Goal: Task Accomplishment & Management: Complete application form

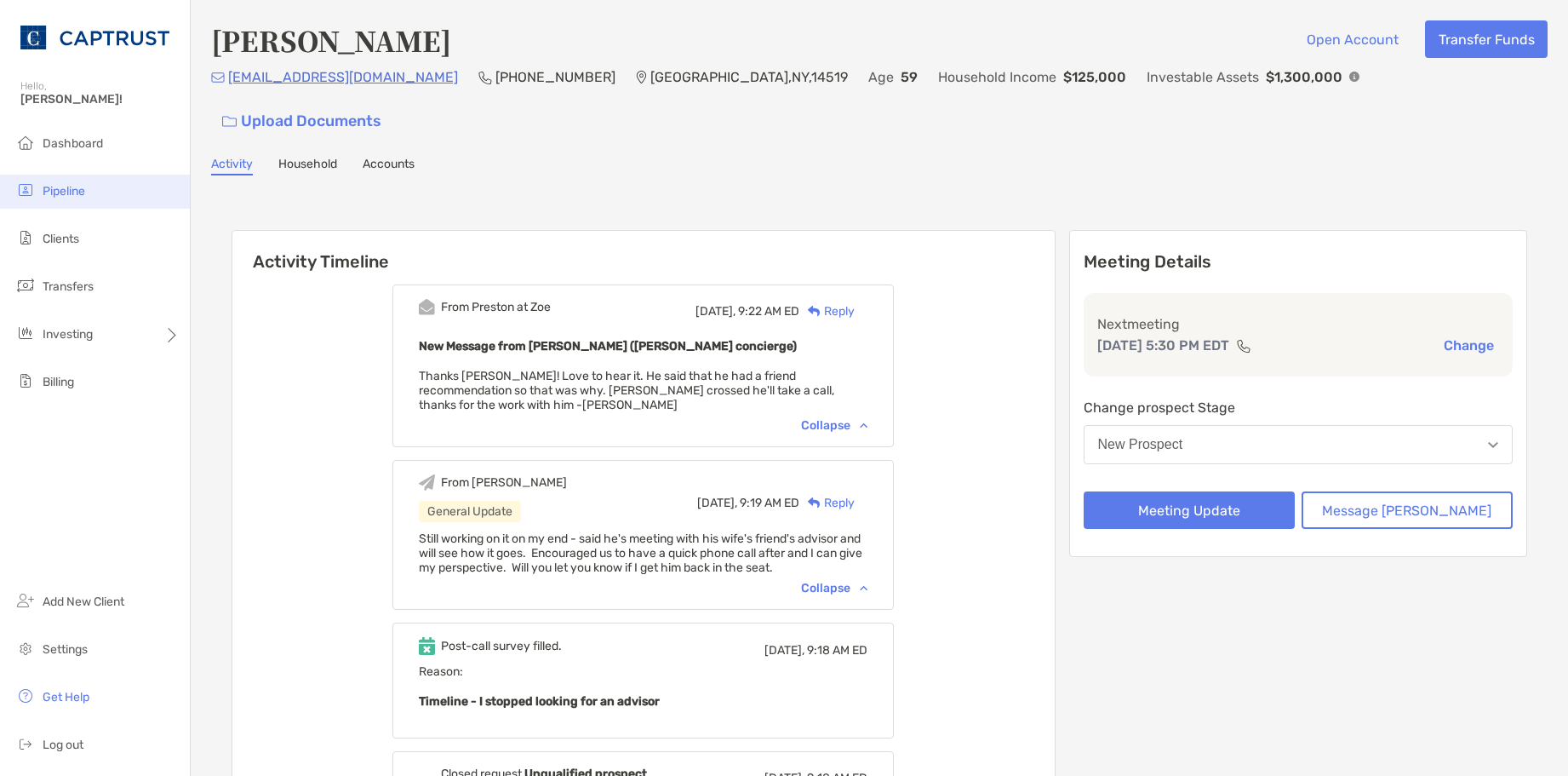
click at [66, 191] on span "Pipeline" at bounding box center [63, 191] width 42 height 14
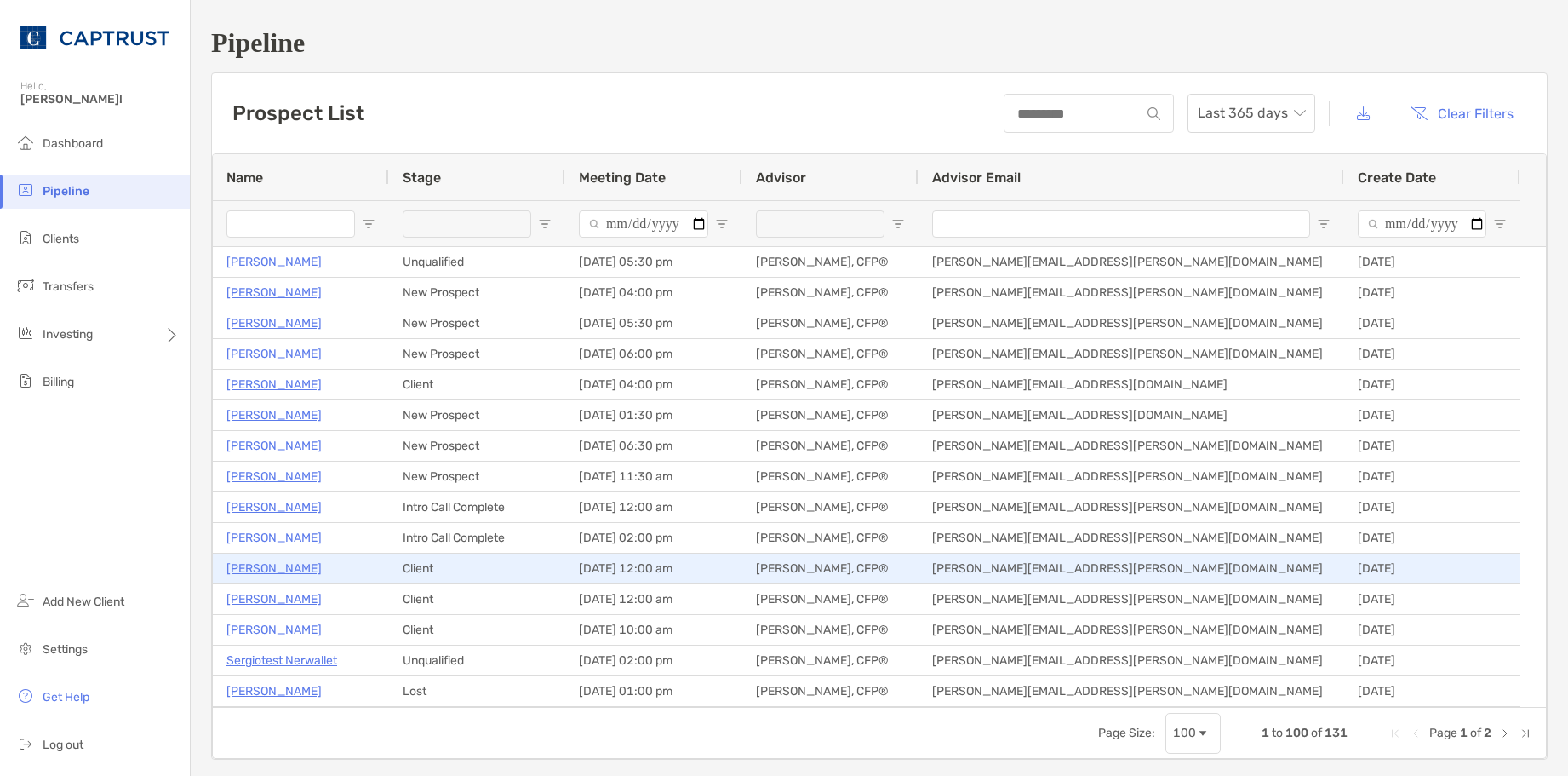
click at [304, 565] on p "Robert Schmitz" at bounding box center [273, 569] width 95 height 21
click at [280, 572] on p "Robert Schmitz" at bounding box center [273, 569] width 95 height 21
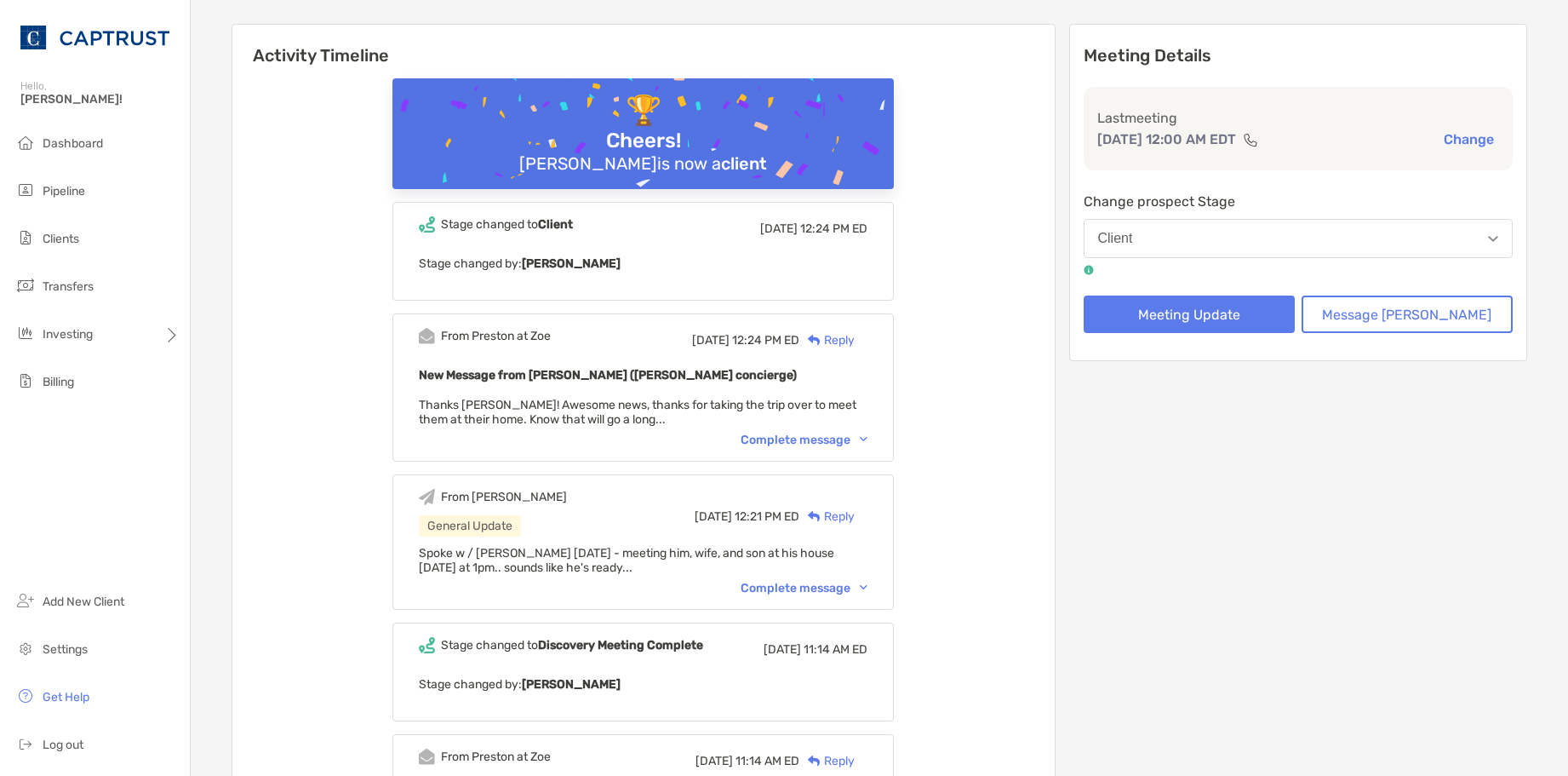
scroll to position [171, 0]
click at [849, 444] on div "Complete message" at bounding box center [804, 438] width 127 height 14
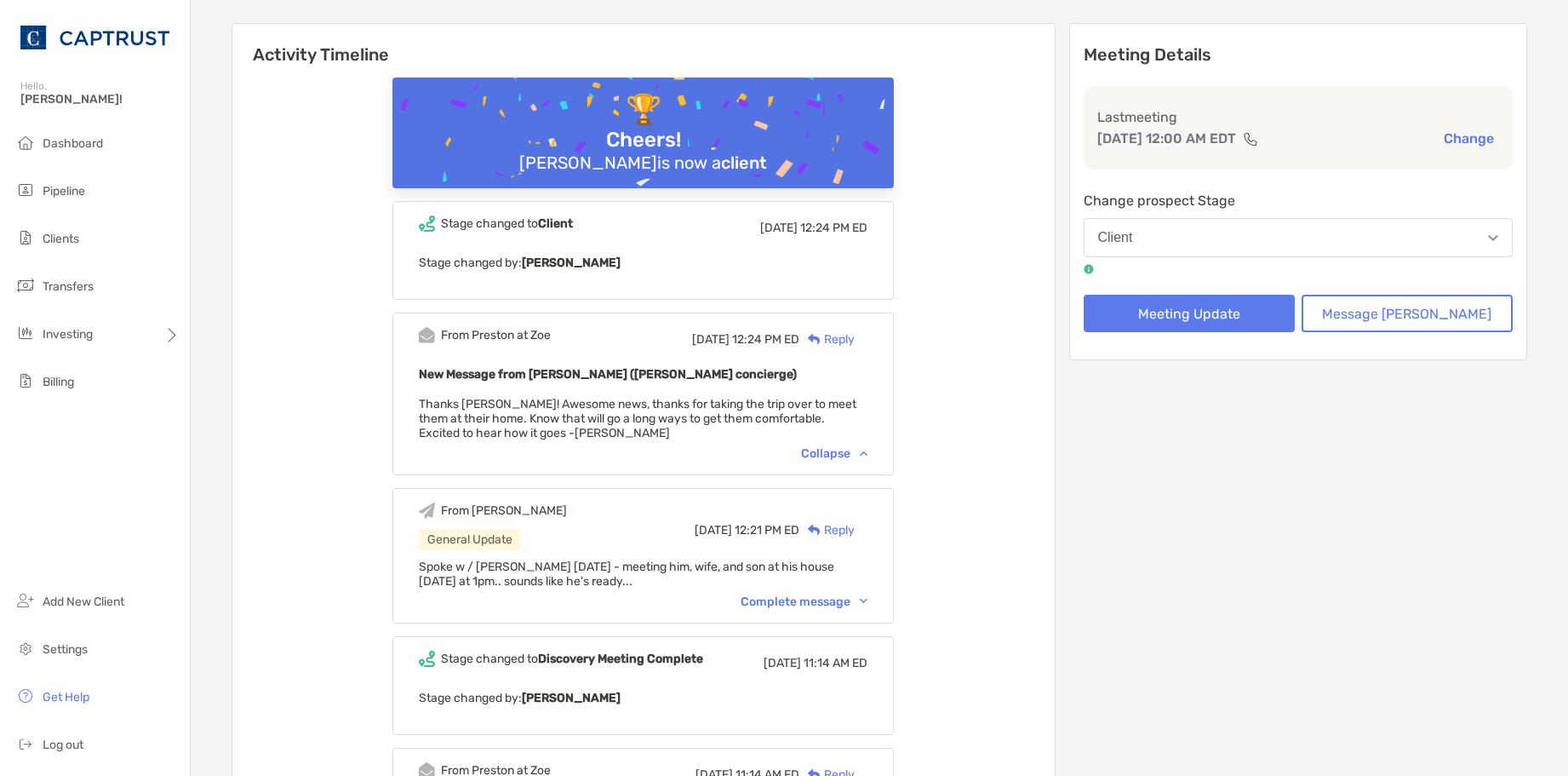
drag, startPoint x: 854, startPoint y: 337, endPoint x: 858, endPoint y: 360, distance: 23.3
click at [854, 336] on div "Reply" at bounding box center [828, 339] width 56 height 18
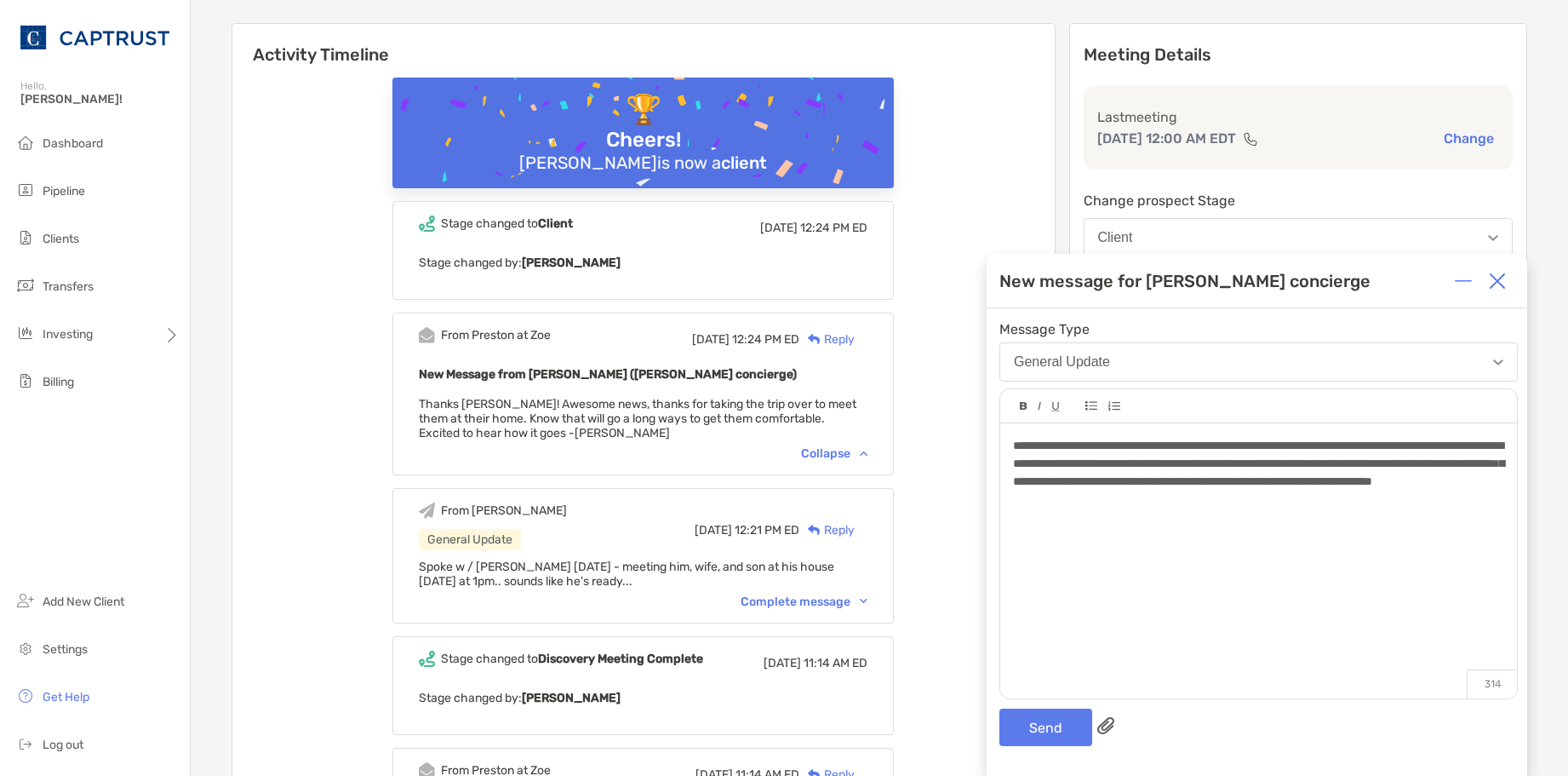
click at [1369, 490] on div "**********" at bounding box center [1257, 463] width 490 height 54
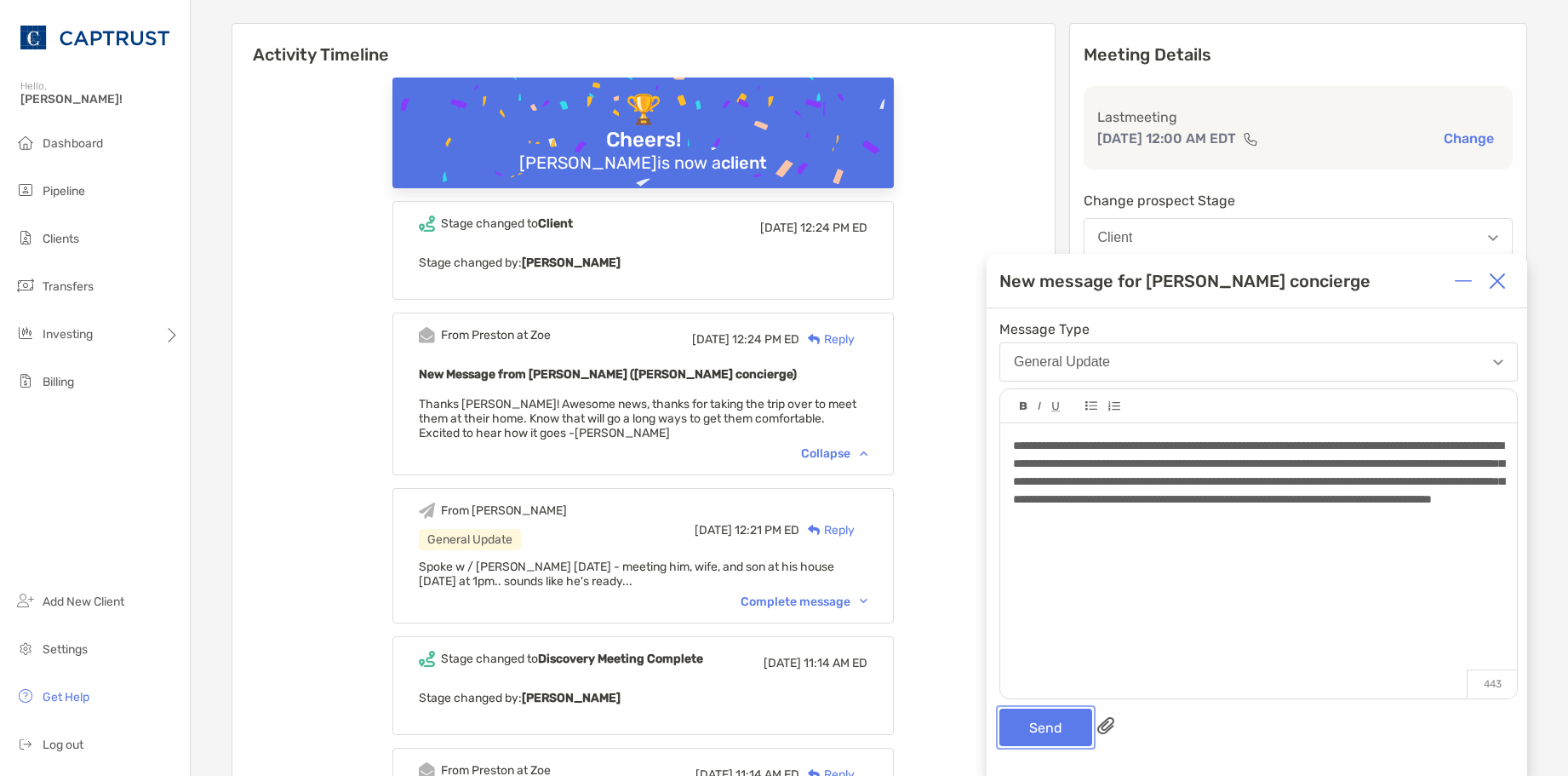
click at [1036, 746] on button "Send" at bounding box center [1045, 727] width 93 height 37
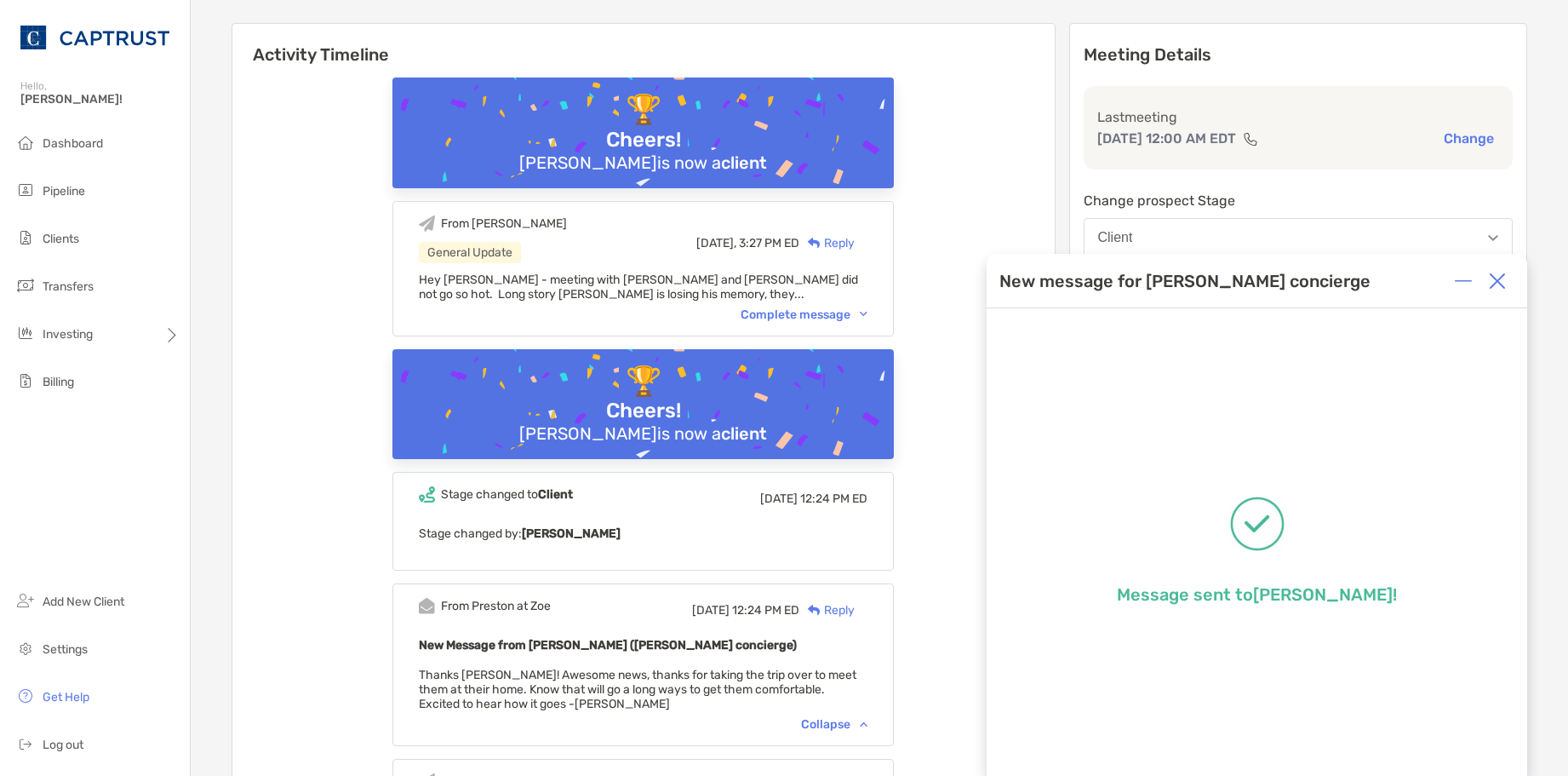
click at [865, 310] on div "Complete message" at bounding box center [804, 314] width 127 height 14
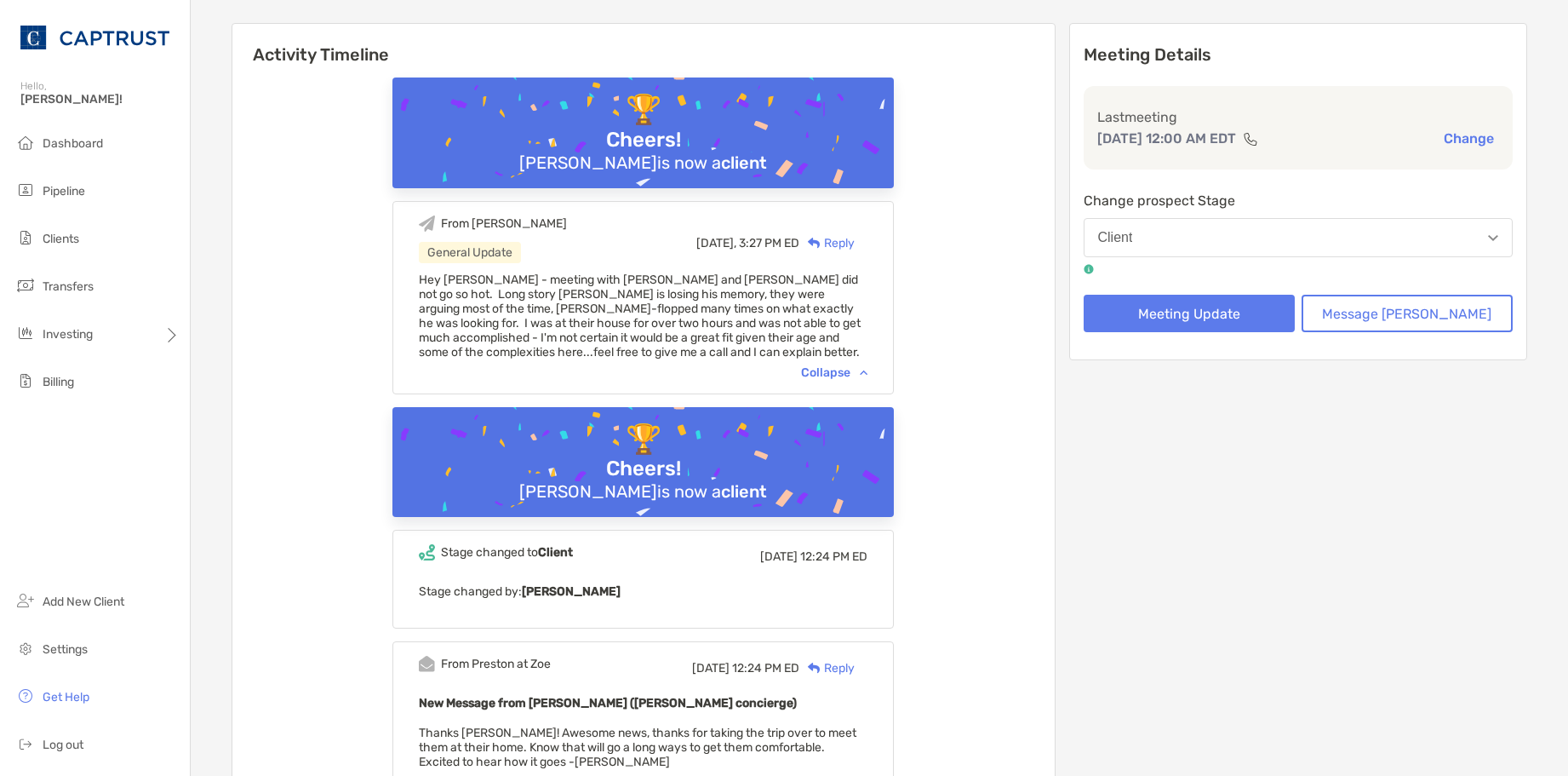
click at [854, 381] on div "From Justin General Update Today, 3:27 PM ED Reply Hey Preston - meeting with N…" at bounding box center [643, 298] width 502 height 194
click at [855, 373] on div "Collapse" at bounding box center [833, 372] width 66 height 14
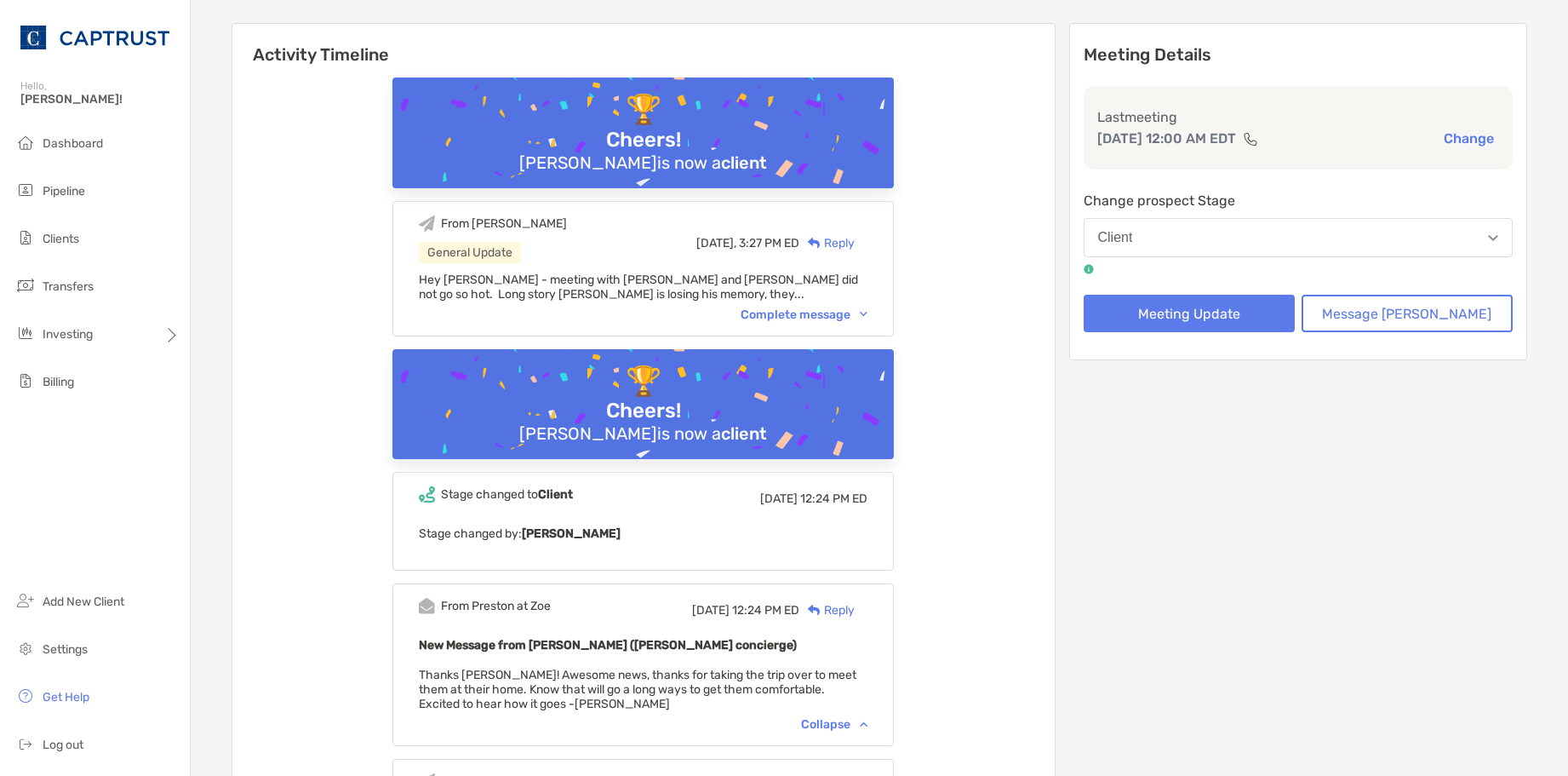
click at [856, 313] on div "Complete message" at bounding box center [804, 314] width 127 height 14
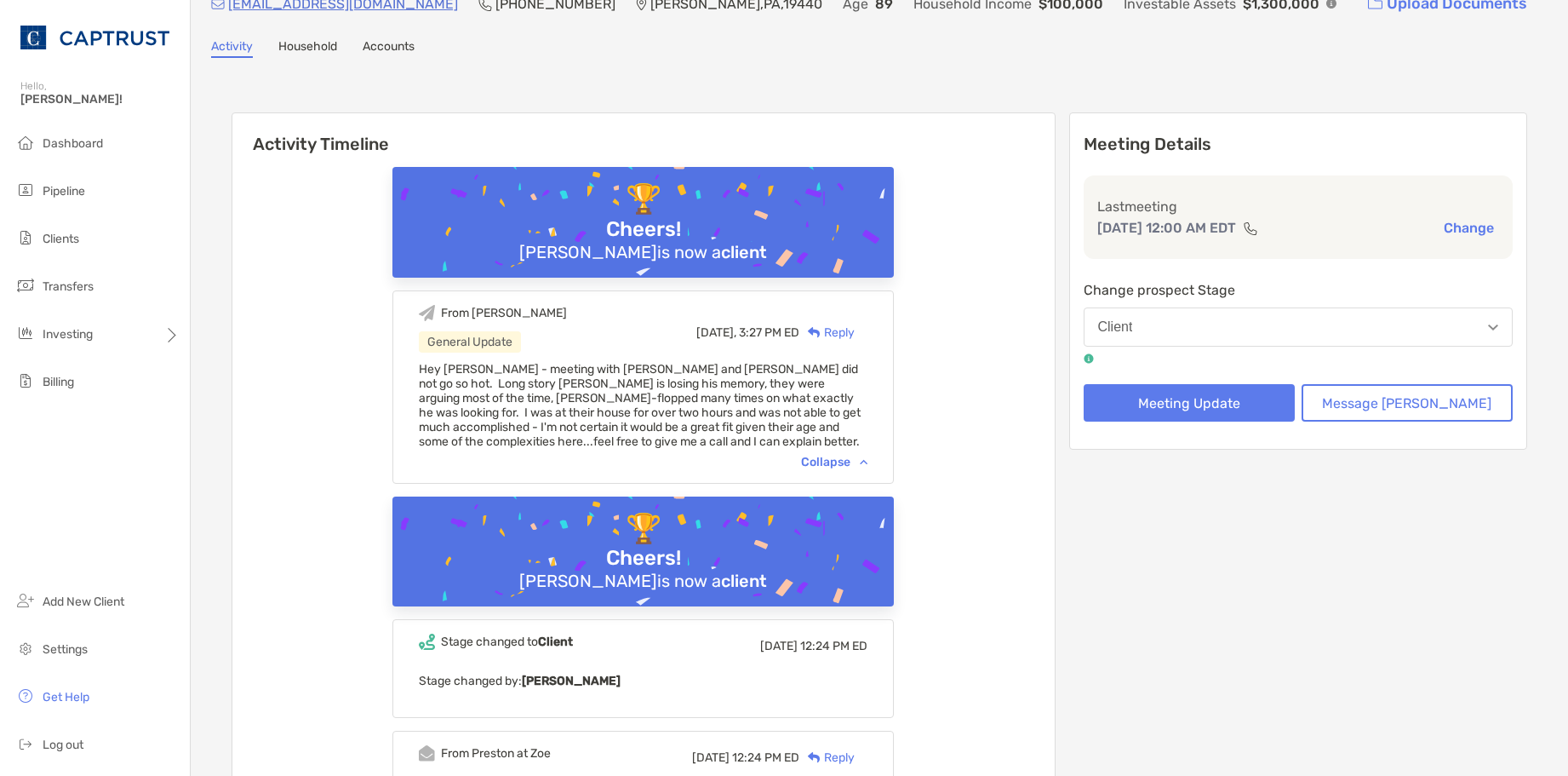
scroll to position [0, 0]
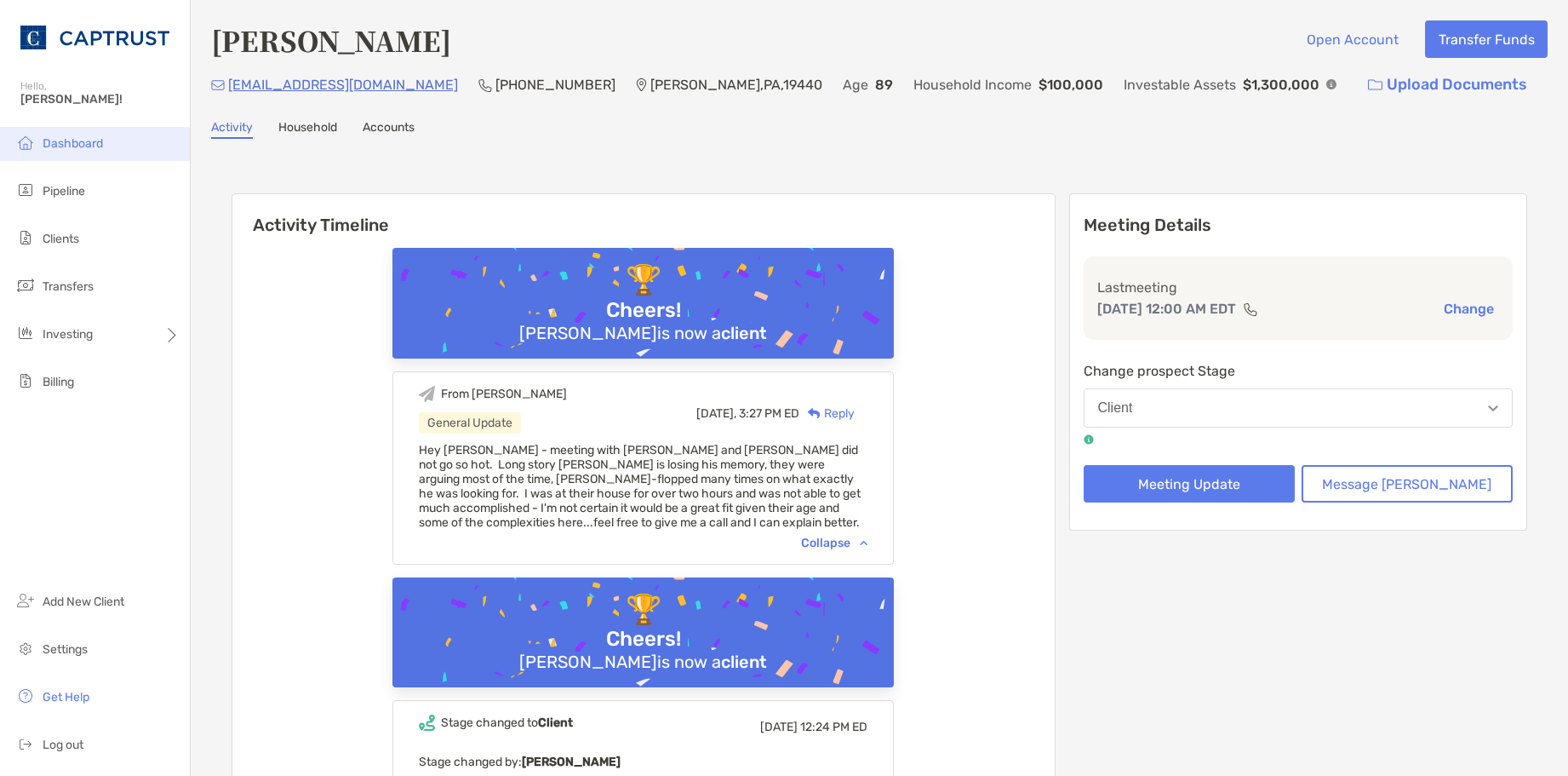
click at [60, 140] on span "Dashboard" at bounding box center [72, 143] width 60 height 14
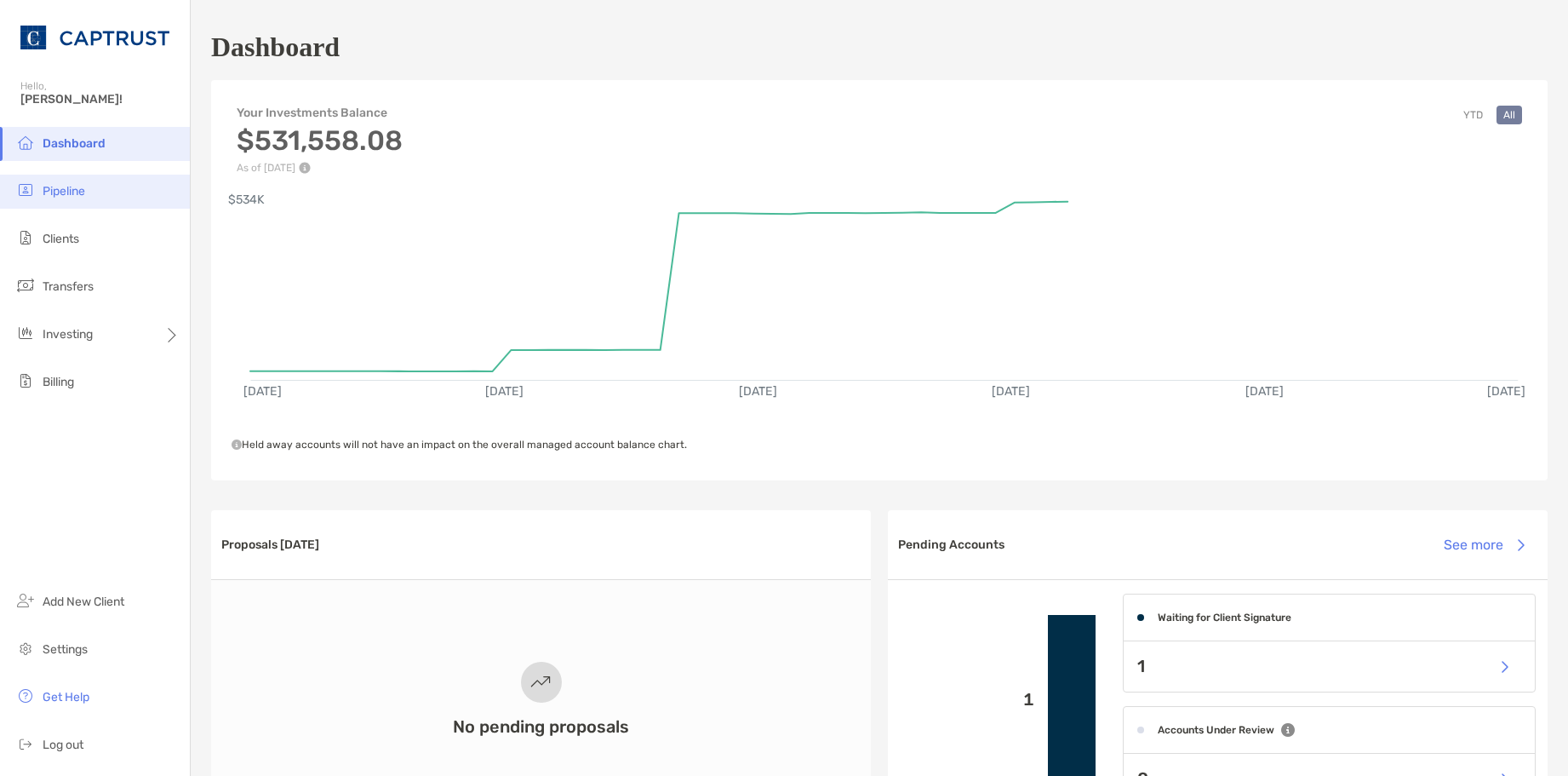
click at [70, 197] on span "Pipeline" at bounding box center [63, 191] width 42 height 14
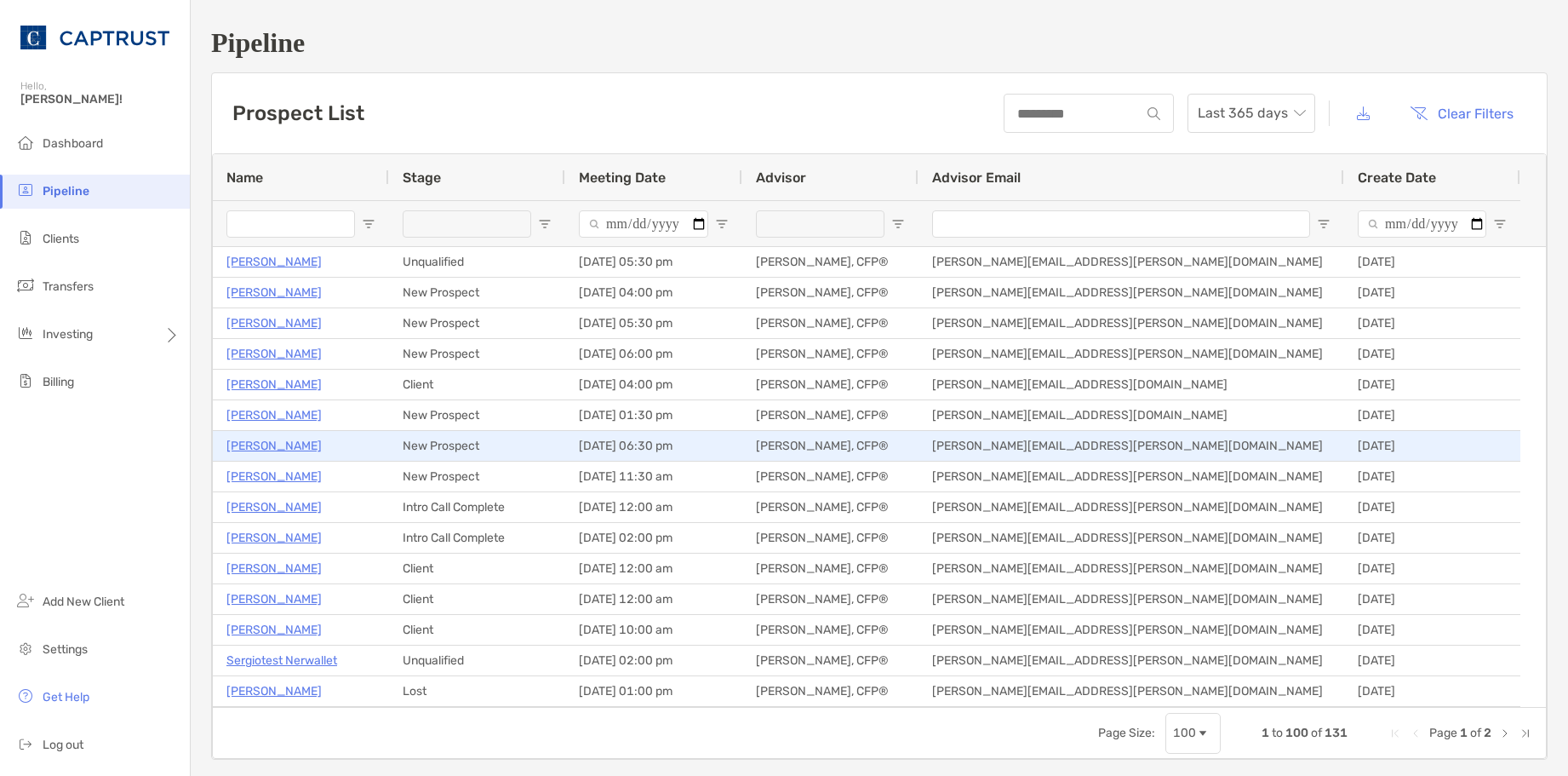
click at [246, 436] on p "Teja Suvarna" at bounding box center [273, 446] width 95 height 21
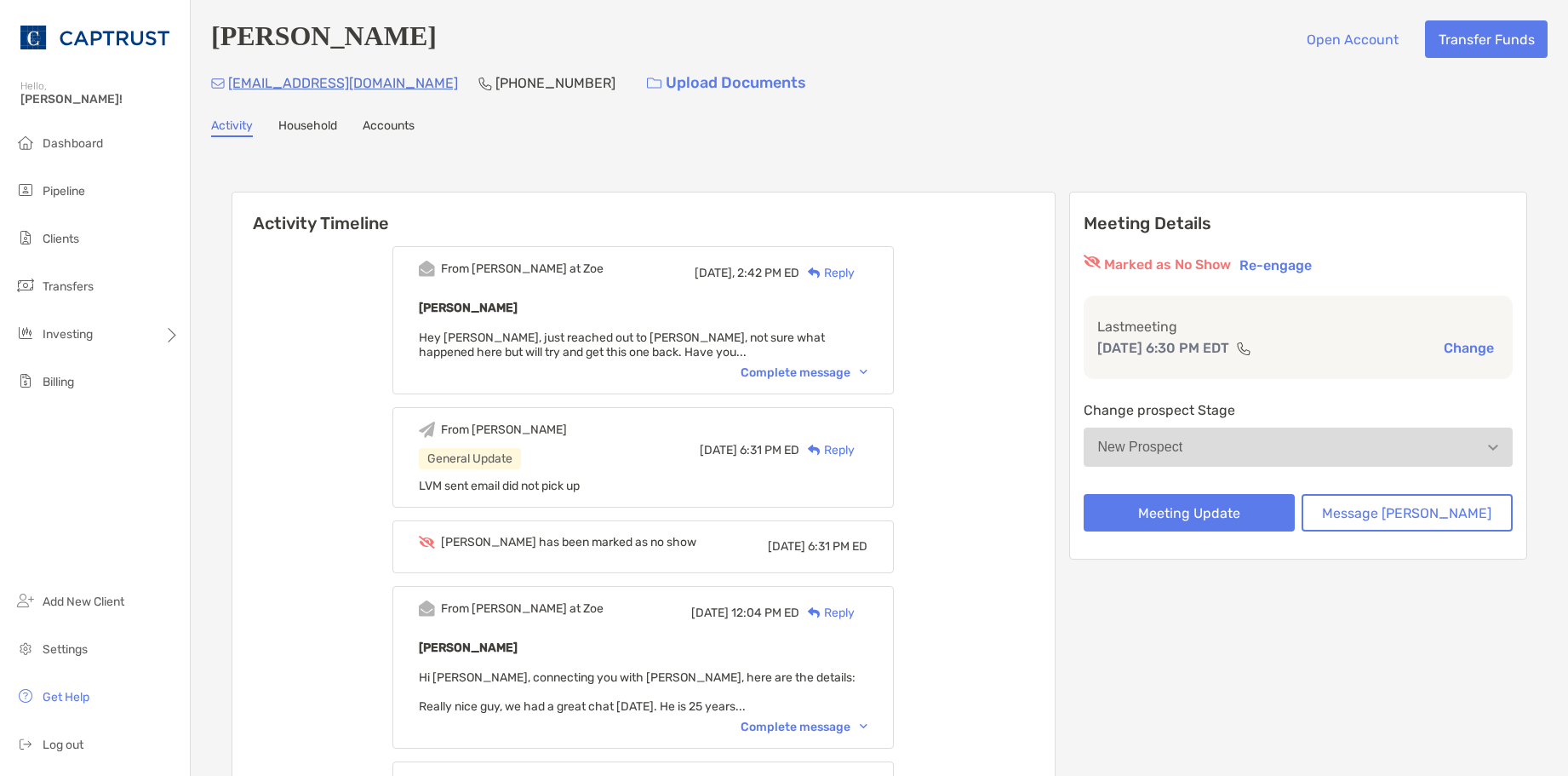
click at [855, 368] on div "Complete message" at bounding box center [804, 372] width 127 height 14
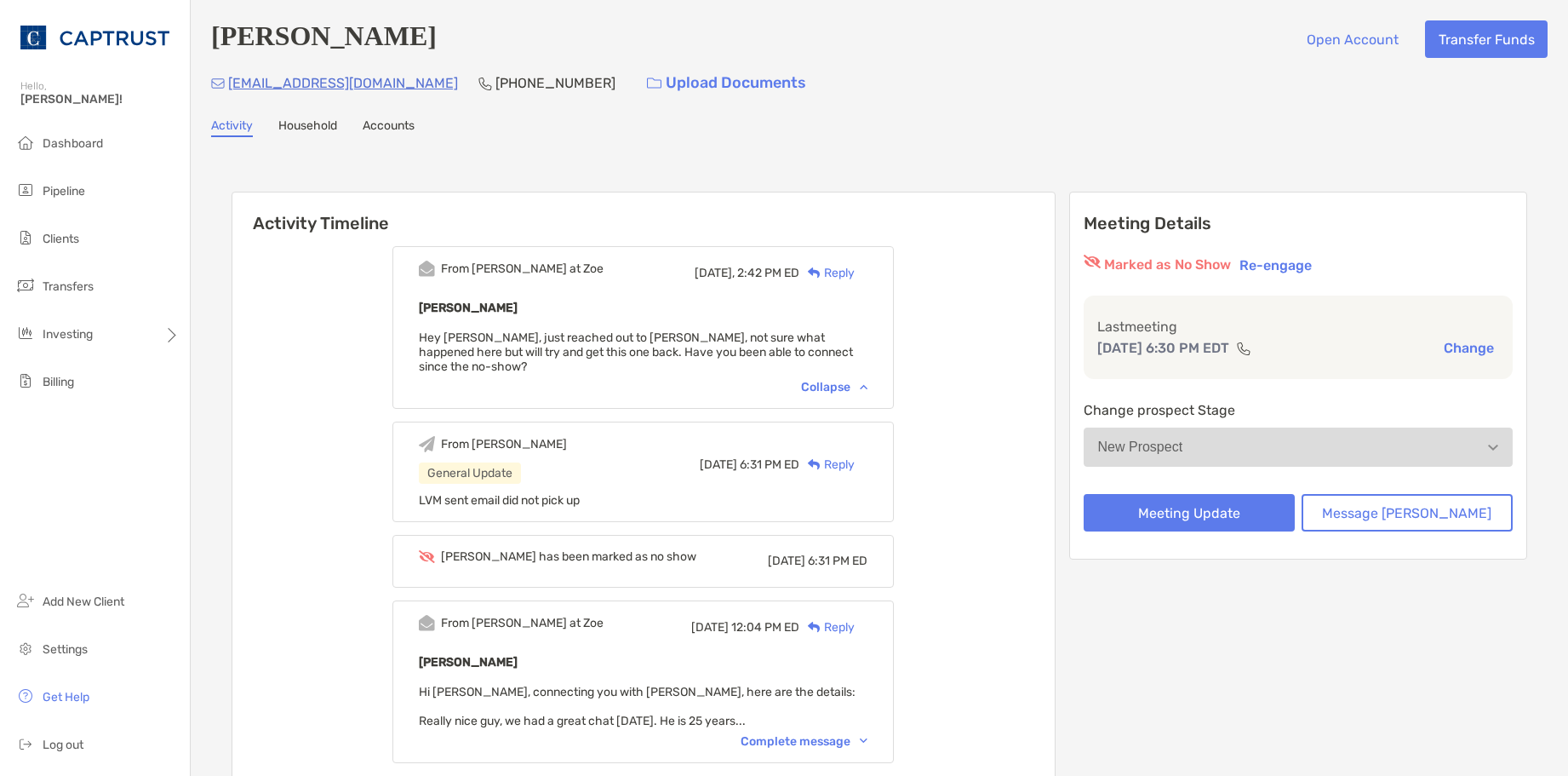
click at [854, 267] on div "Reply" at bounding box center [828, 272] width 56 height 18
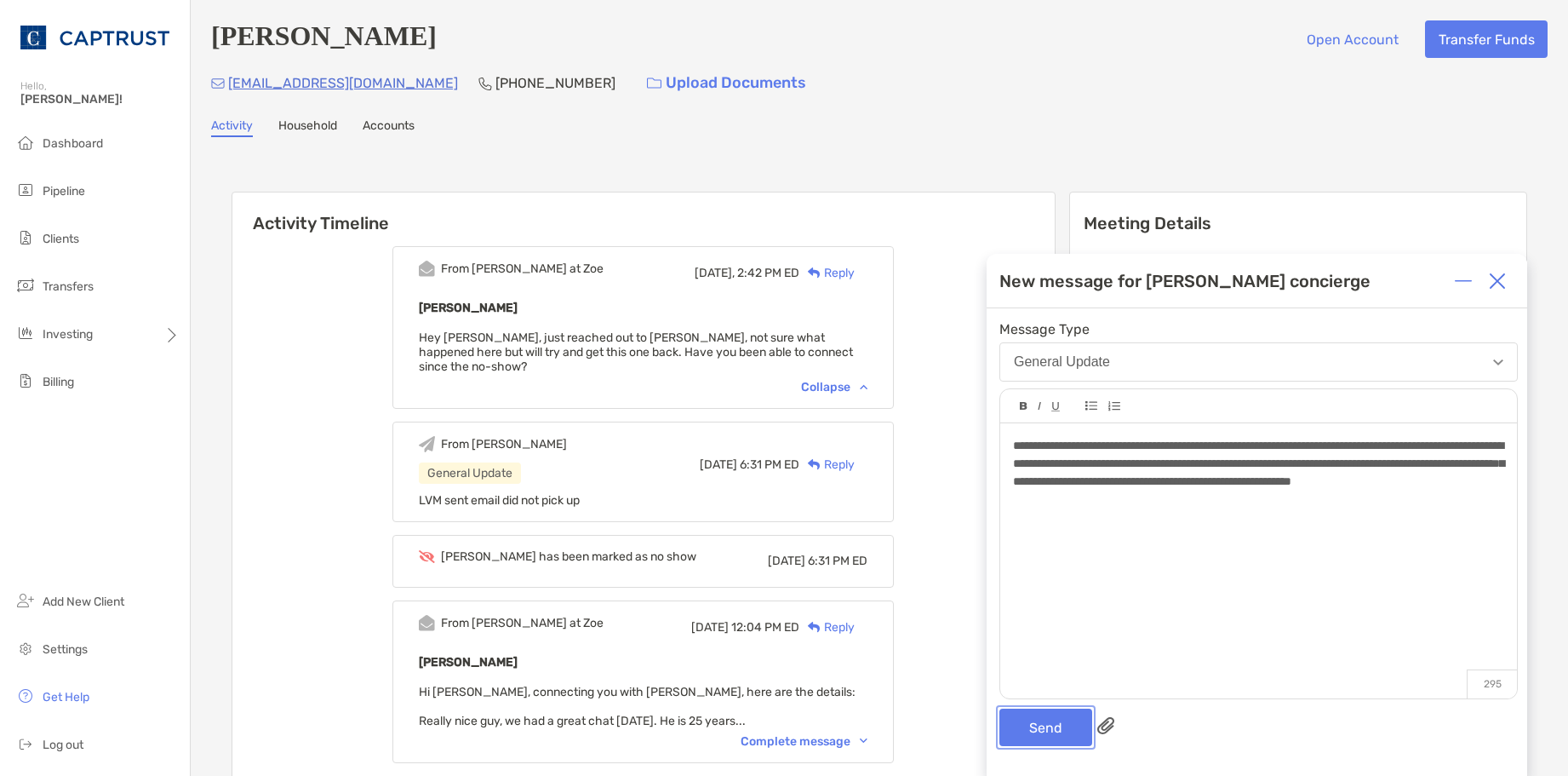
click at [1062, 732] on button "Send" at bounding box center [1045, 727] width 93 height 37
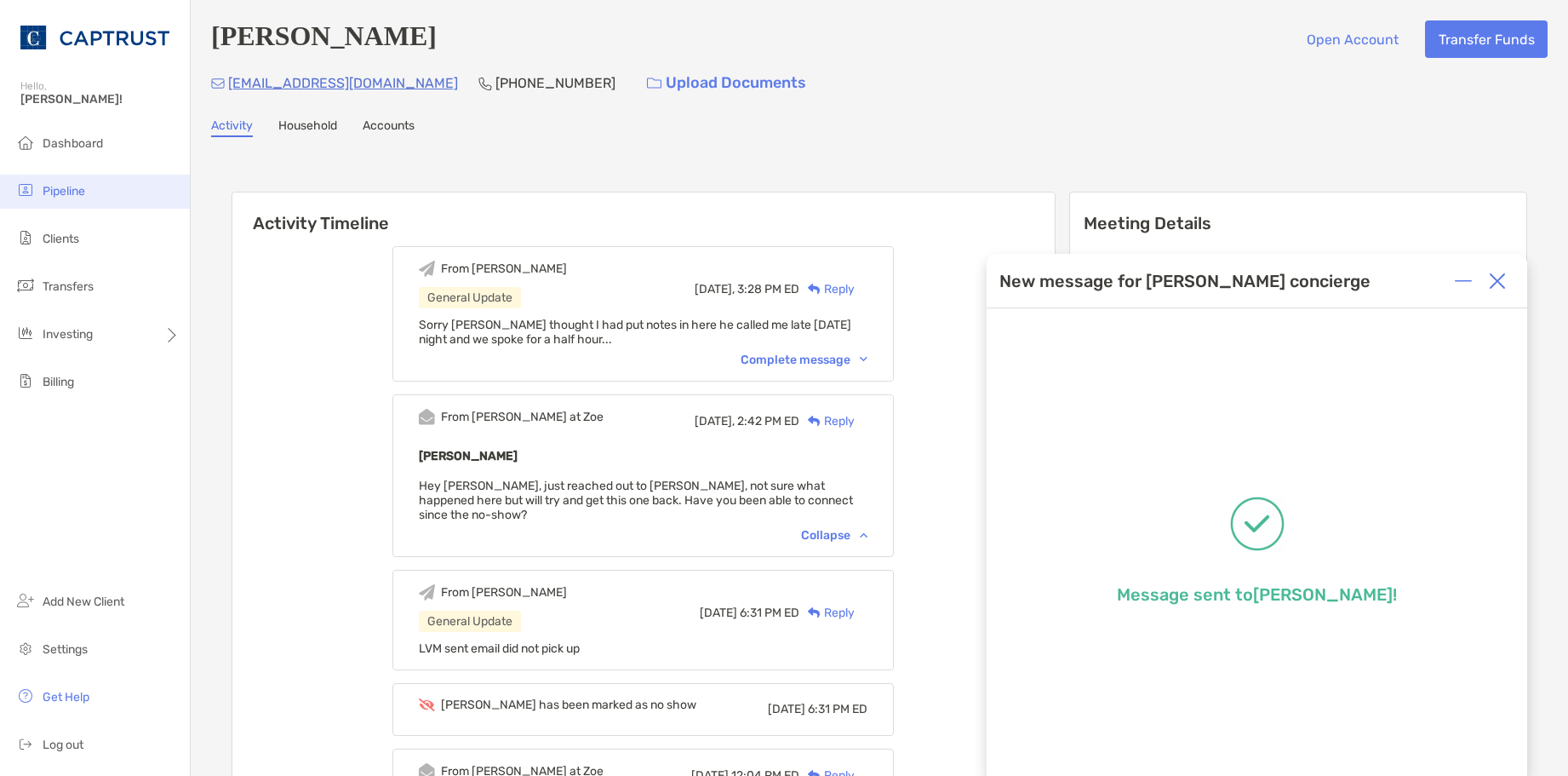
click at [93, 200] on li "Pipeline" at bounding box center [95, 192] width 190 height 35
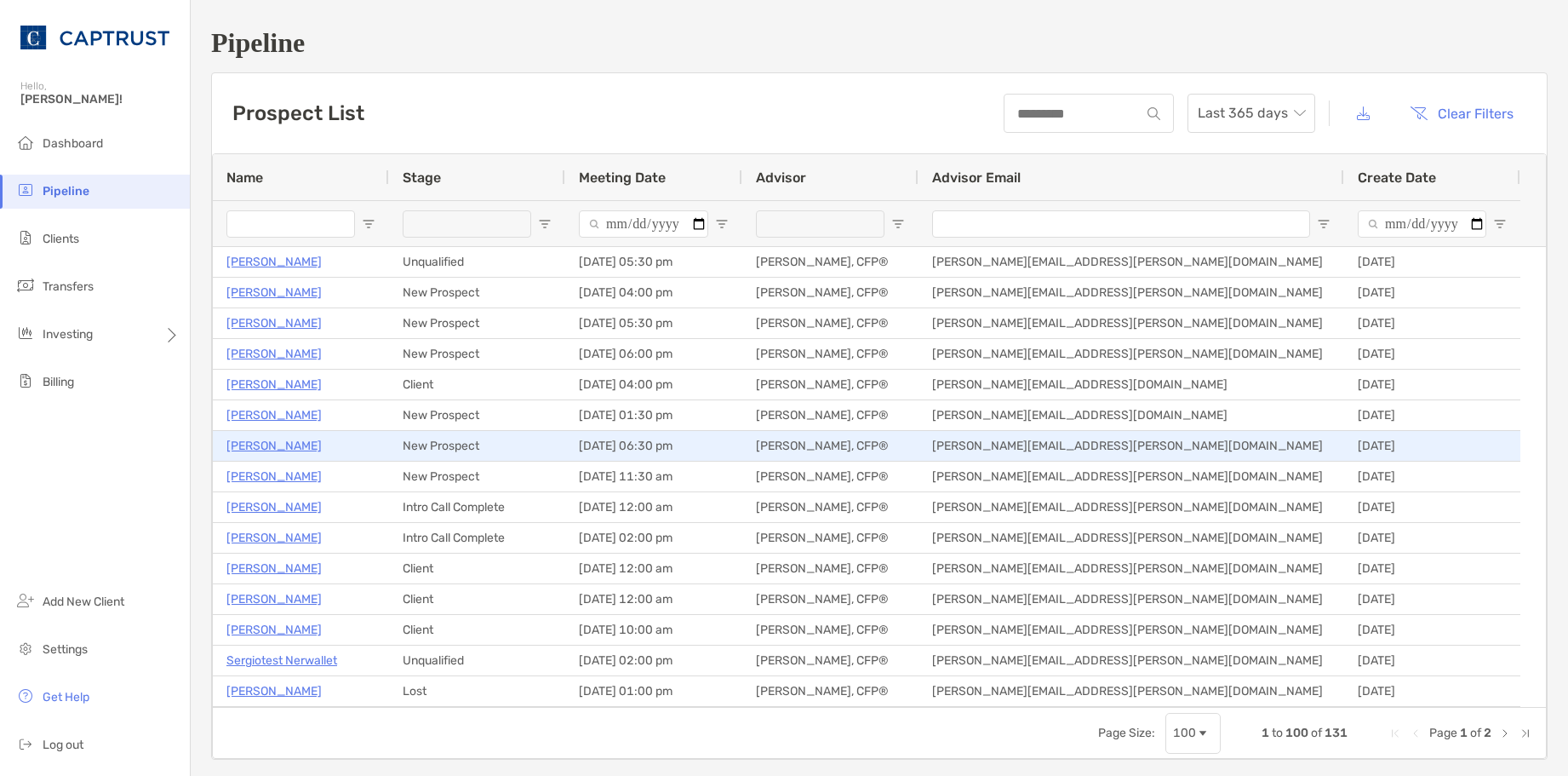
click at [269, 444] on p "Teja Suvarna" at bounding box center [273, 446] width 95 height 21
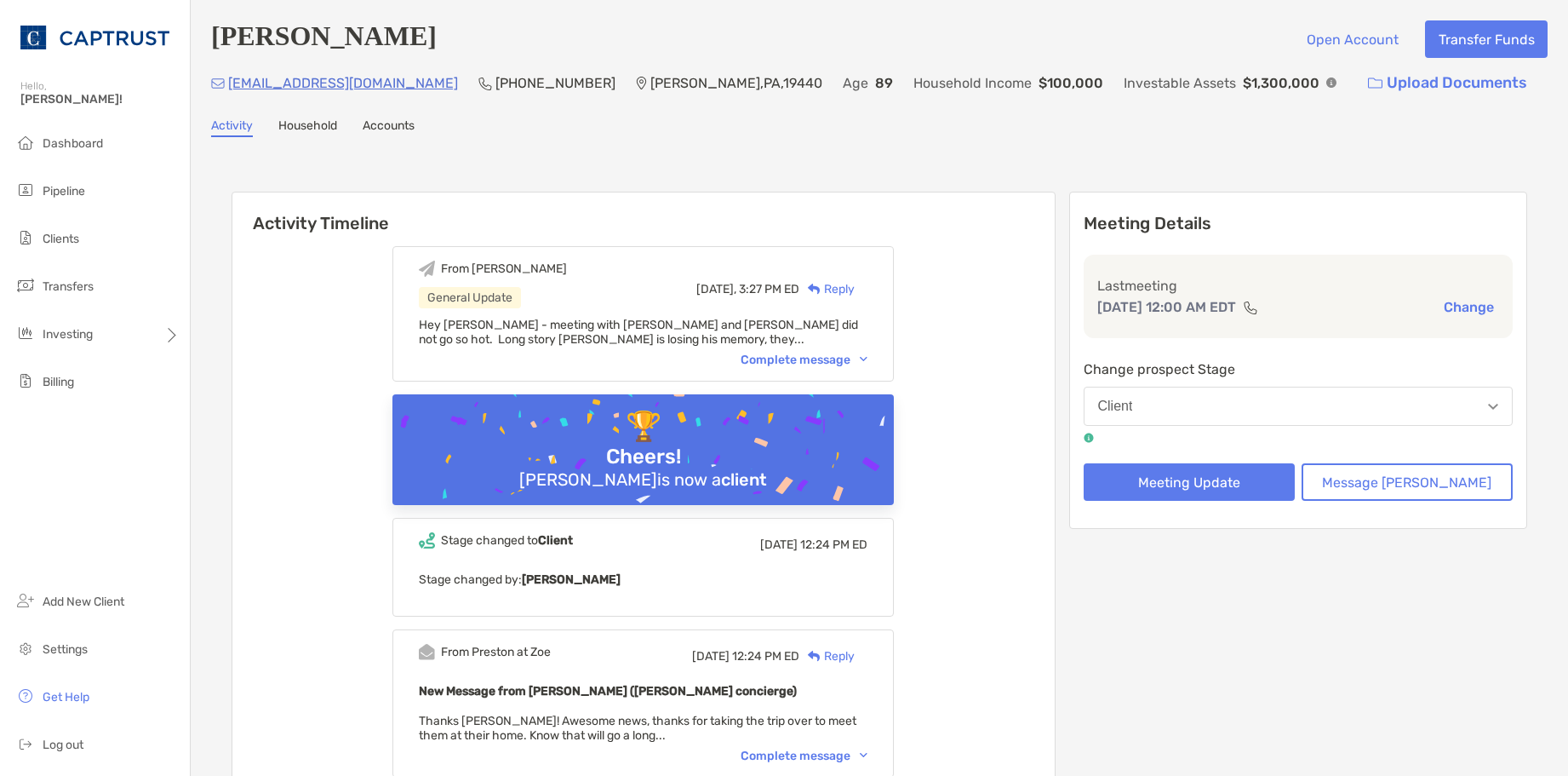
click at [835, 361] on div "Complete message" at bounding box center [804, 360] width 127 height 14
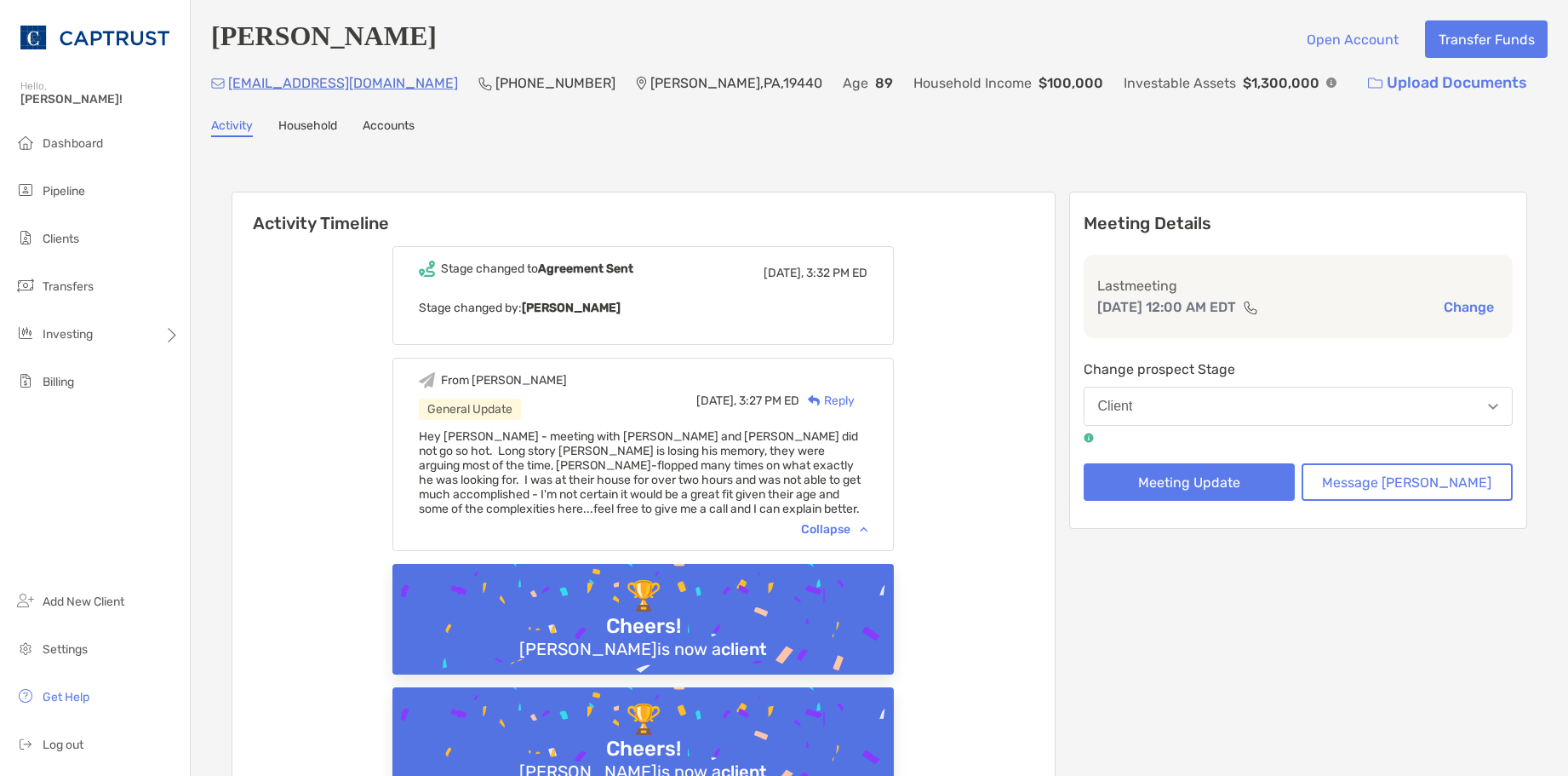
click at [866, 532] on div "Collapse" at bounding box center [833, 529] width 66 height 14
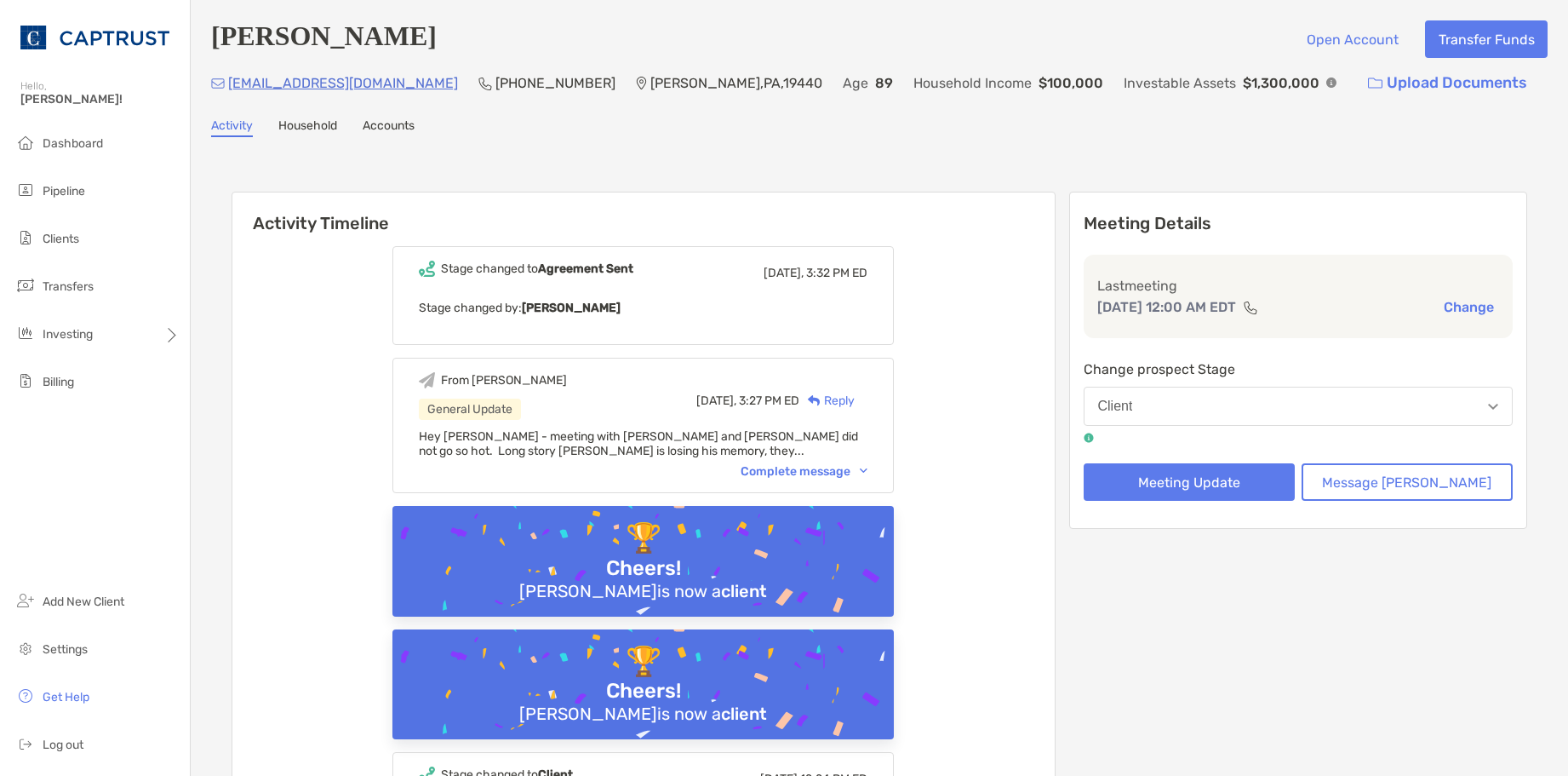
click at [846, 469] on div "Complete message" at bounding box center [804, 471] width 127 height 14
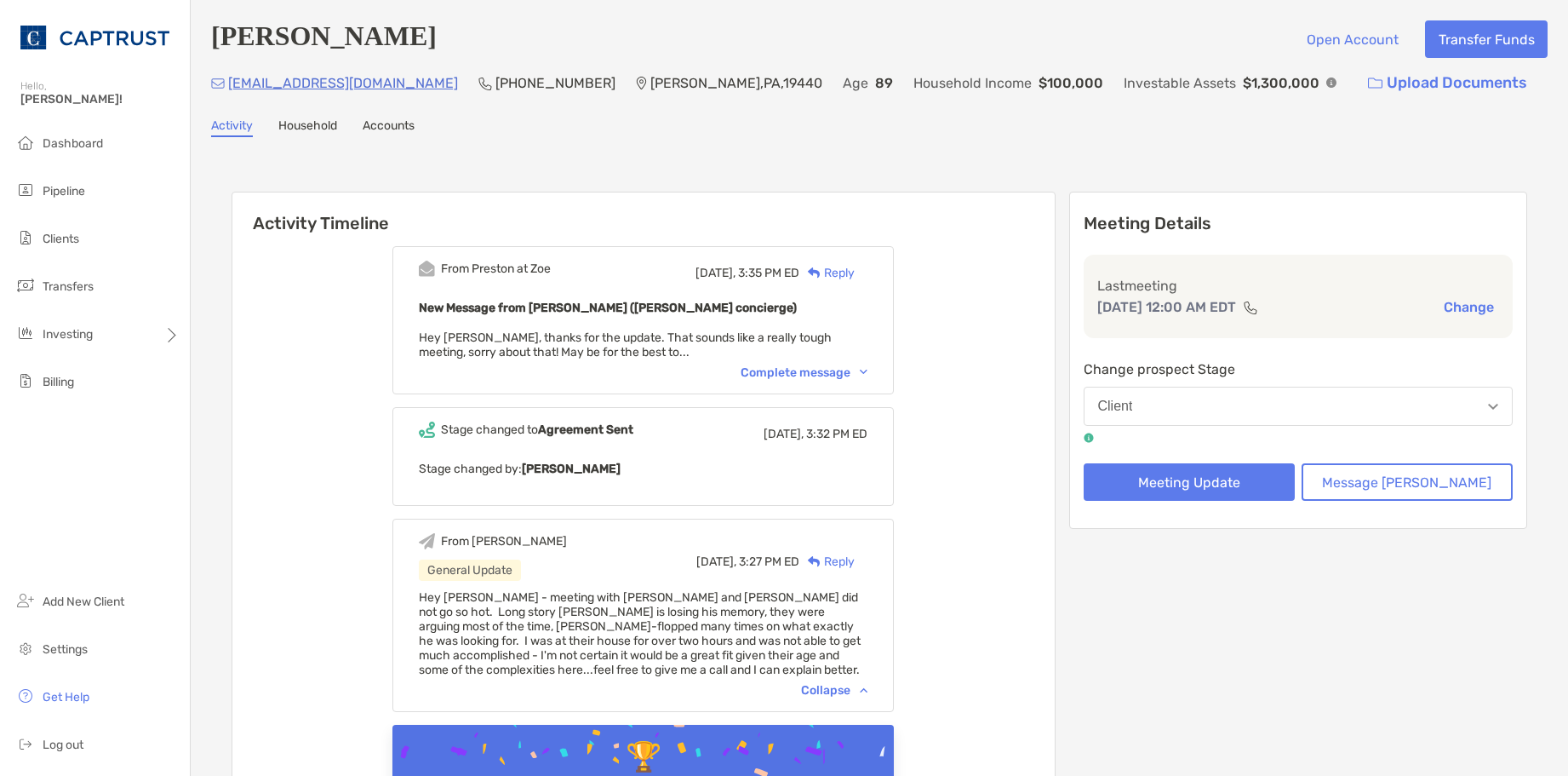
drag, startPoint x: 859, startPoint y: 372, endPoint x: 862, endPoint y: 361, distance: 11.4
click at [859, 372] on div "Complete message" at bounding box center [804, 372] width 127 height 14
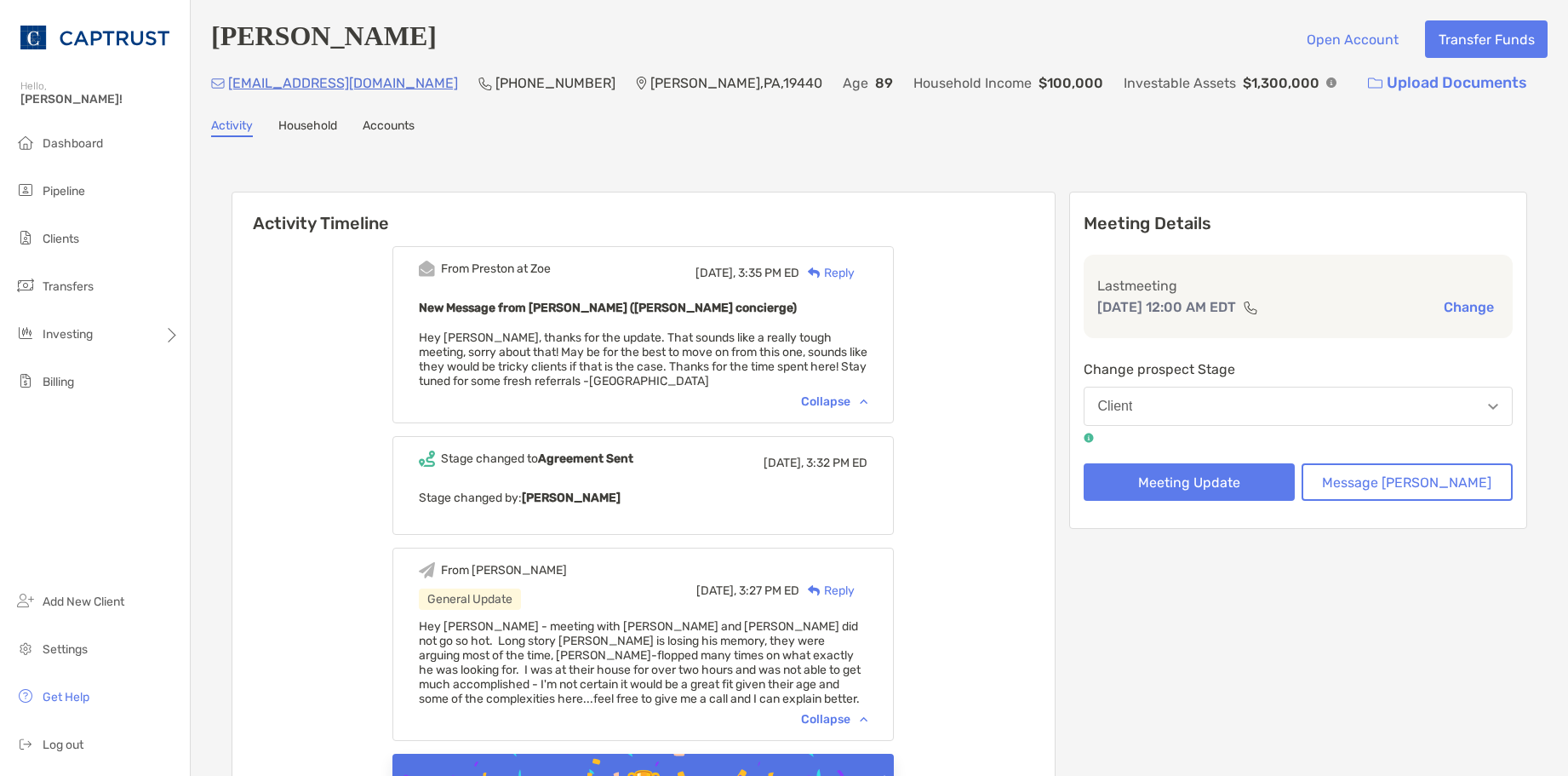
click at [854, 275] on div "Reply" at bounding box center [828, 272] width 56 height 18
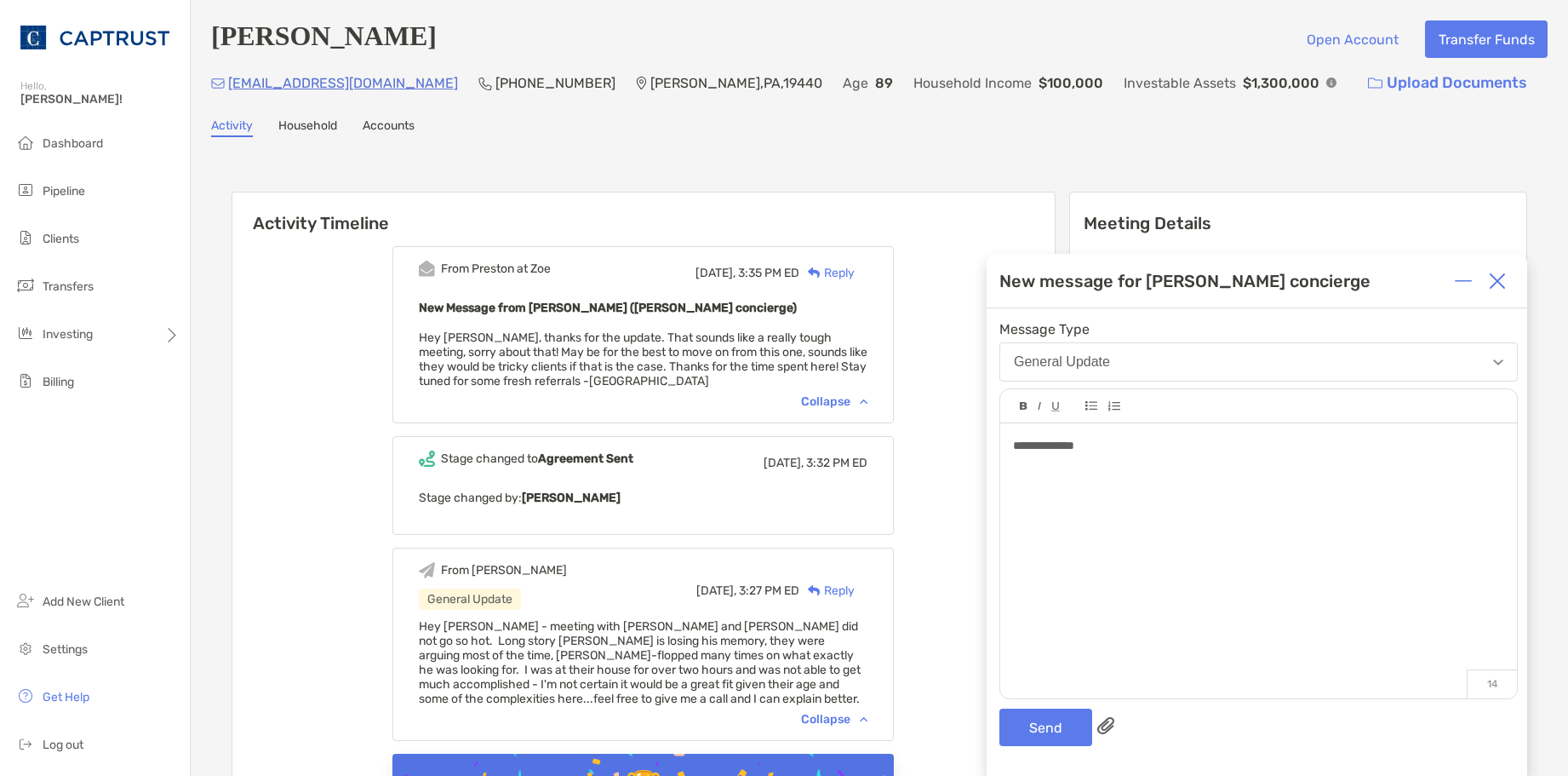
click at [1507, 277] on div at bounding box center [1498, 281] width 35 height 35
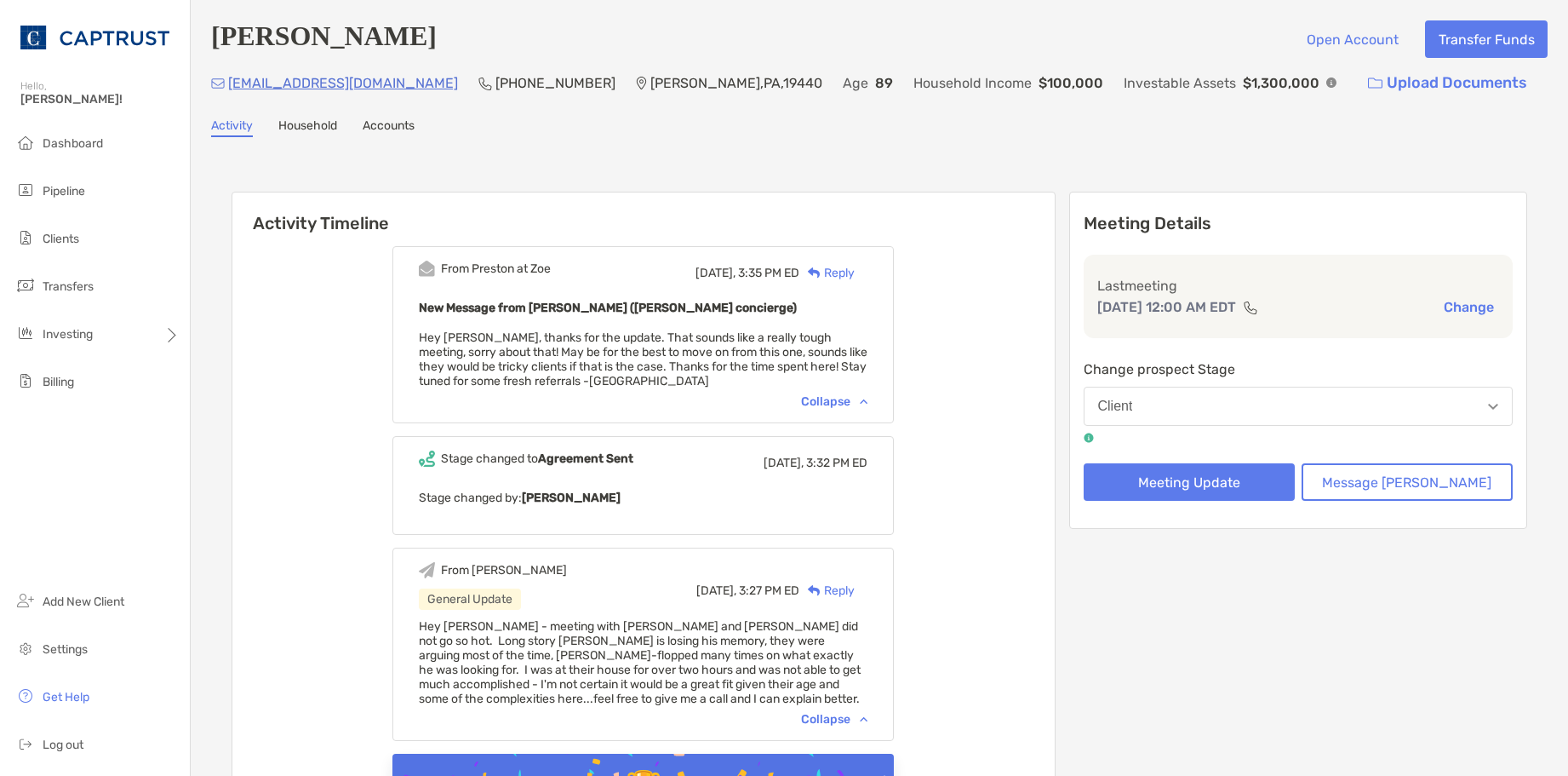
click at [867, 401] on div "Collapse" at bounding box center [833, 401] width 66 height 14
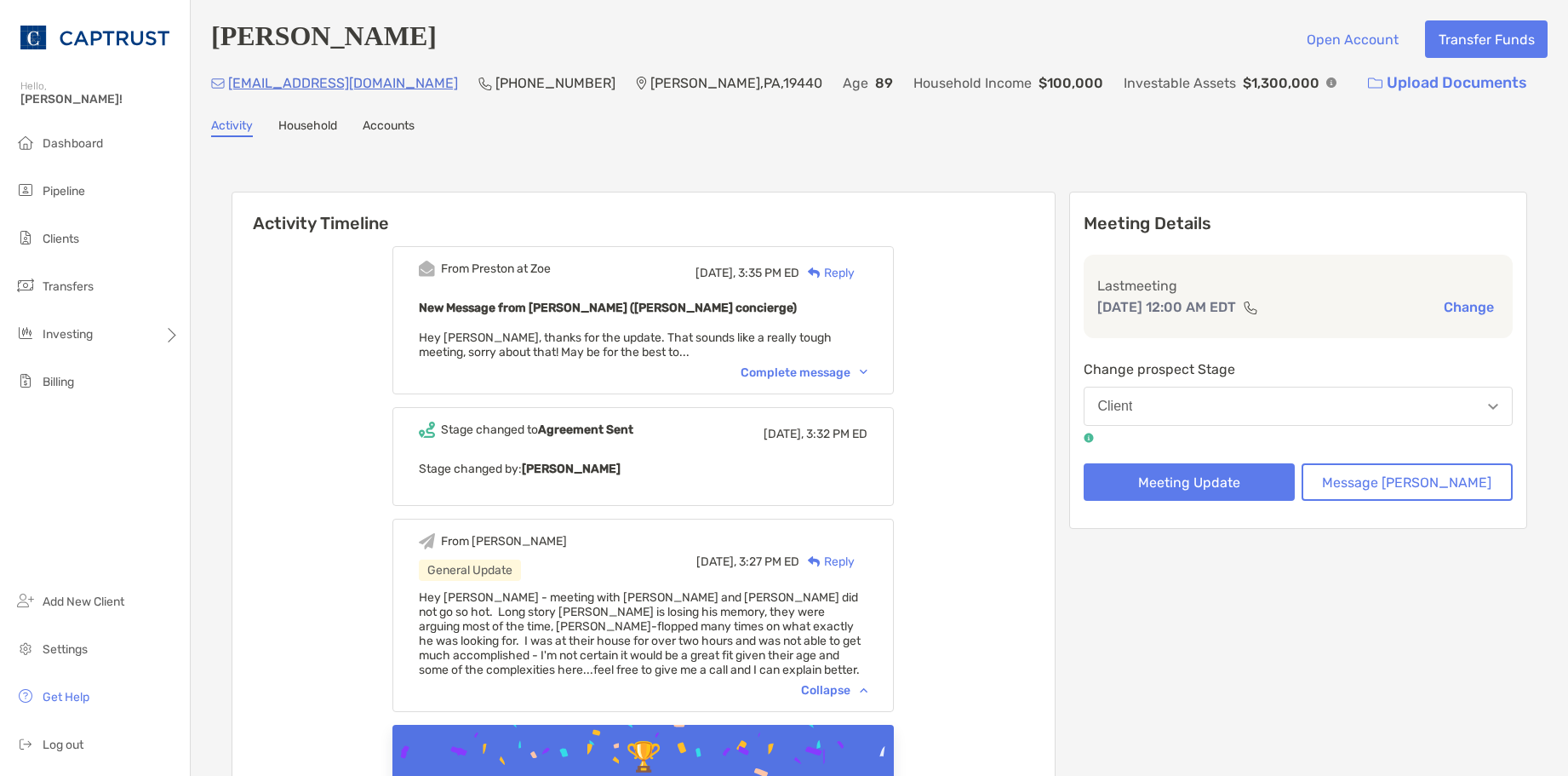
click at [860, 380] on div "Complete message" at bounding box center [804, 372] width 127 height 14
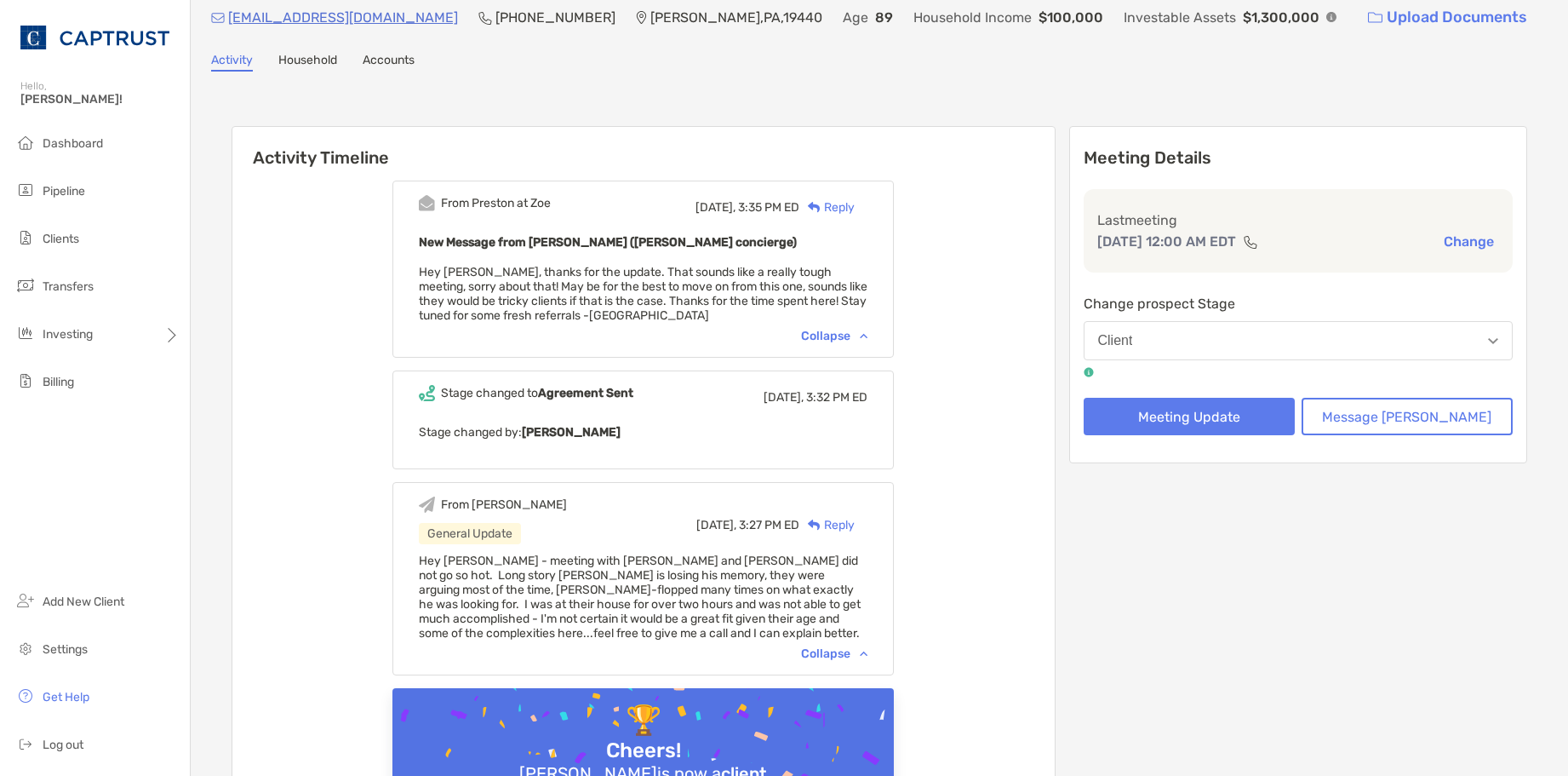
scroll to position [255, 0]
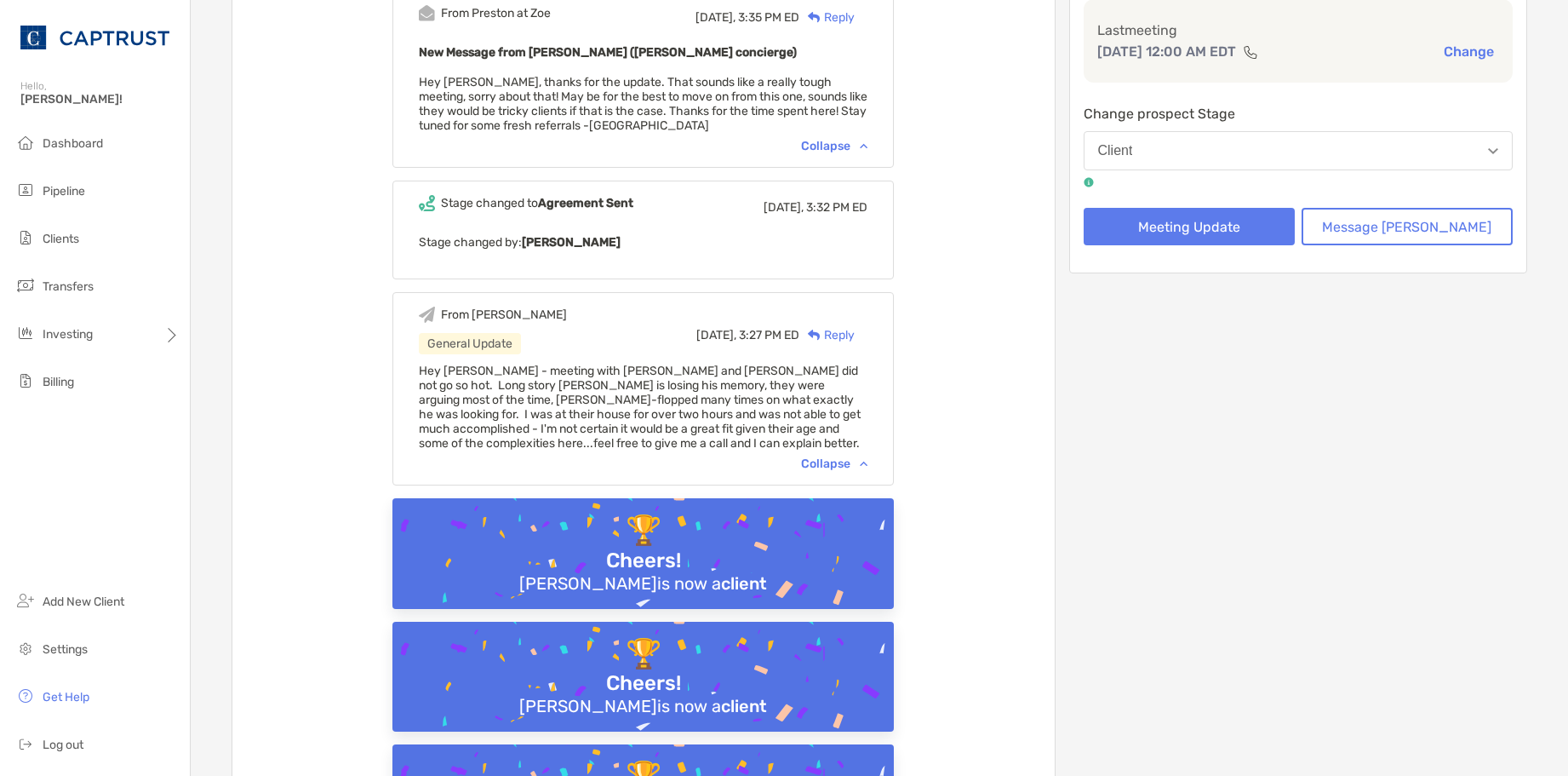
click at [855, 459] on div "Collapse" at bounding box center [833, 463] width 66 height 14
click at [855, 498] on div "🏆 Cheers! Robert Schmitz is now a client" at bounding box center [643, 553] width 502 height 110
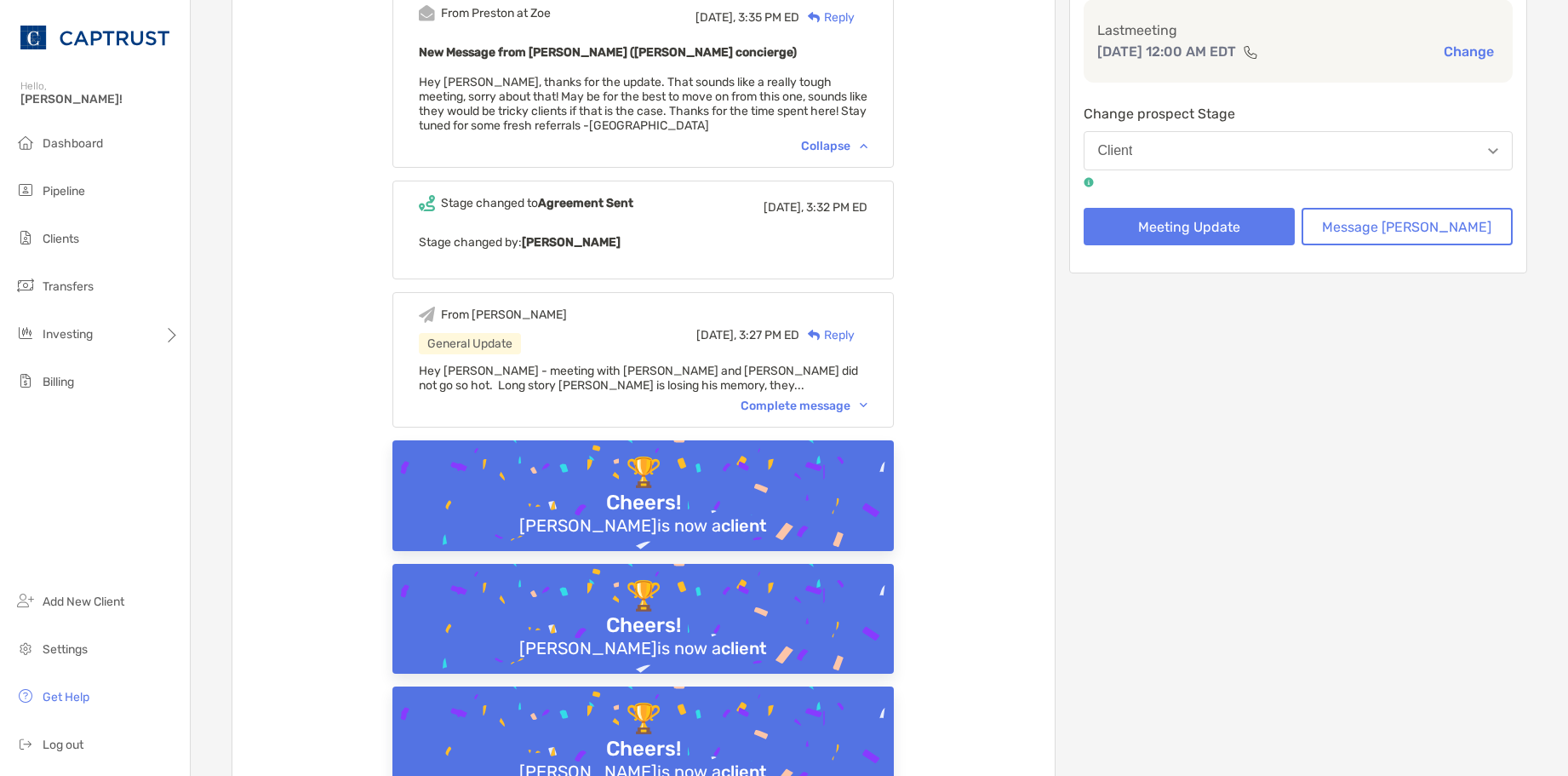
click at [856, 414] on div "From Justin General Update Today, 3:27 PM ED Reply Hey Preston - meeting with N…" at bounding box center [643, 360] width 502 height 135
drag, startPoint x: 861, startPoint y: 406, endPoint x: 845, endPoint y: 377, distance: 33.1
click at [861, 404] on div "Complete message" at bounding box center [804, 405] width 127 height 14
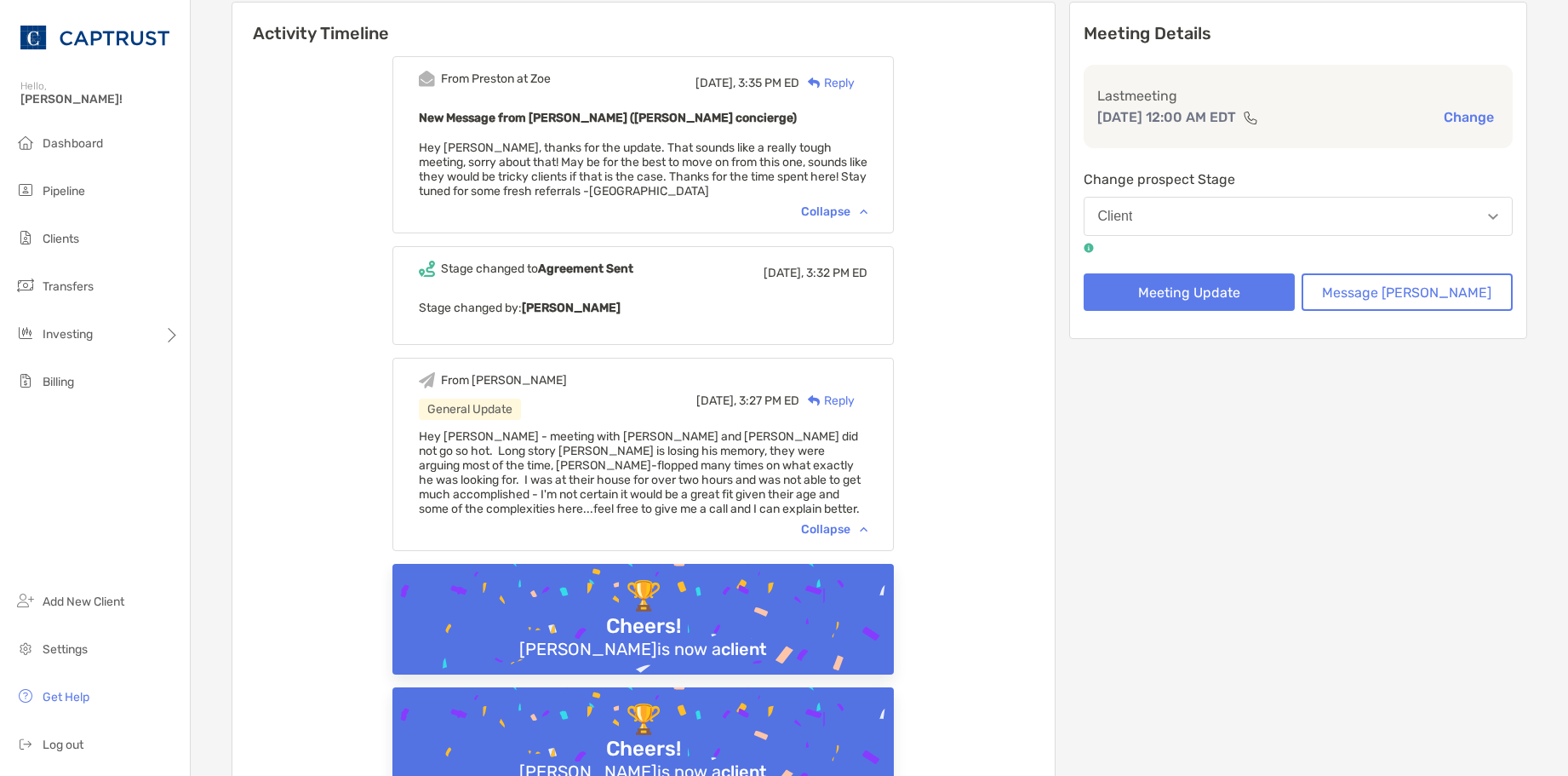
scroll to position [0, 0]
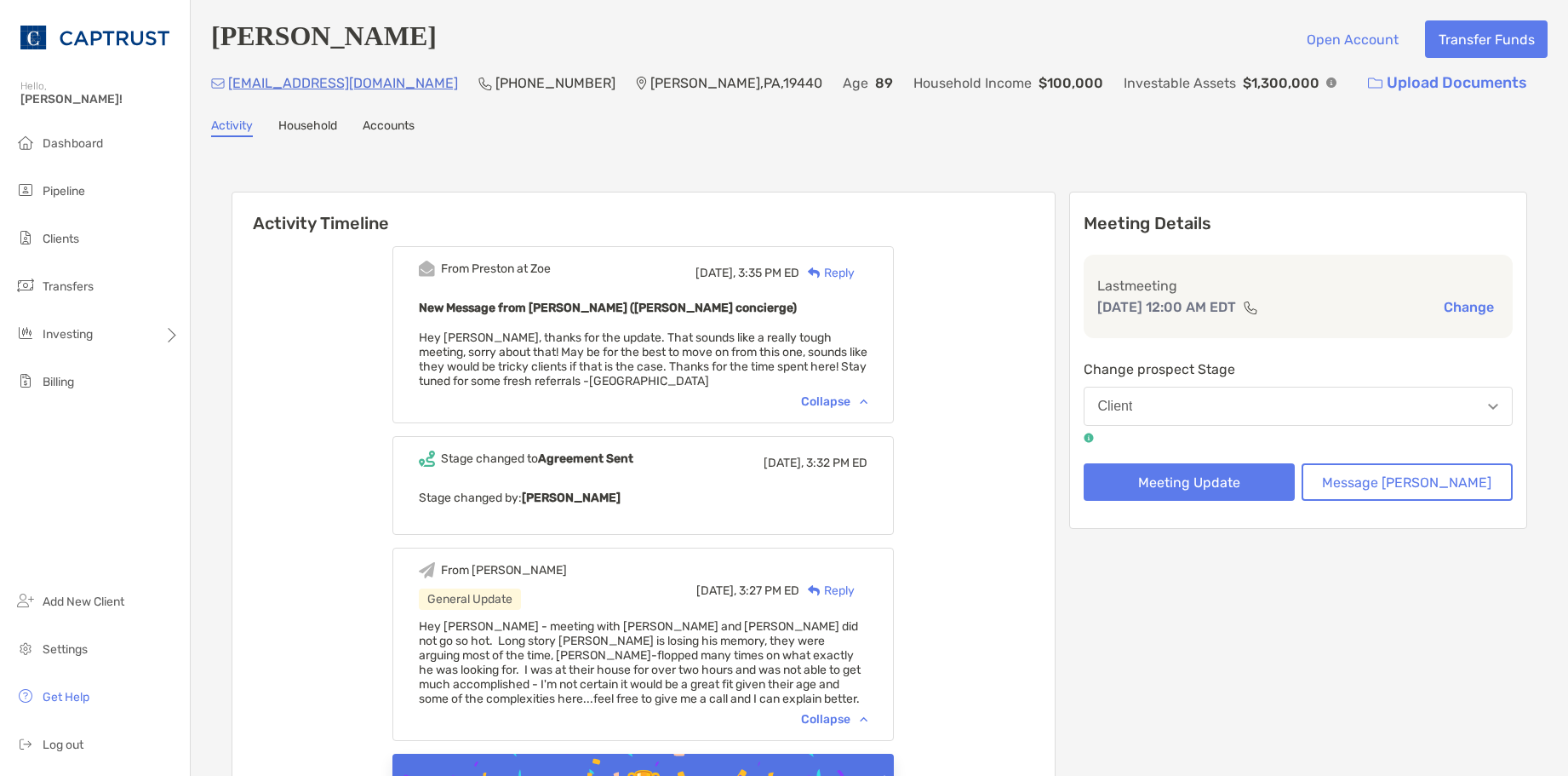
click at [854, 276] on div "Reply" at bounding box center [828, 272] width 56 height 18
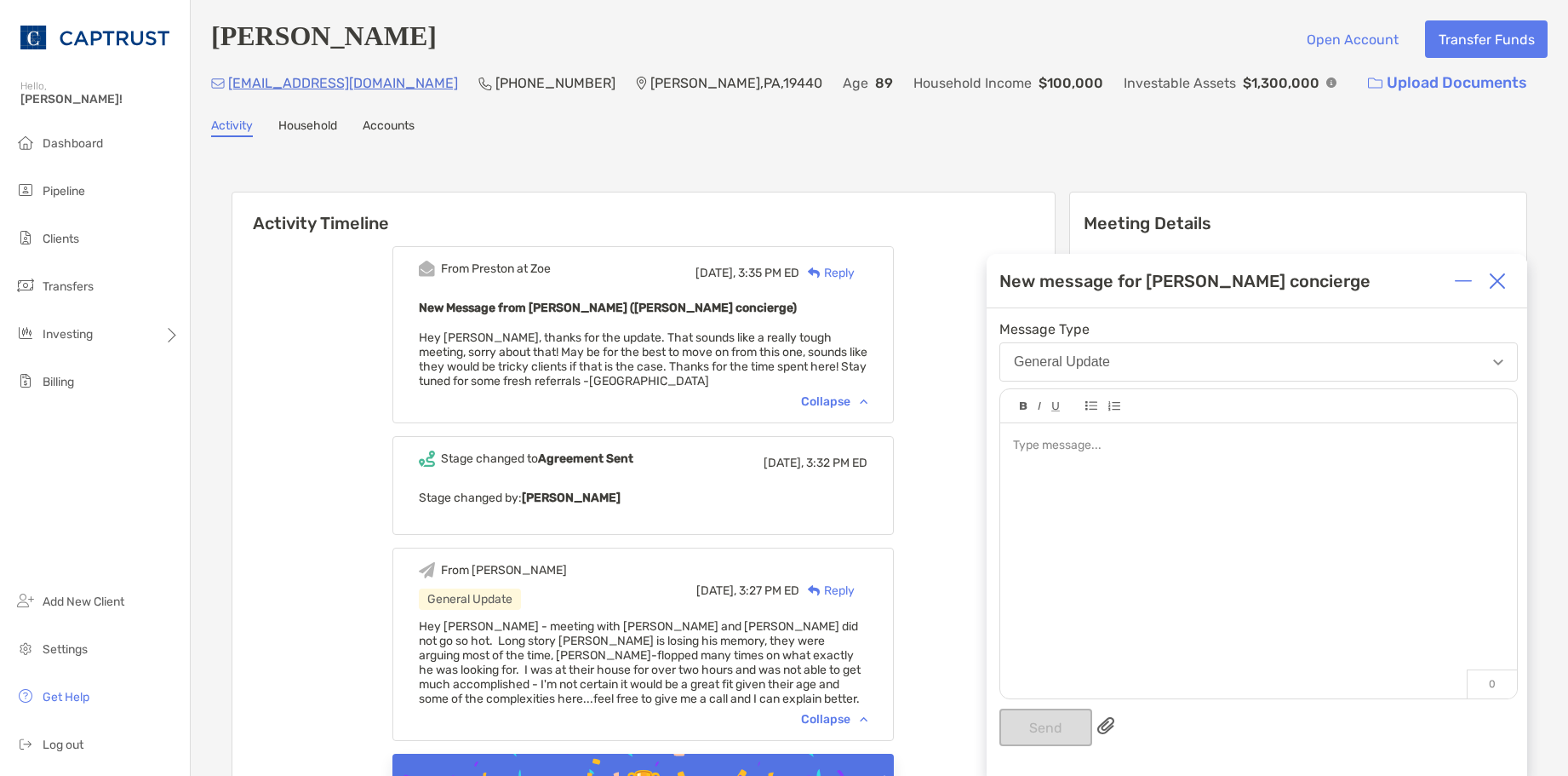
click at [1082, 464] on div at bounding box center [1258, 552] width 517 height 258
click at [1051, 726] on button "Send" at bounding box center [1045, 727] width 93 height 37
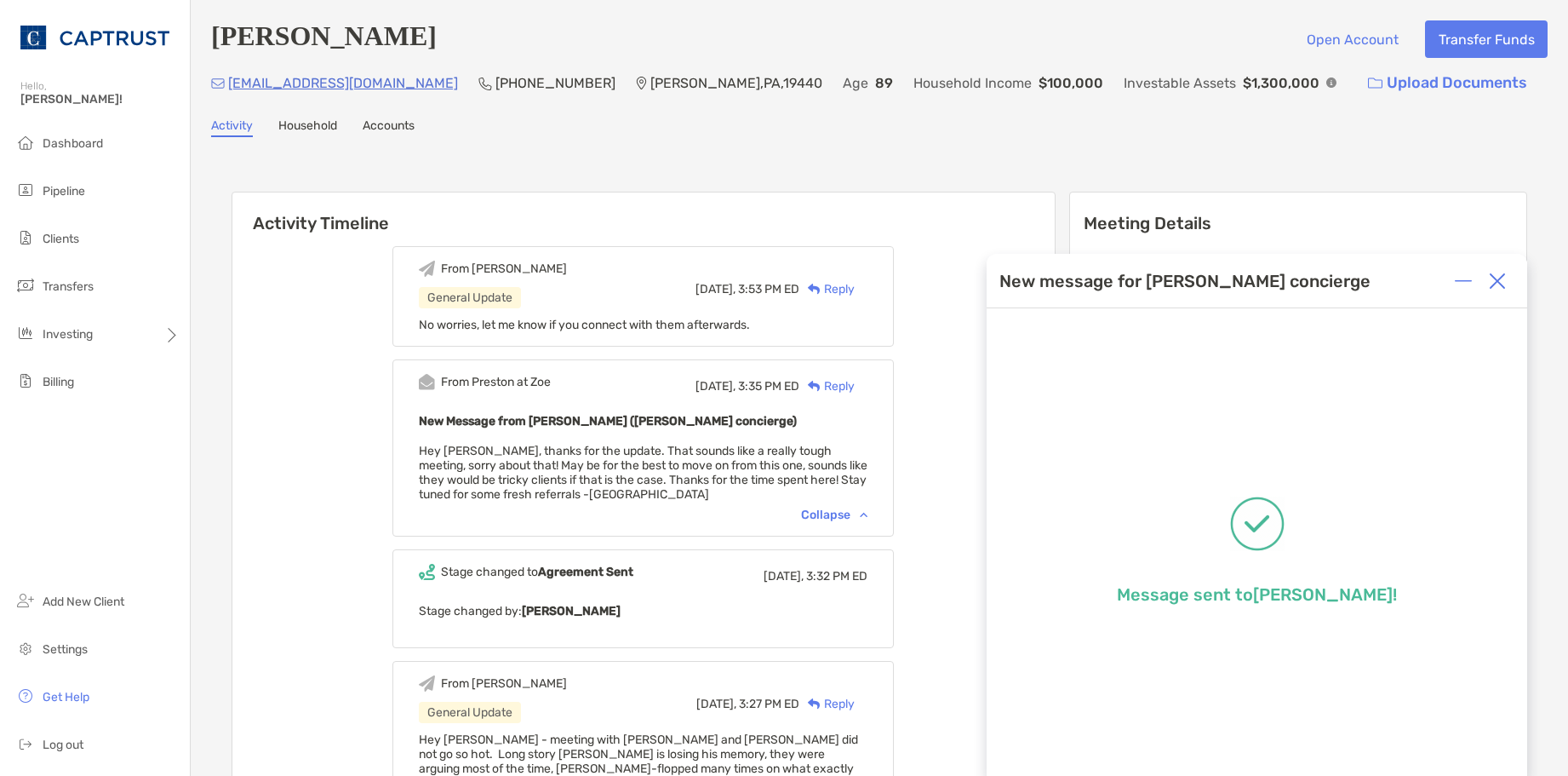
drag, startPoint x: 1507, startPoint y: 283, endPoint x: 1247, endPoint y: 239, distance: 263.7
click at [1506, 281] on div at bounding box center [1498, 281] width 35 height 35
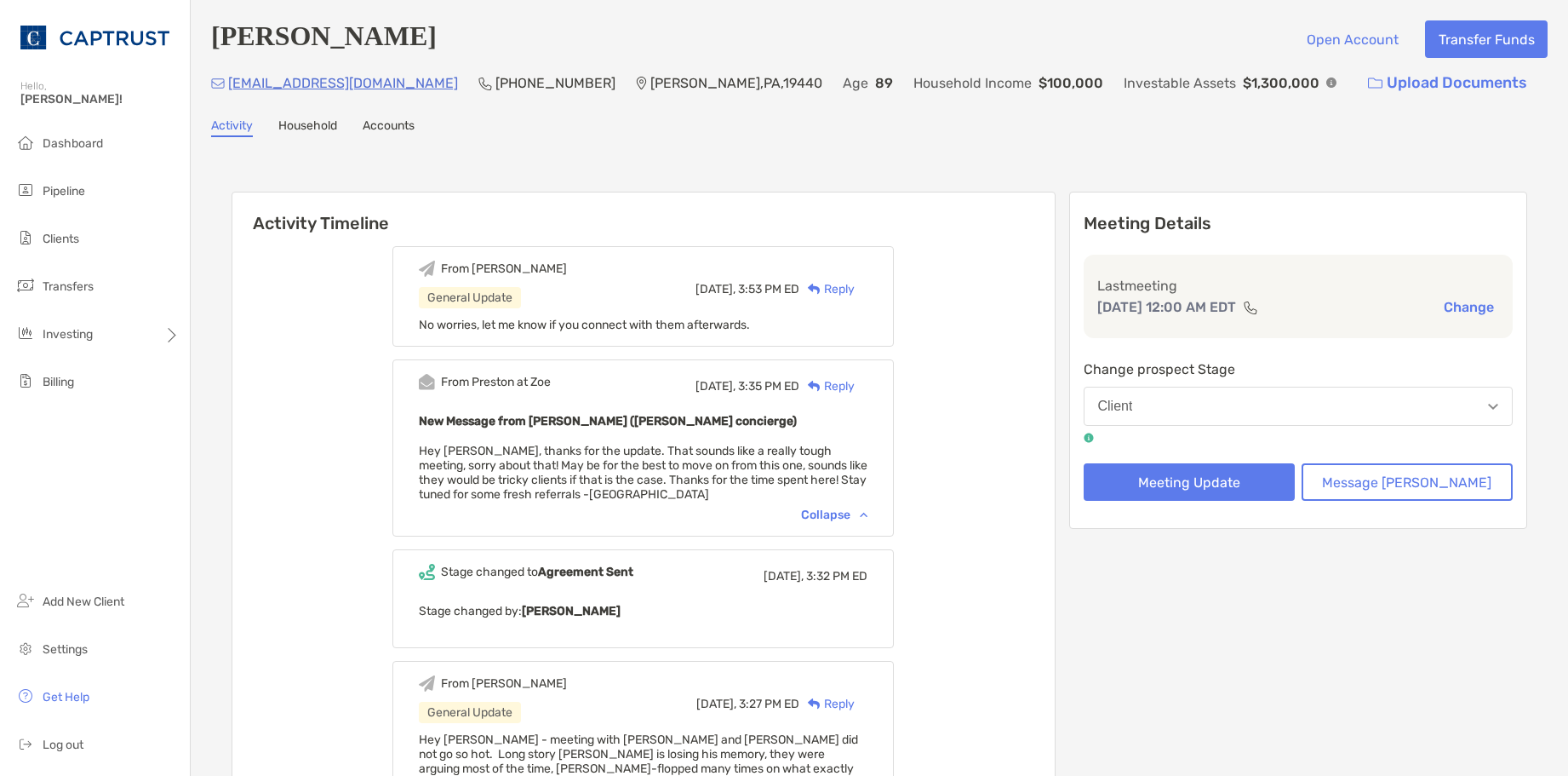
drag, startPoint x: 911, startPoint y: 197, endPoint x: 589, endPoint y: 135, distance: 327.9
click at [910, 196] on h6 "Activity Timeline" at bounding box center [644, 213] width 823 height 41
click at [72, 183] on li "Pipeline" at bounding box center [95, 192] width 190 height 35
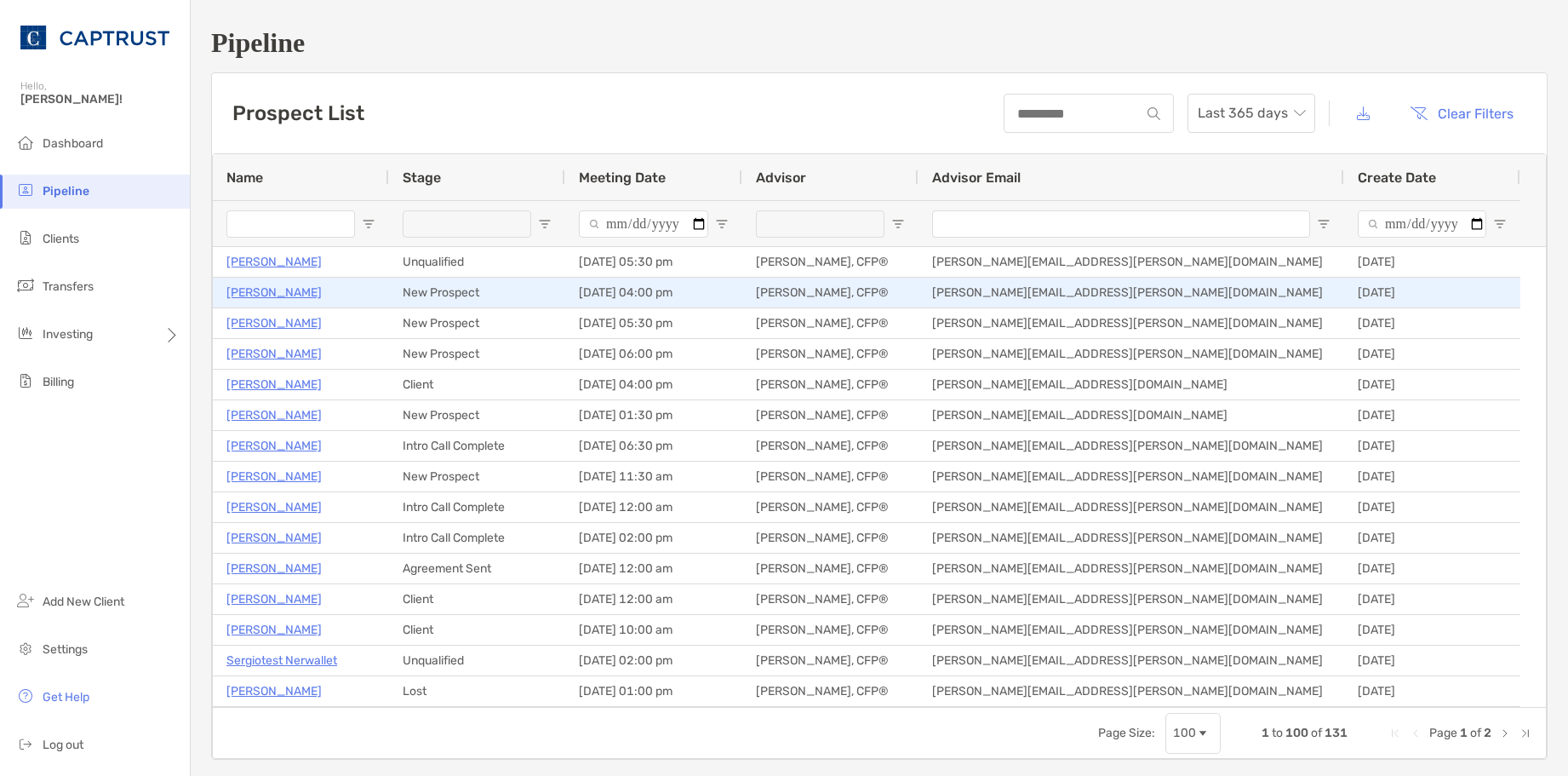
click at [286, 292] on p "[PERSON_NAME]" at bounding box center [273, 293] width 95 height 21
click at [270, 294] on p "[PERSON_NAME]" at bounding box center [273, 293] width 95 height 21
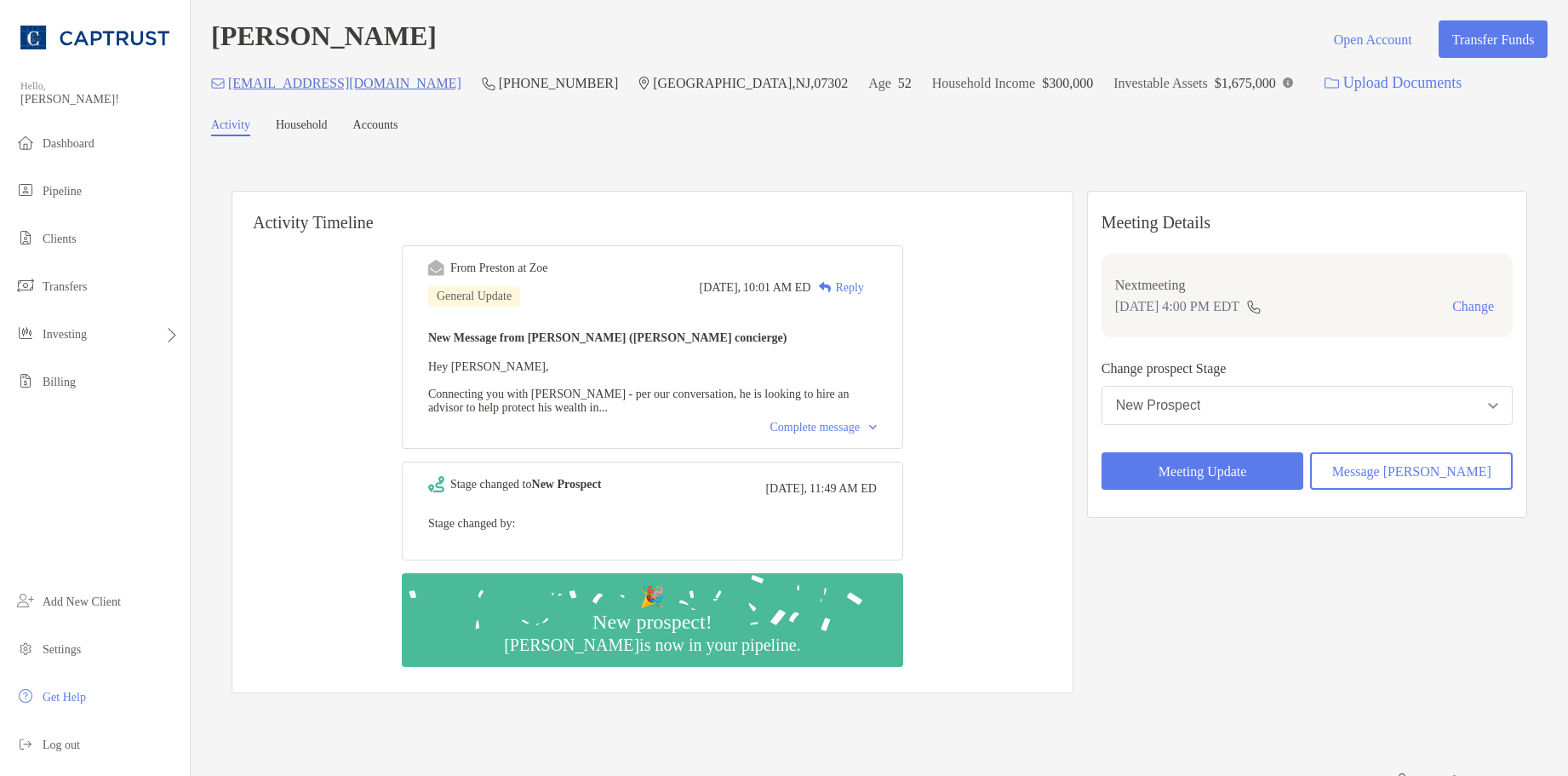
click at [848, 435] on div "Complete message" at bounding box center [823, 428] width 106 height 13
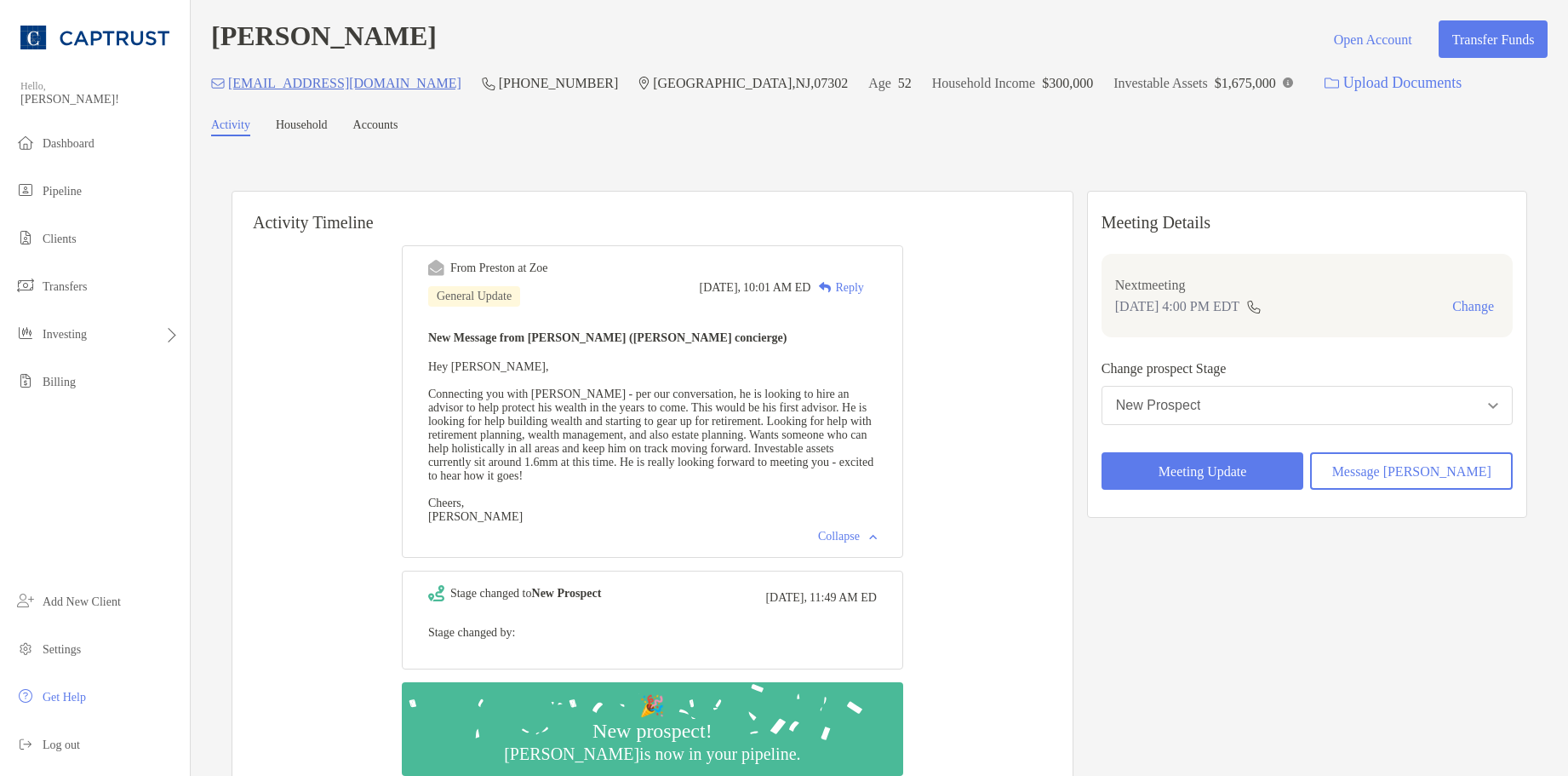
click at [971, 19] on div "[PERSON_NAME] Open Account Transfer Funds [EMAIL_ADDRESS][DOMAIN_NAME] (732) 22…" at bounding box center [879, 432] width 1377 height 864
click at [1089, 56] on div "John Limanto Open Account Transfer Funds johnlukeup@gmail.com (732) 221-3236 Je…" at bounding box center [879, 60] width 1337 height 81
click at [890, 210] on h6 "Activity Timeline" at bounding box center [652, 212] width 840 height 41
click at [1202, 402] on div "New Prospect" at bounding box center [1158, 406] width 85 height 15
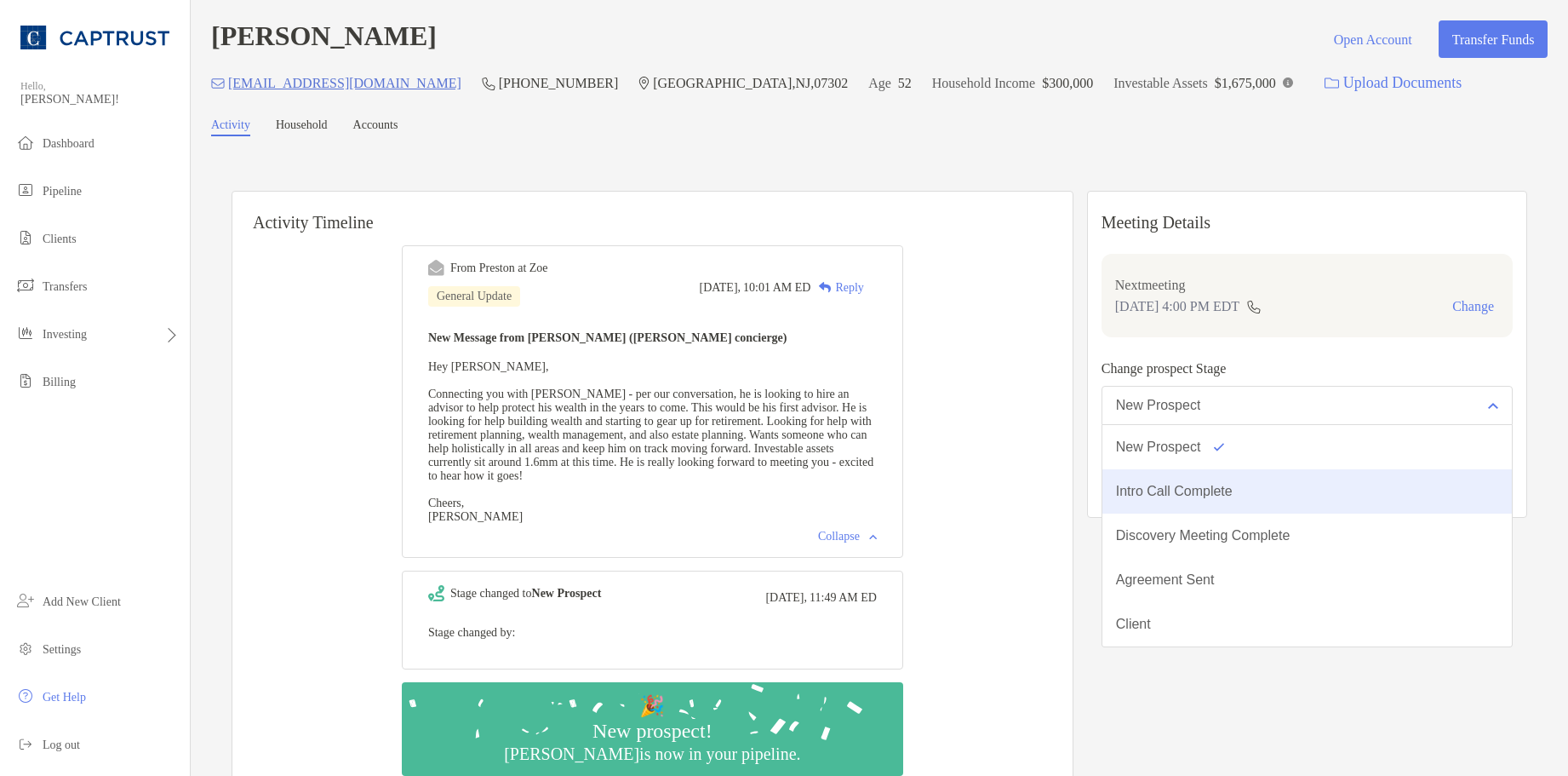
click at [1210, 482] on button "Intro Call Complete" at bounding box center [1307, 491] width 410 height 44
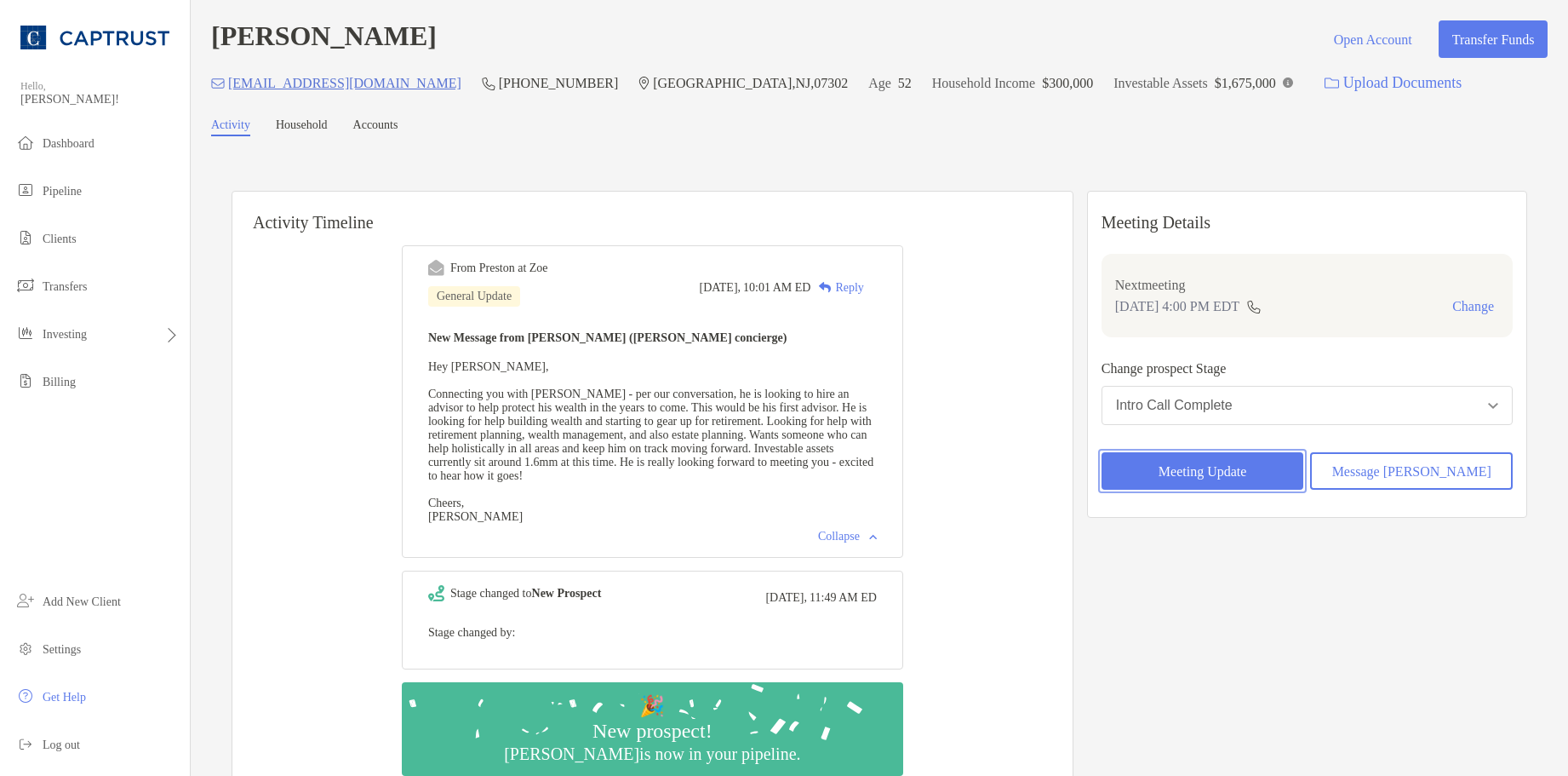
click at [1265, 477] on button "Meeting Update" at bounding box center [1203, 470] width 202 height 37
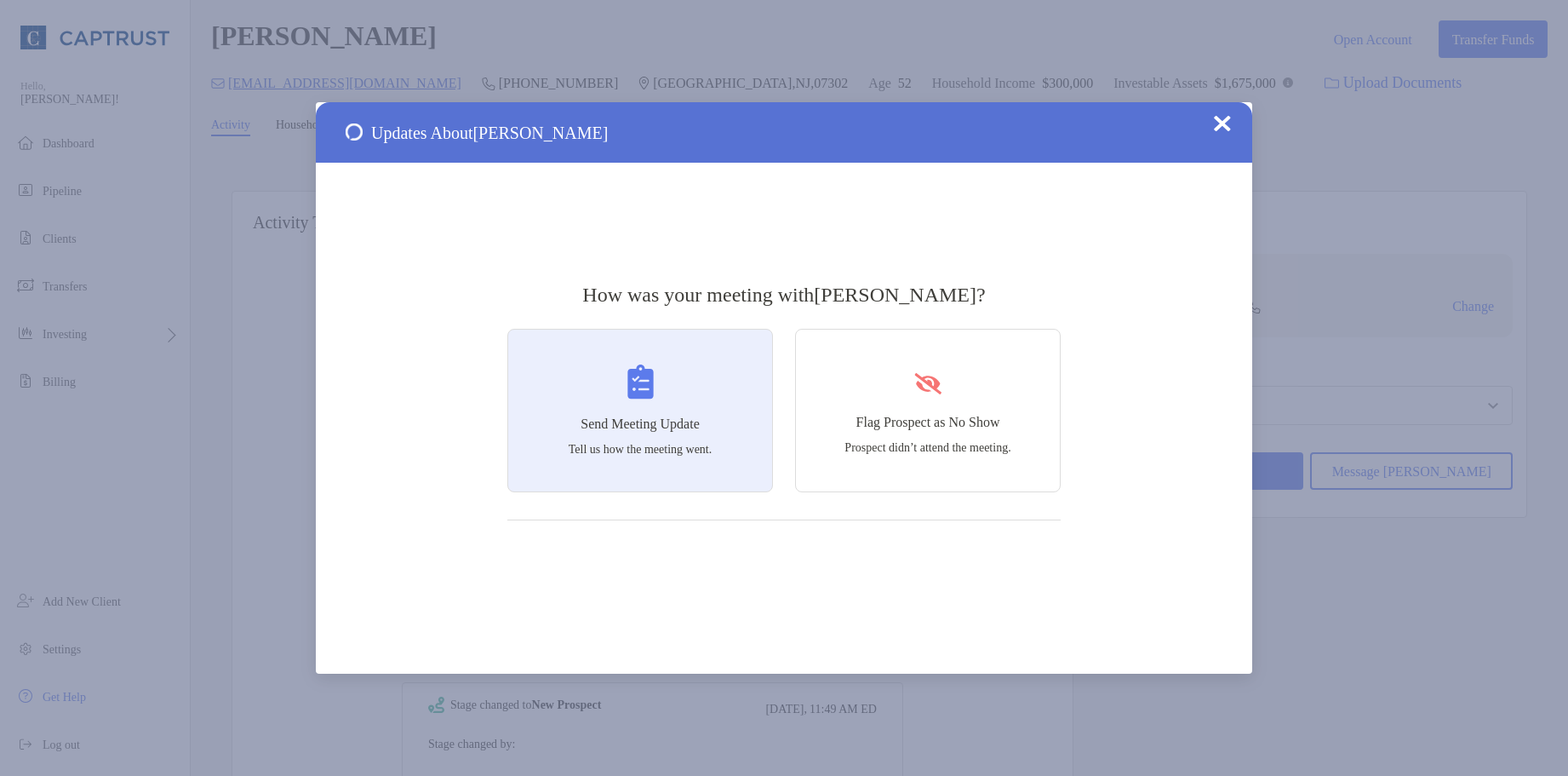
click at [544, 432] on div "Send Meeting Update Tell us how the meeting went." at bounding box center [640, 411] width 266 height 163
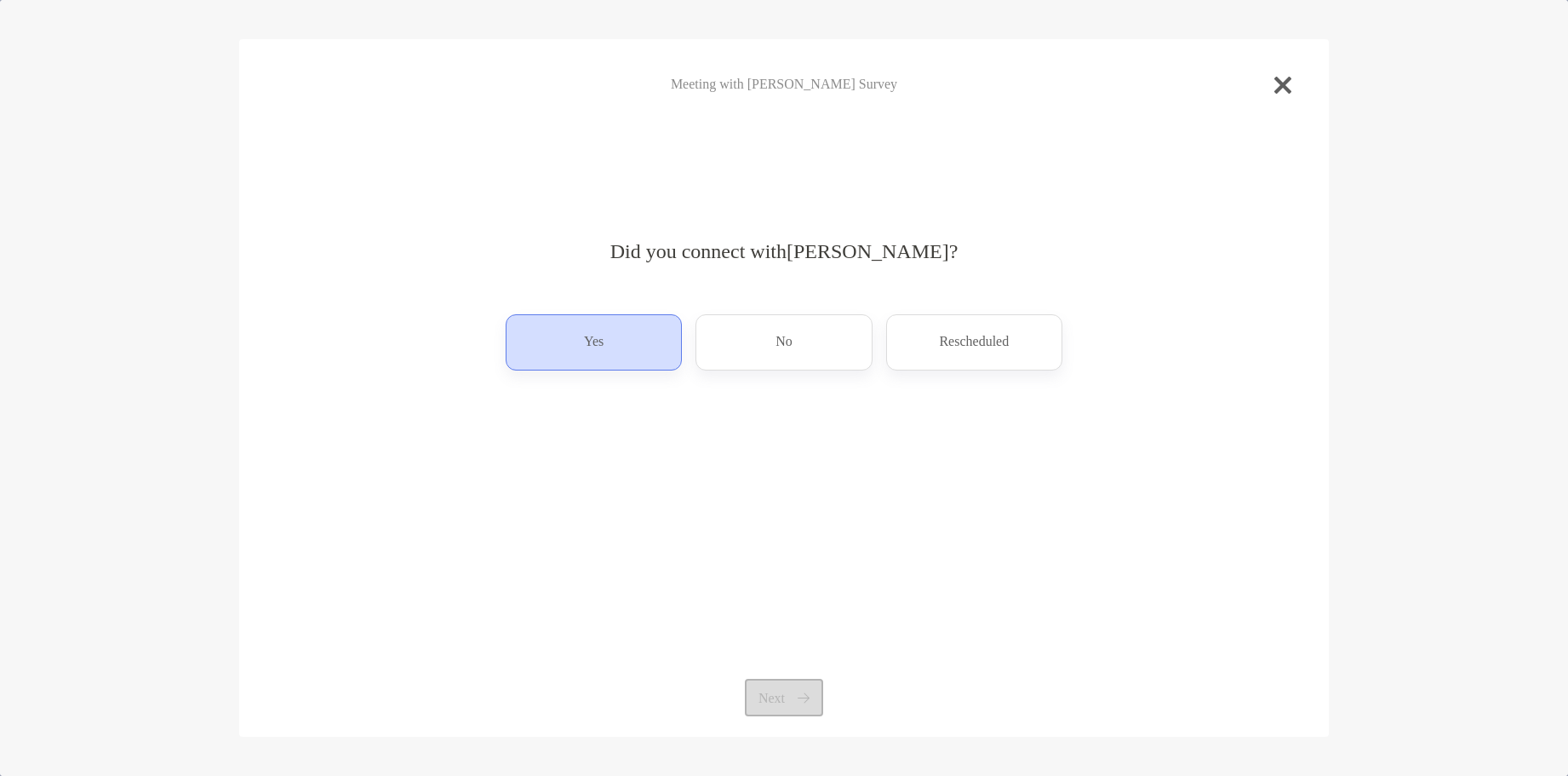
click at [635, 345] on div "Yes" at bounding box center [594, 342] width 176 height 57
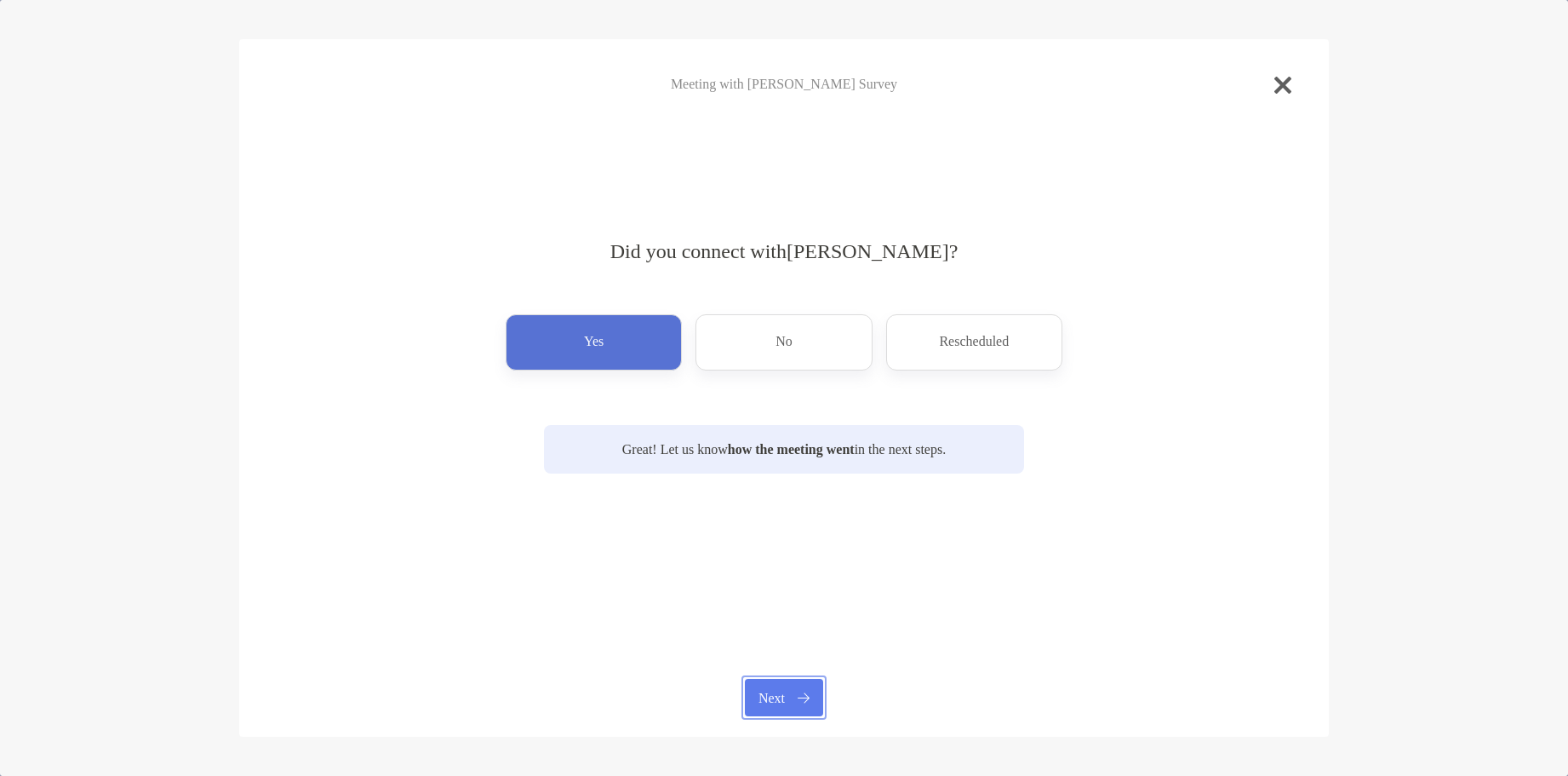
click at [782, 693] on button "Next" at bounding box center [784, 697] width 78 height 37
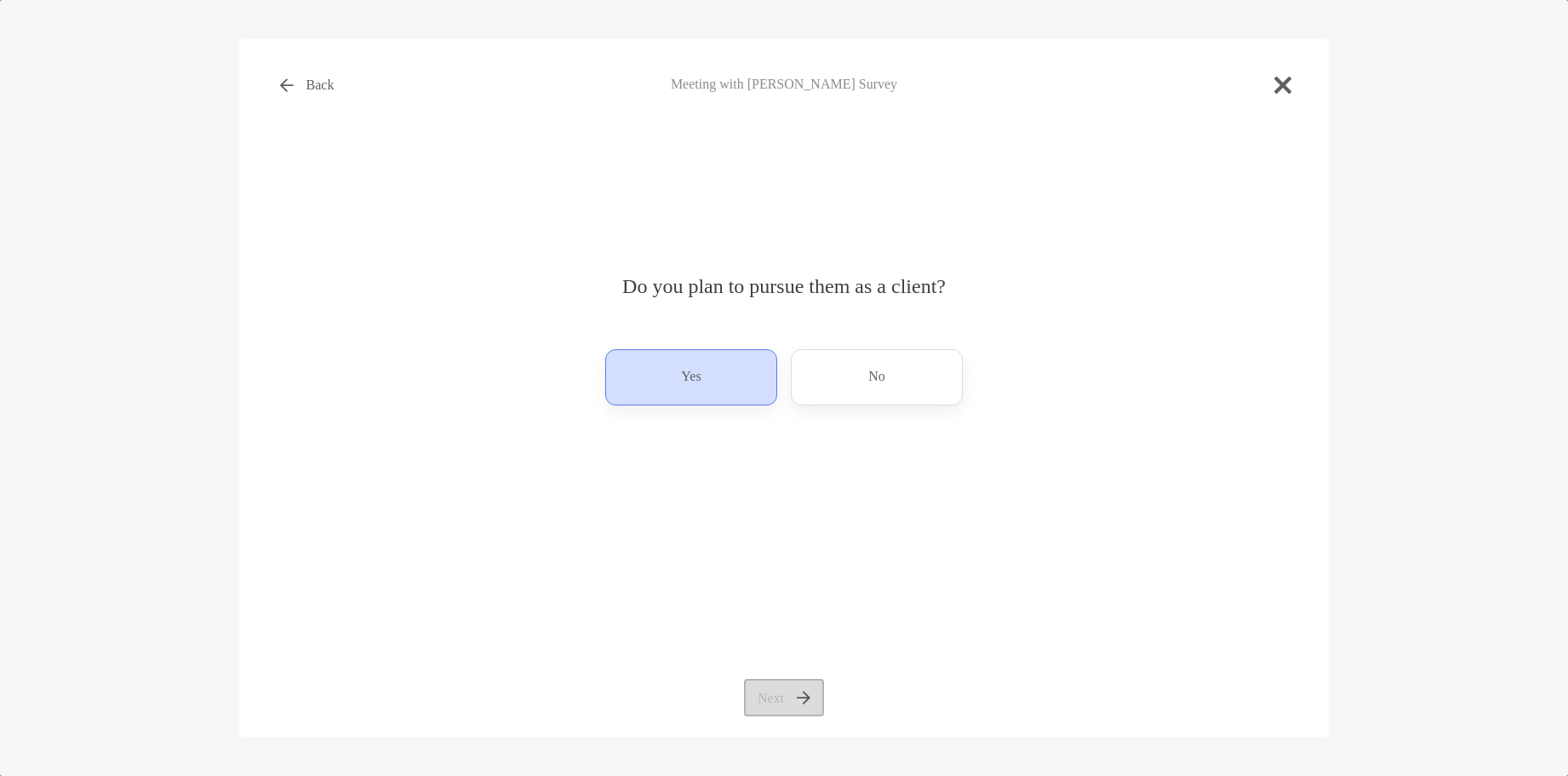
click at [645, 394] on div "Yes" at bounding box center [690, 377] width 172 height 57
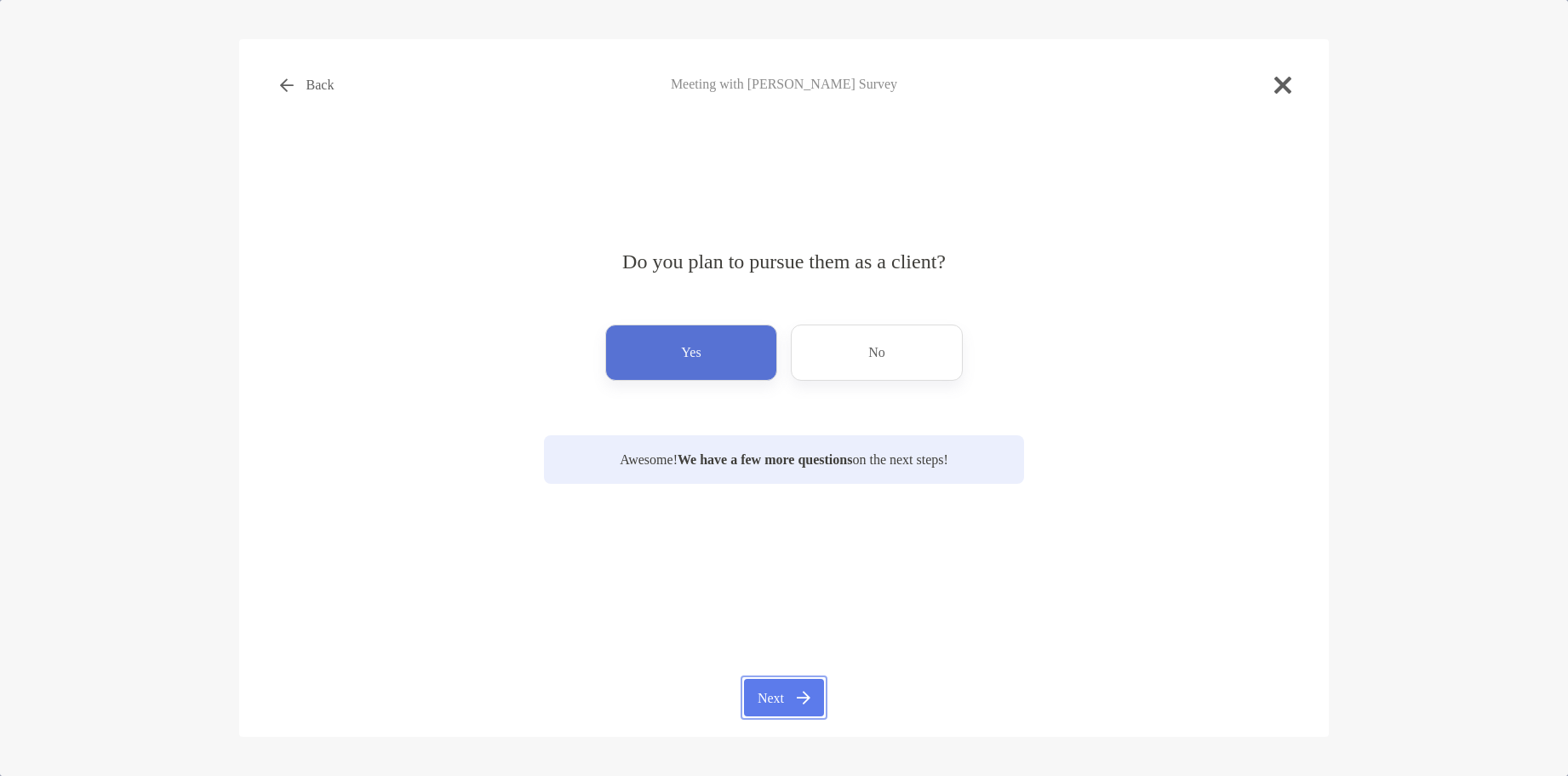
click at [768, 694] on button "Next" at bounding box center [784, 697] width 80 height 37
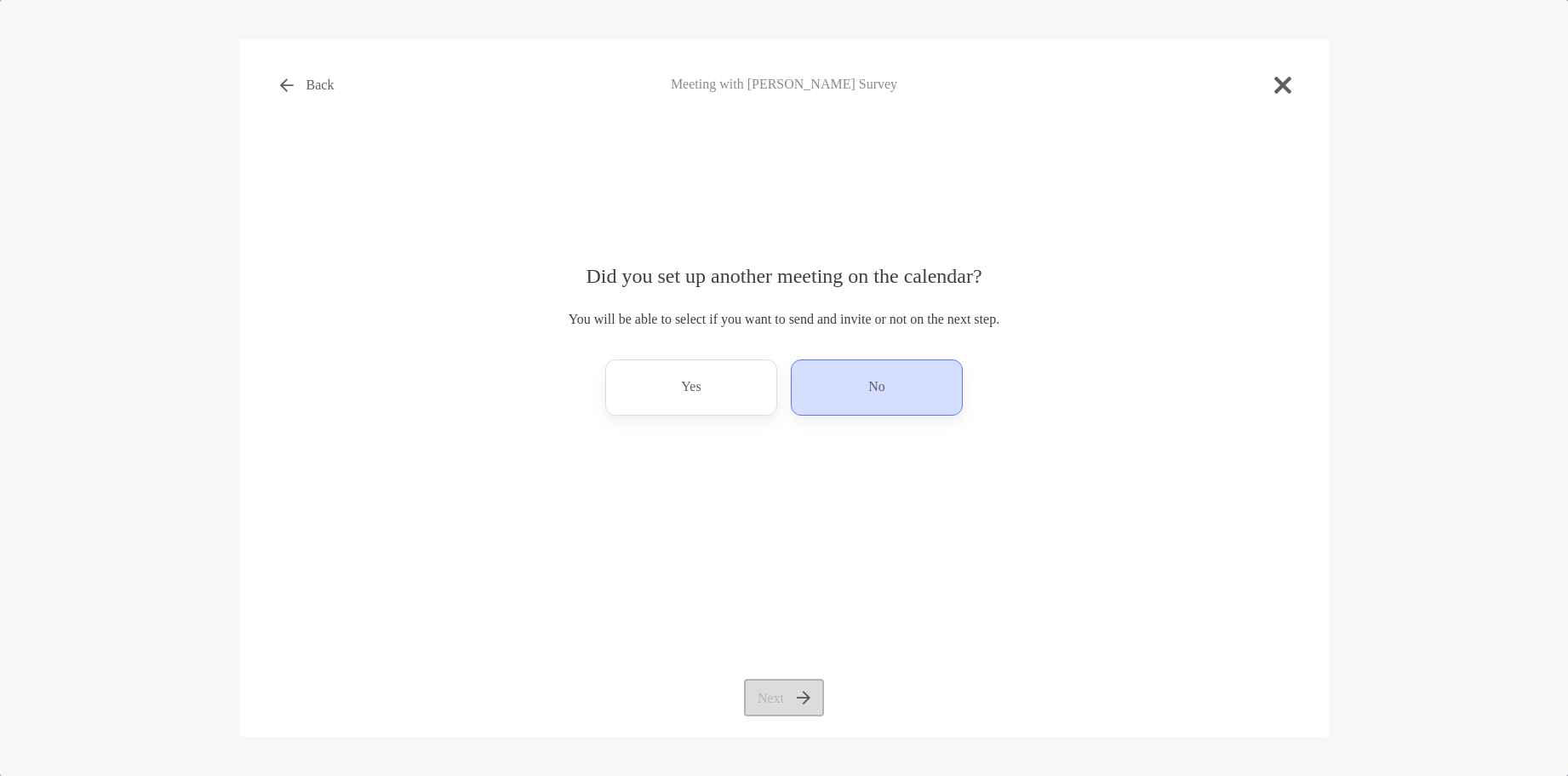
click at [869, 394] on p "No" at bounding box center [878, 388] width 17 height 27
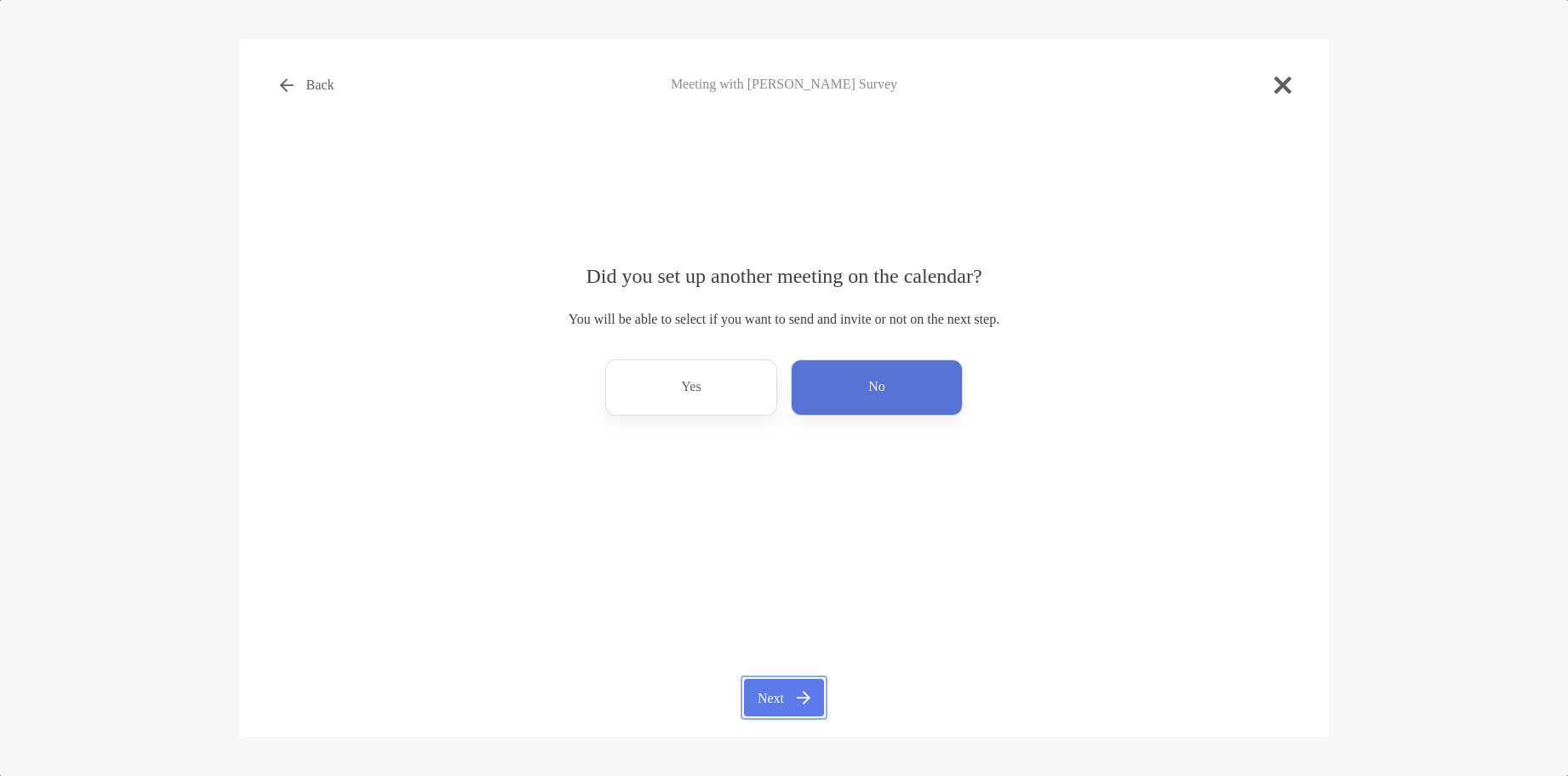
click at [809, 690] on button "Next" at bounding box center [784, 697] width 80 height 37
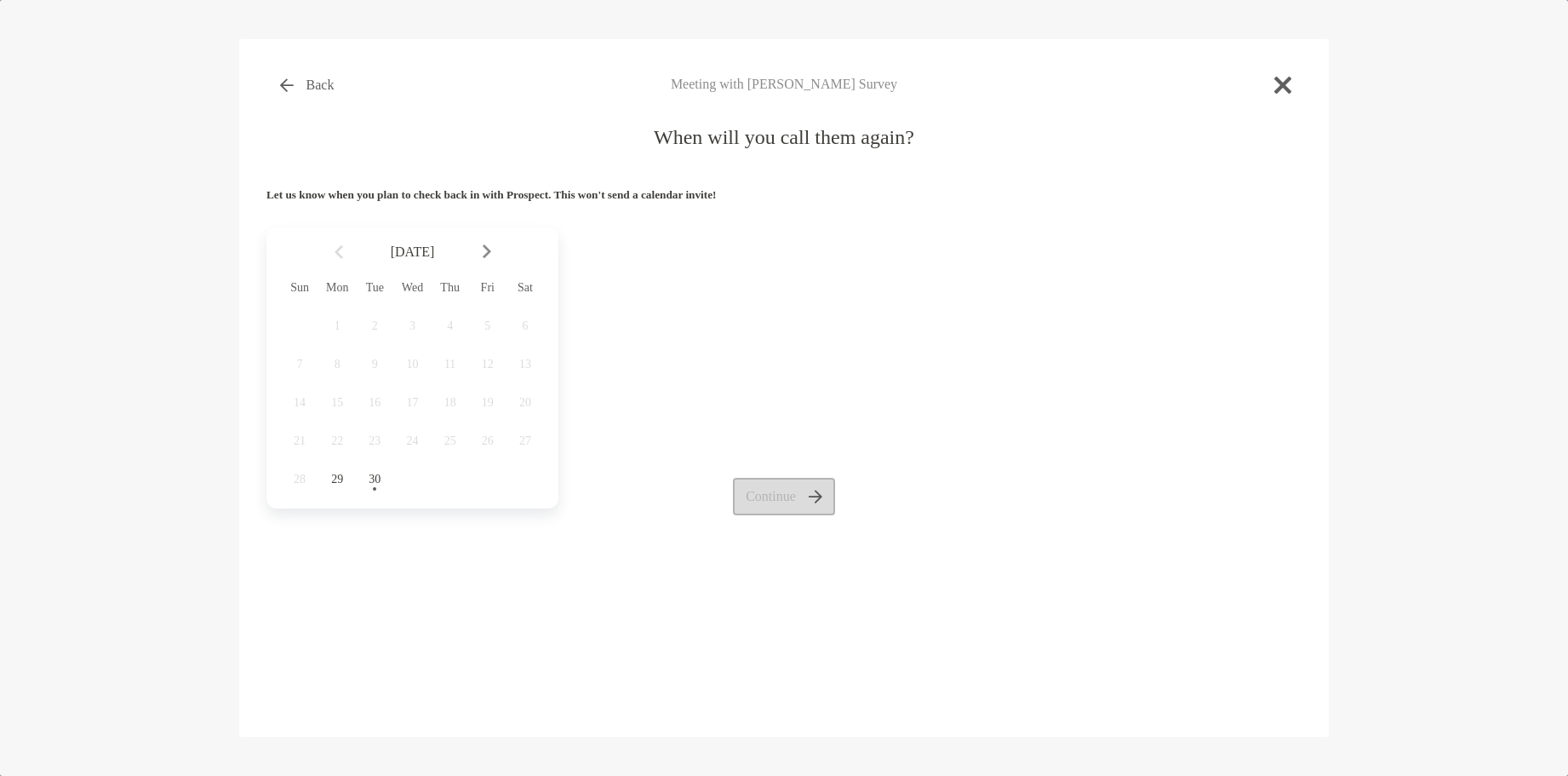
click at [491, 247] on div at bounding box center [494, 251] width 29 height 37
click at [484, 362] on span "10" at bounding box center [488, 364] width 29 height 13
drag, startPoint x: 819, startPoint y: 501, endPoint x: 785, endPoint y: 457, distance: 55.6
click at [816, 500] on button "Continue" at bounding box center [784, 496] width 103 height 37
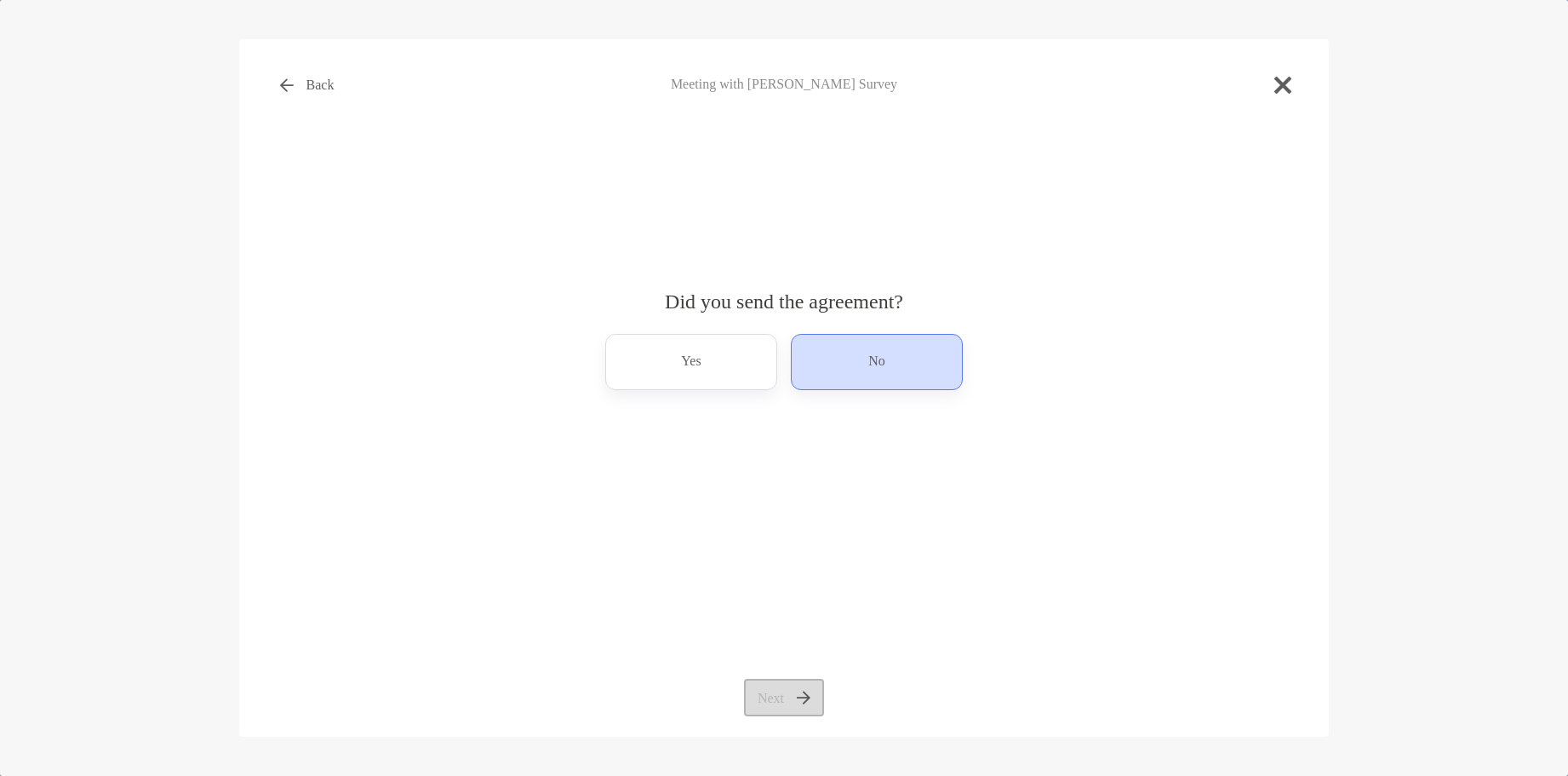
click at [878, 378] on div "No" at bounding box center [877, 362] width 172 height 57
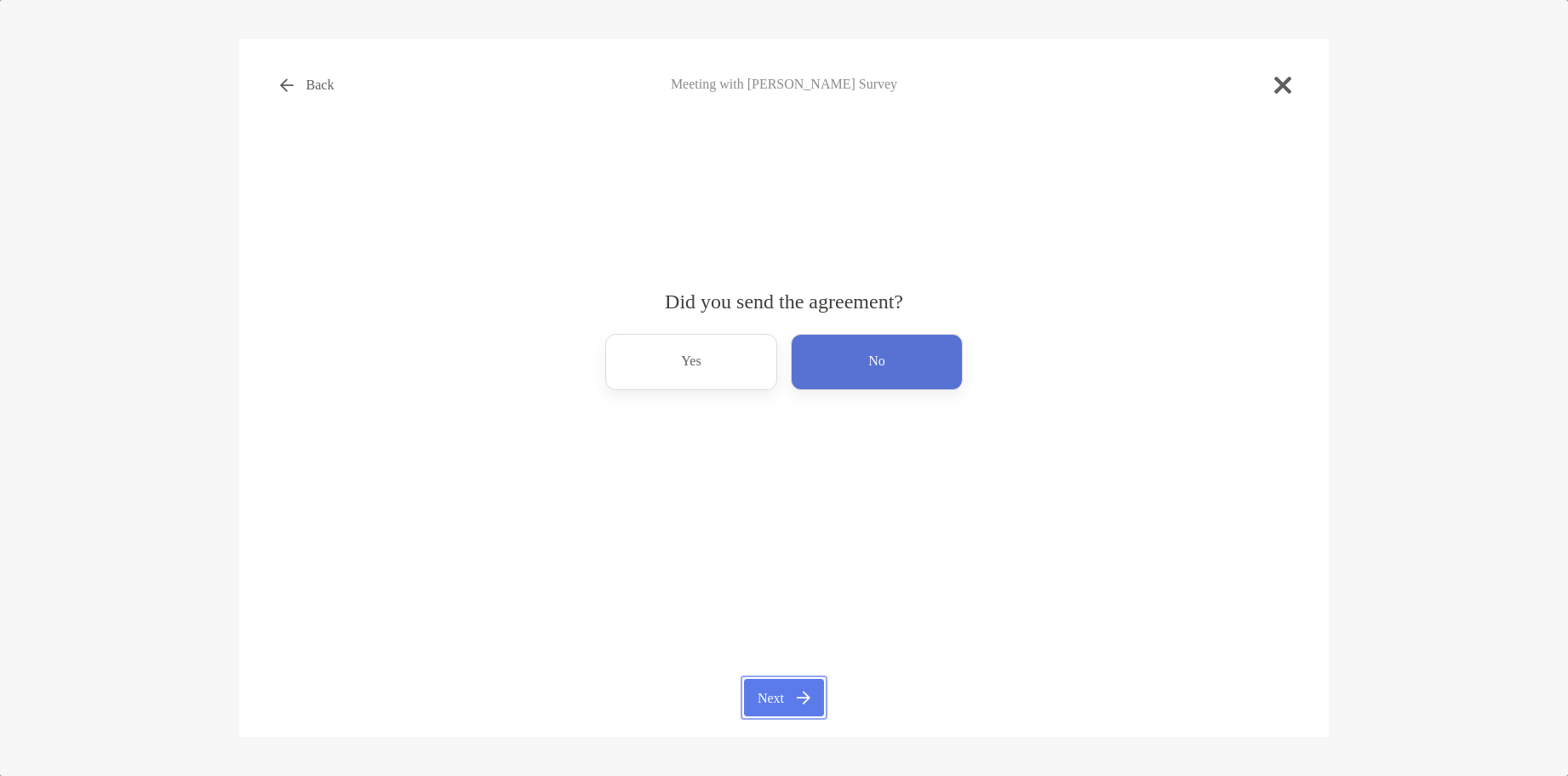
drag, startPoint x: 795, startPoint y: 694, endPoint x: 799, endPoint y: 685, distance: 9.8
click at [797, 689] on button "Next" at bounding box center [784, 697] width 80 height 37
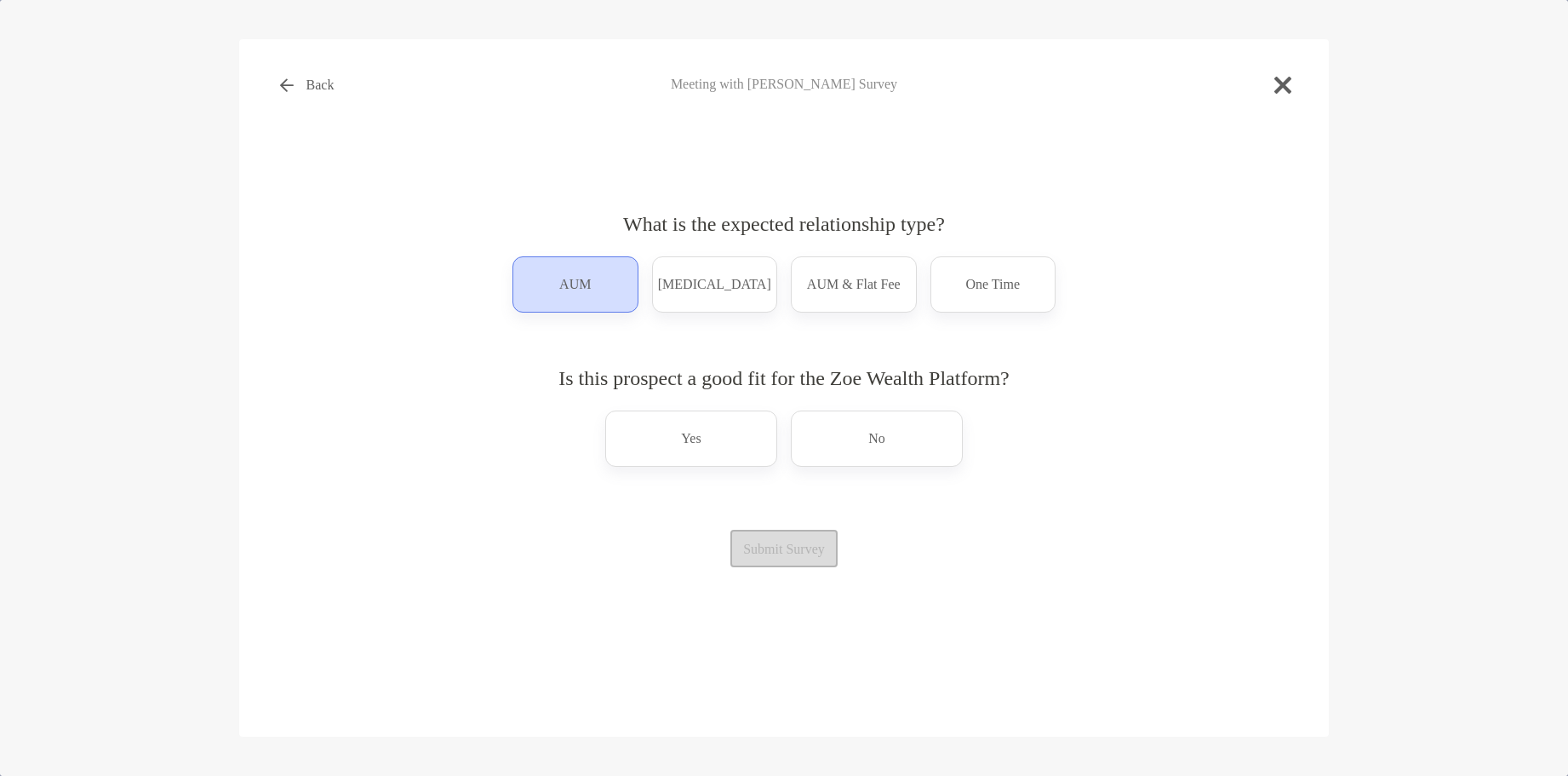
click at [544, 304] on div "AUM" at bounding box center [574, 284] width 126 height 57
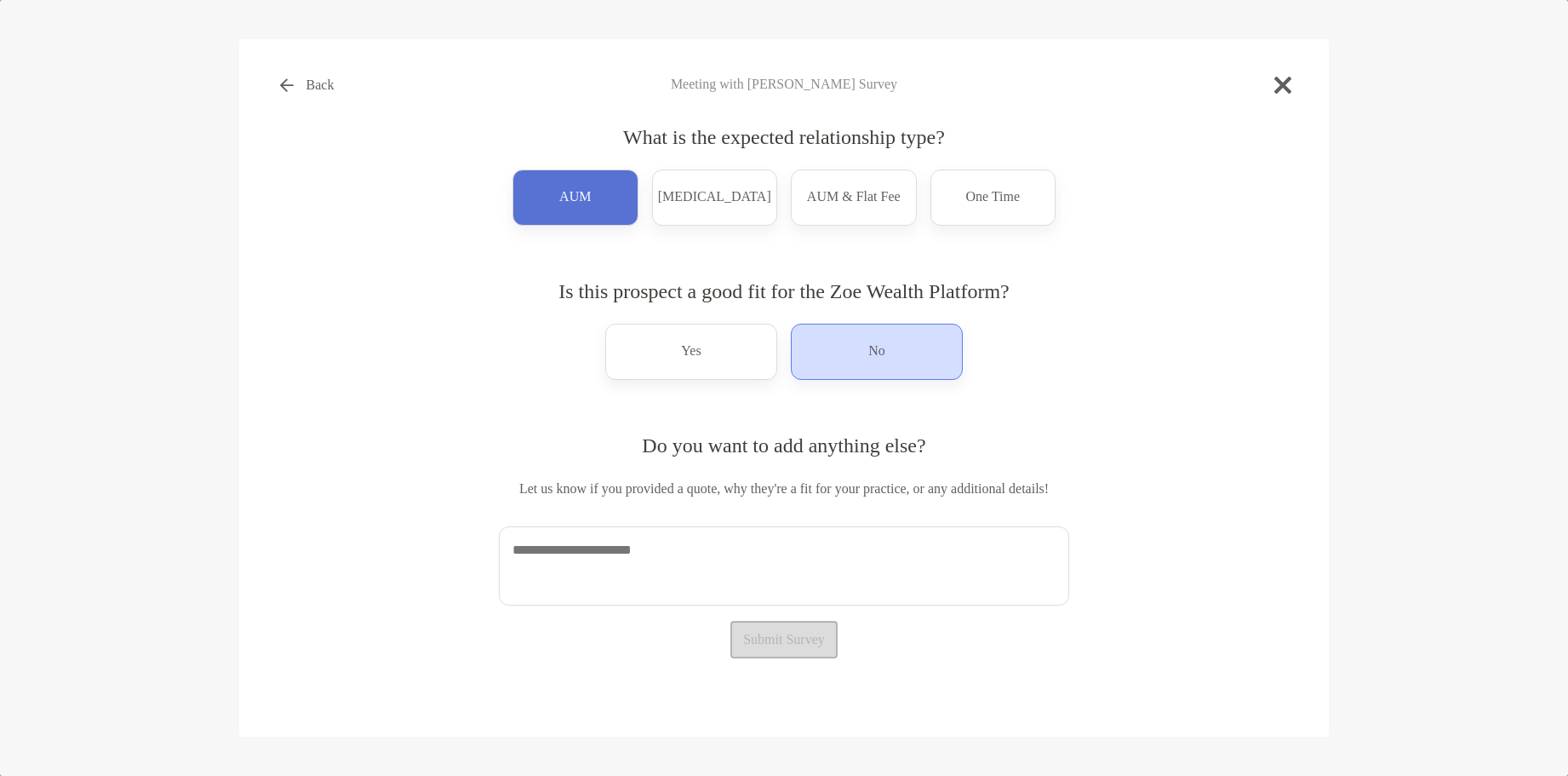
click at [869, 365] on p "No" at bounding box center [878, 351] width 17 height 27
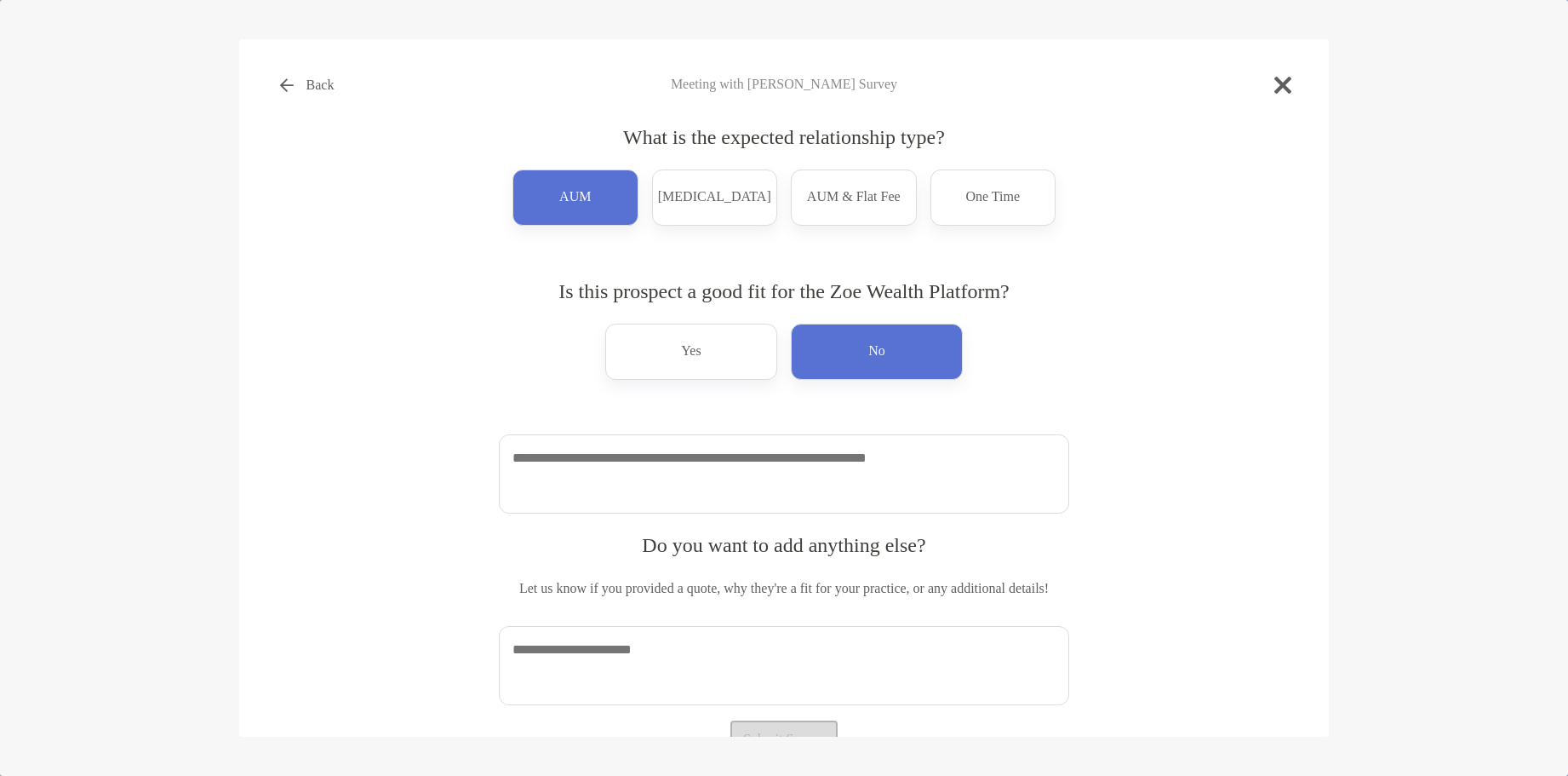
click at [725, 482] on textarea at bounding box center [784, 474] width 571 height 80
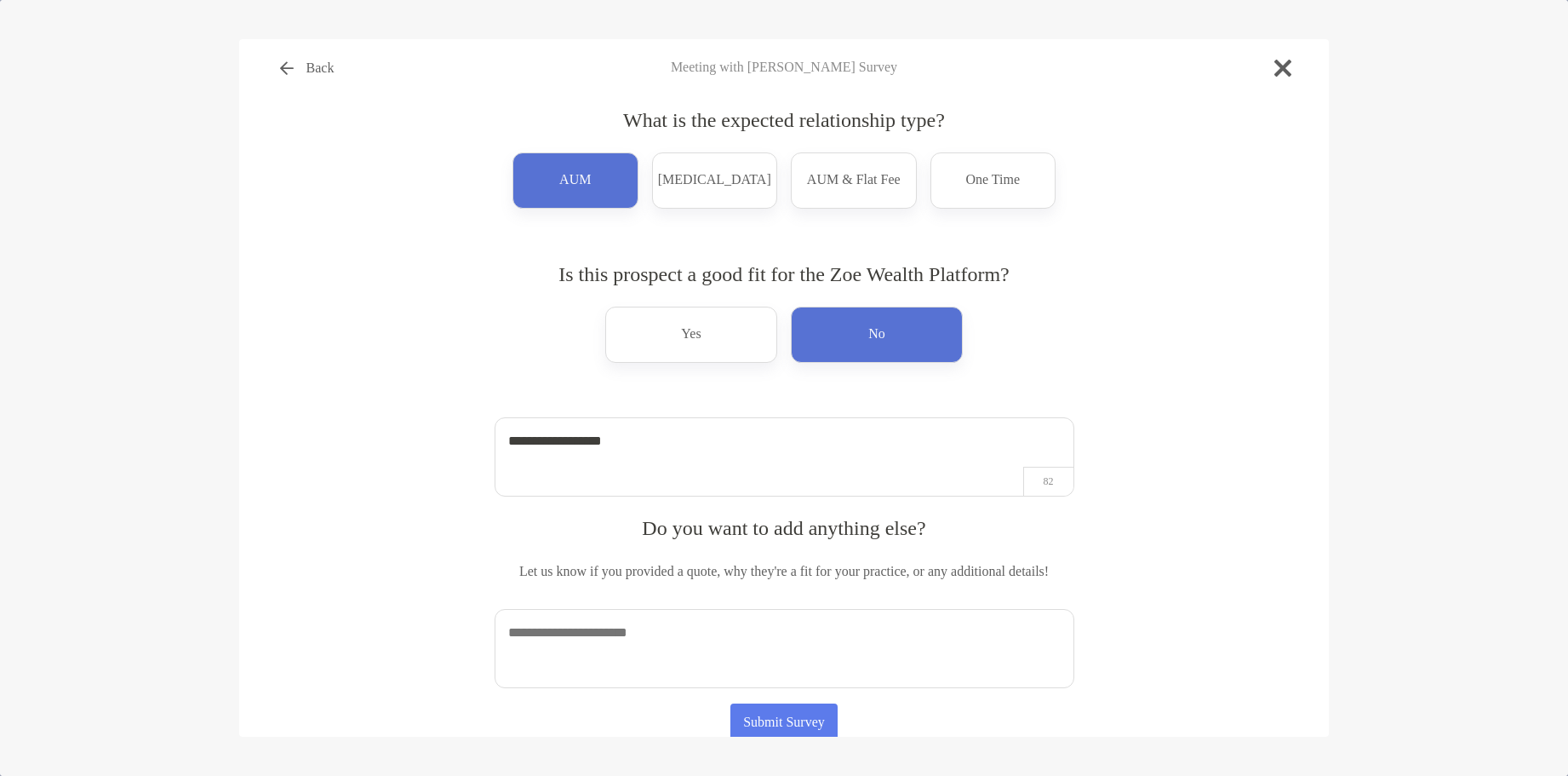
scroll to position [24, 0]
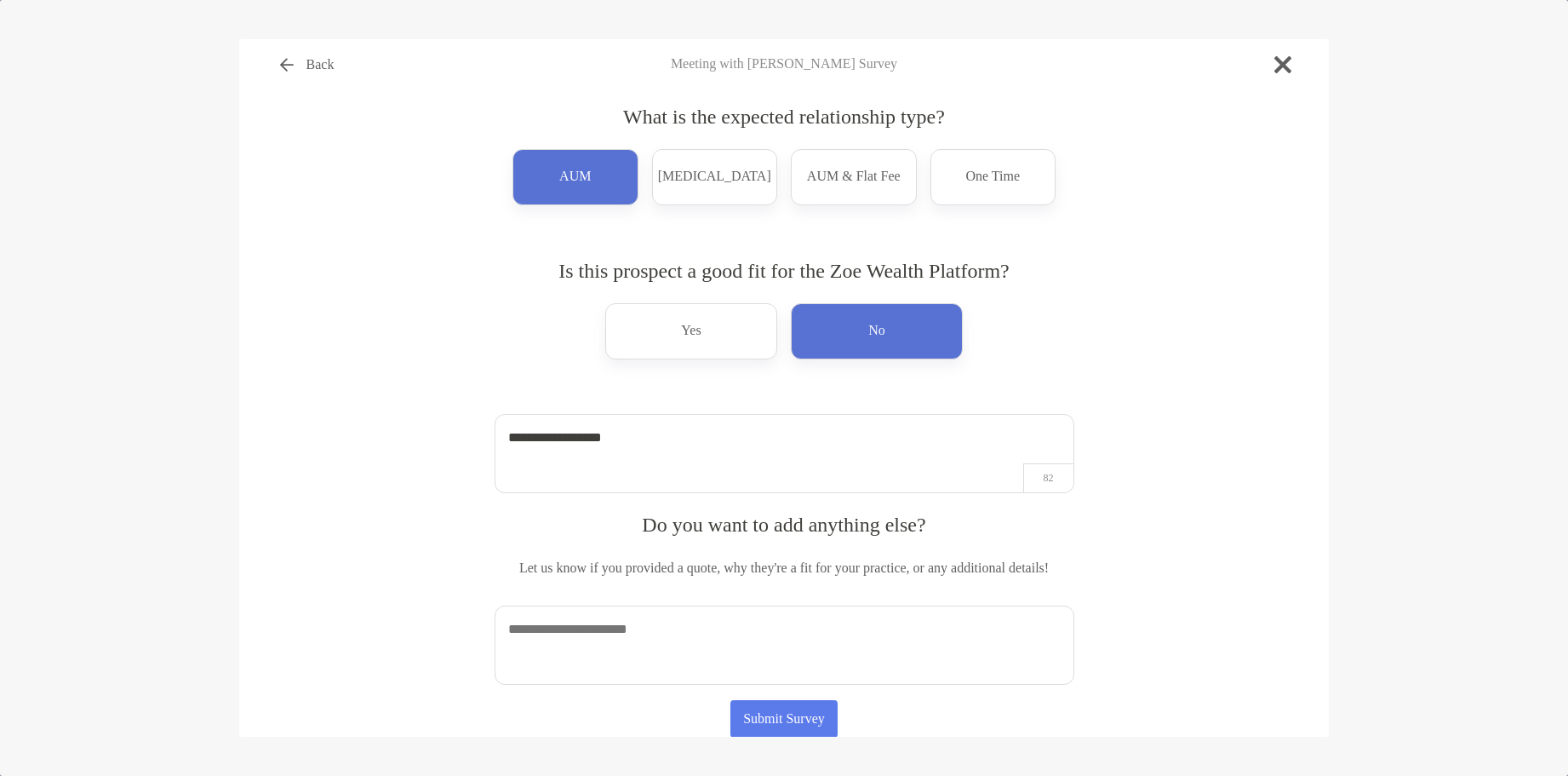
type textarea "**********"
click at [685, 647] on textarea at bounding box center [784, 645] width 580 height 80
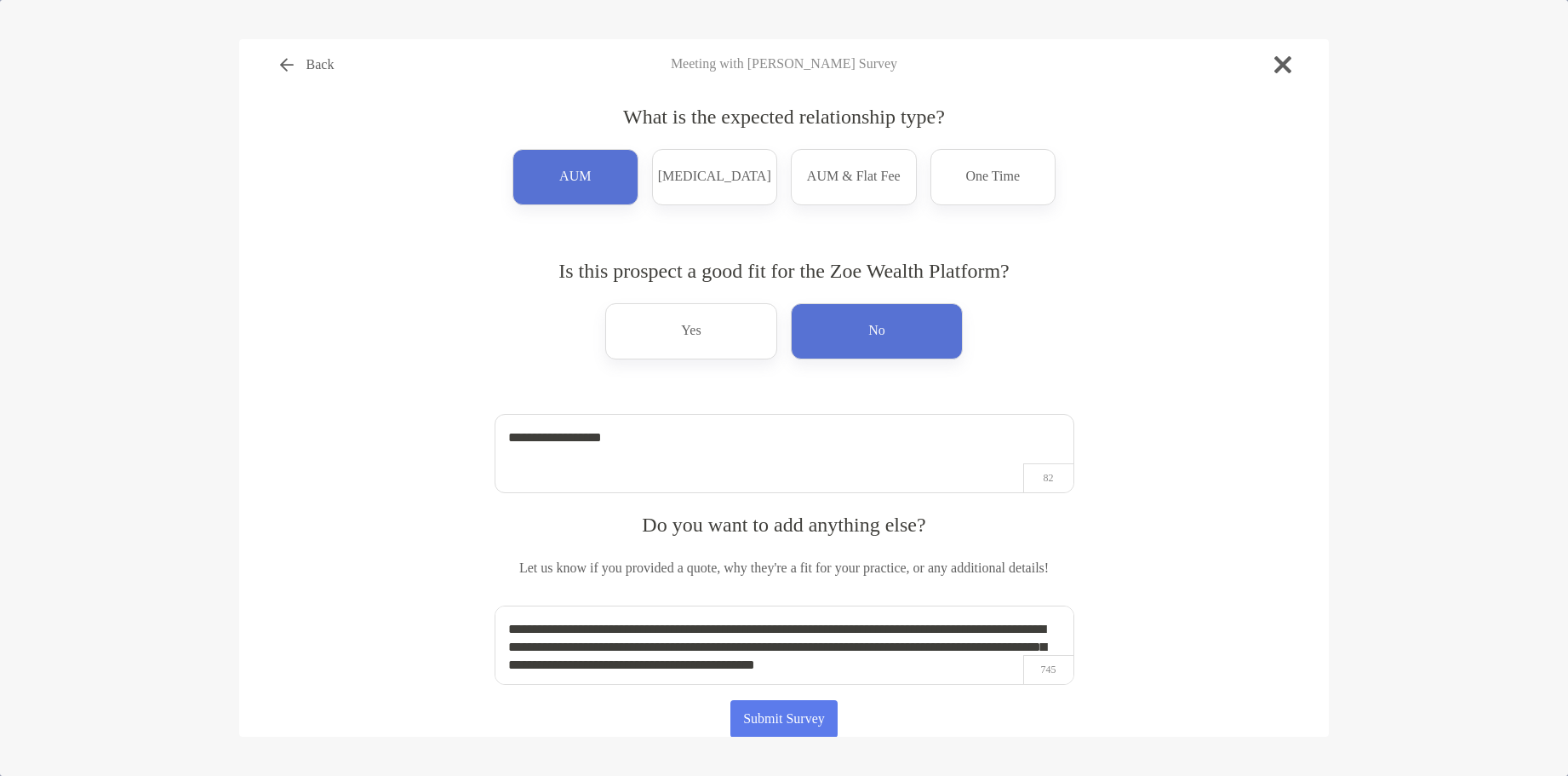
scroll to position [7, 0]
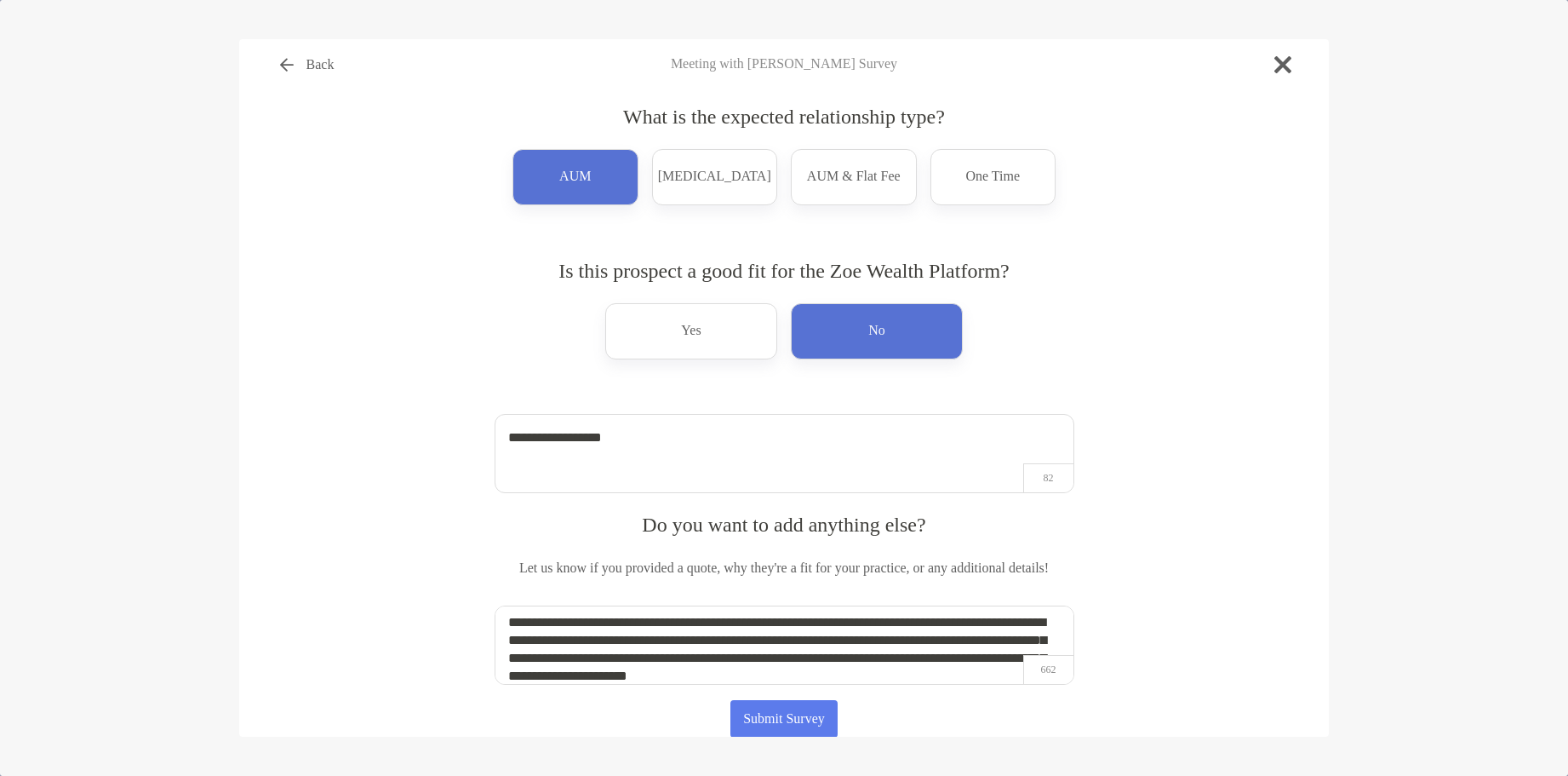
type textarea "**********"
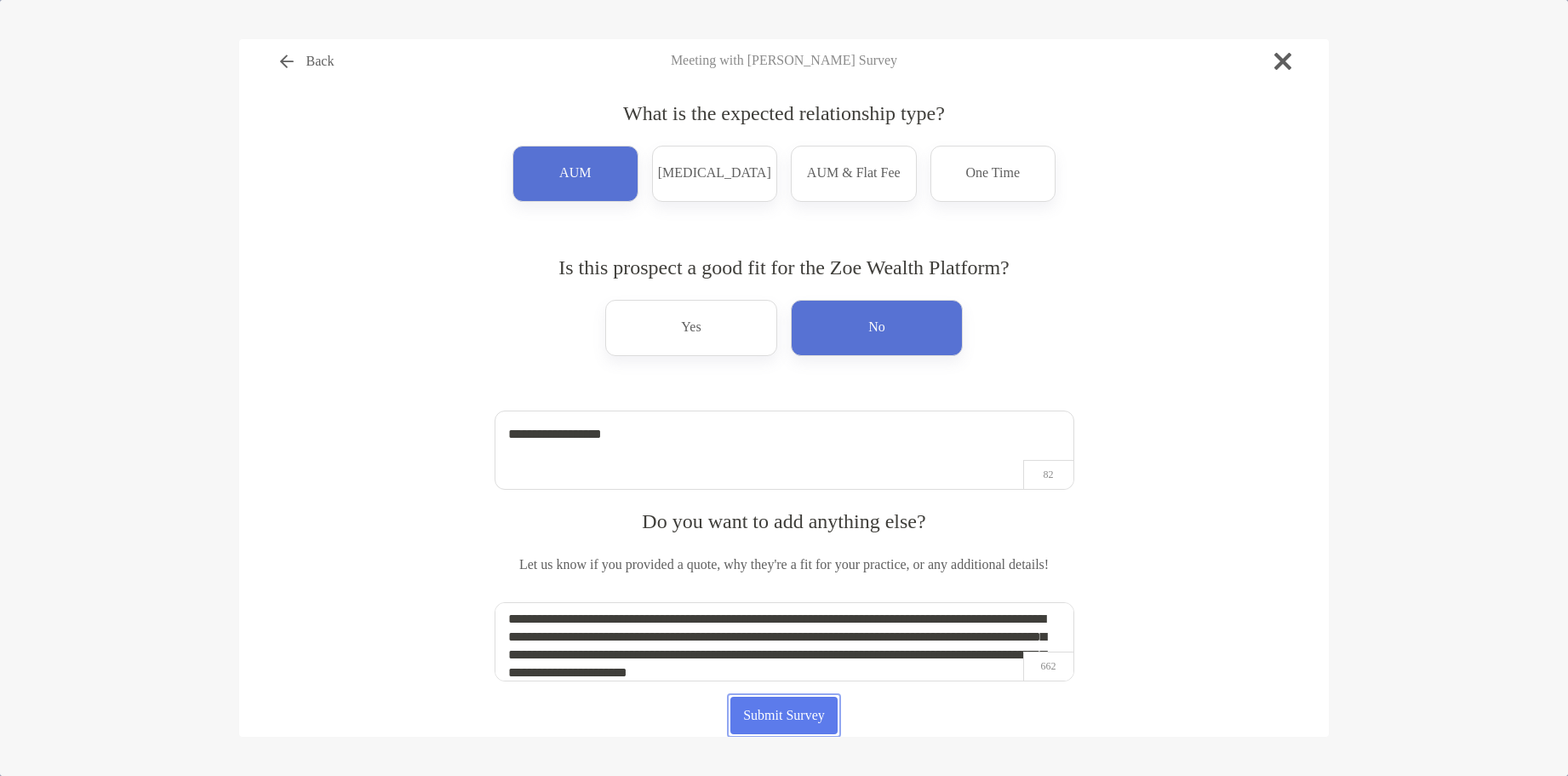
click at [805, 713] on button "Submit Survey" at bounding box center [784, 715] width 108 height 37
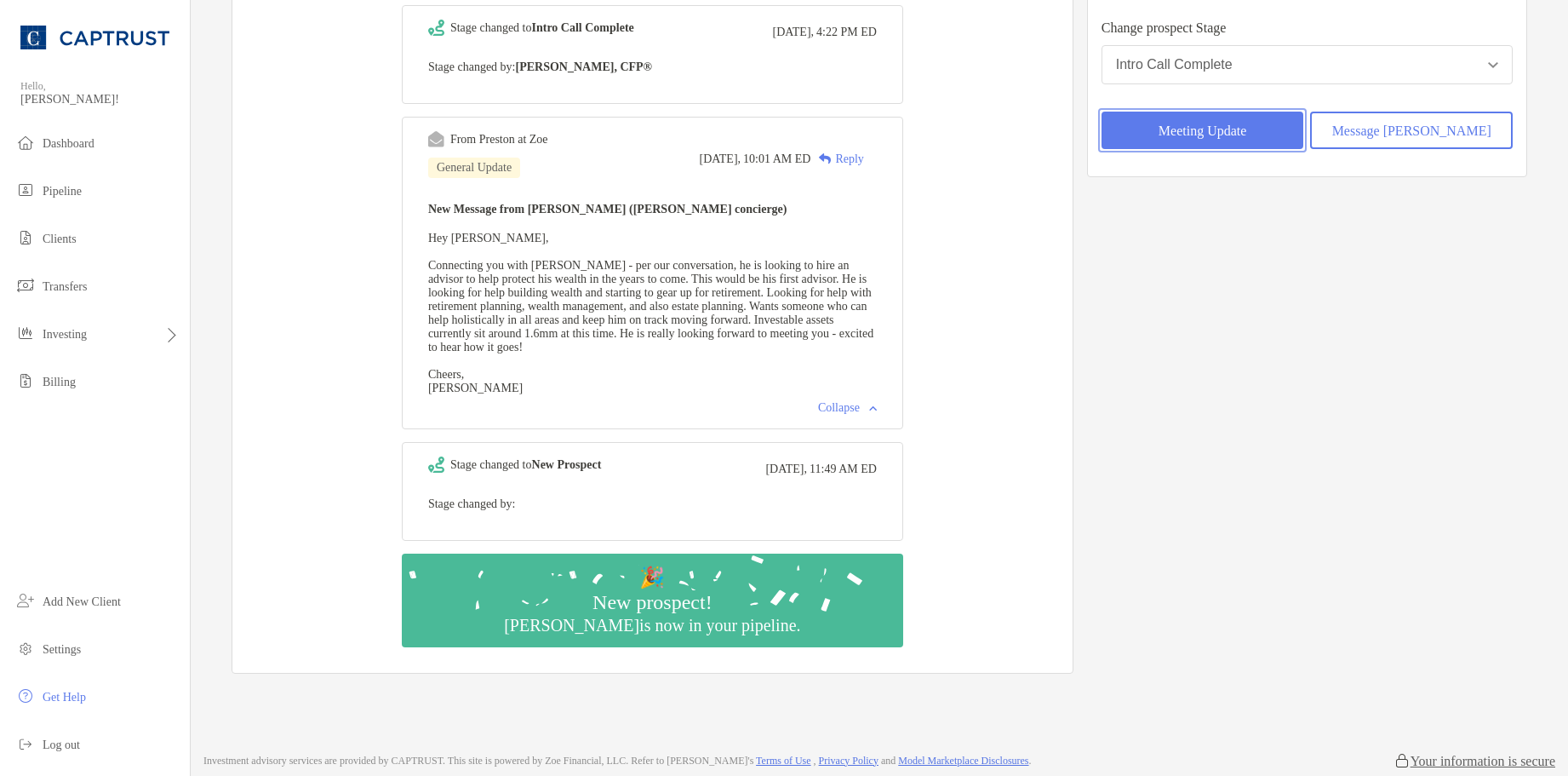
scroll to position [0, 0]
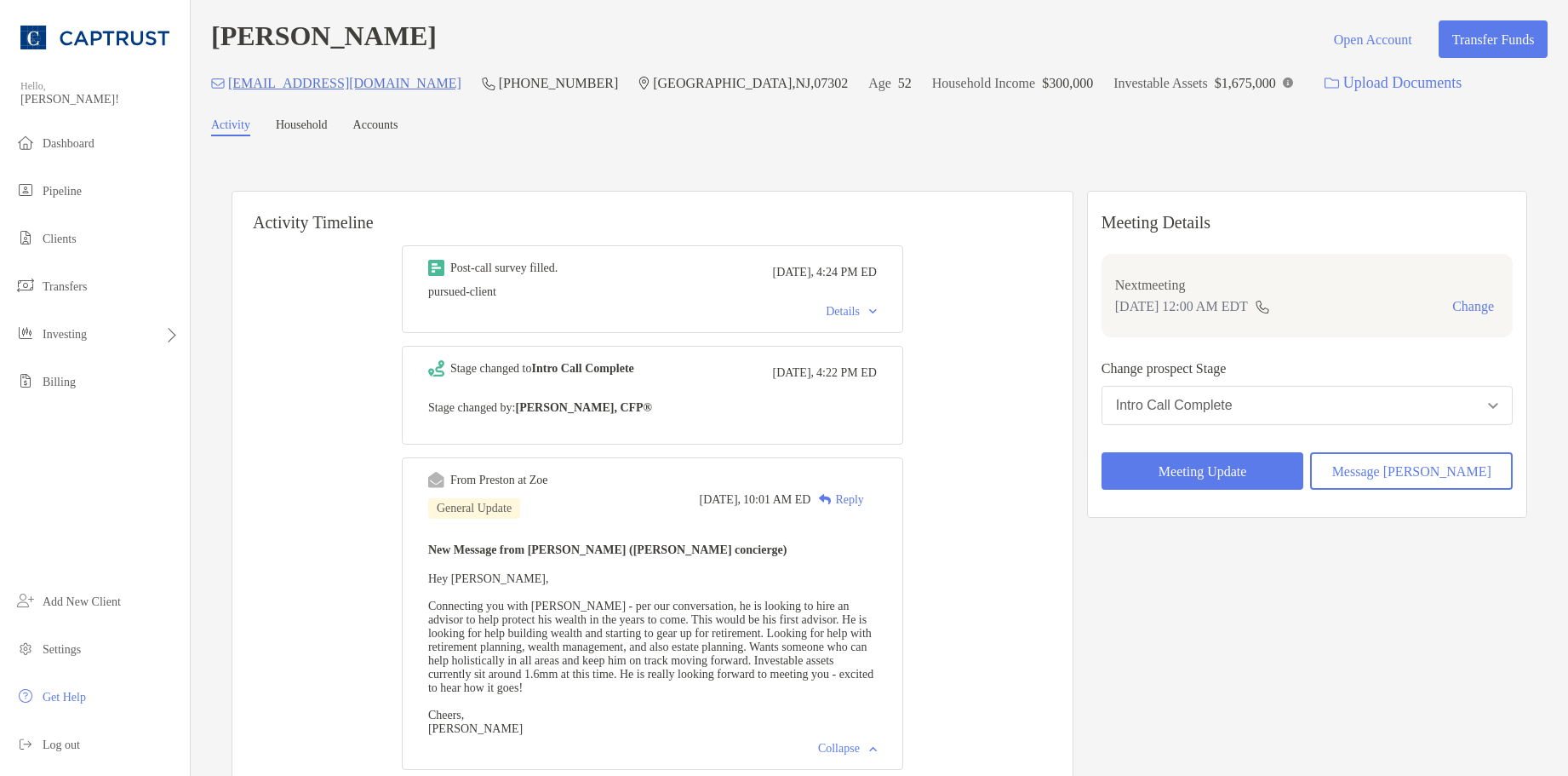
click at [892, 314] on div "Post-call survey filled. Today, 4:24 PM ED pursued-client Details" at bounding box center [652, 289] width 502 height 87
click at [877, 314] on div "Details" at bounding box center [851, 312] width 51 height 13
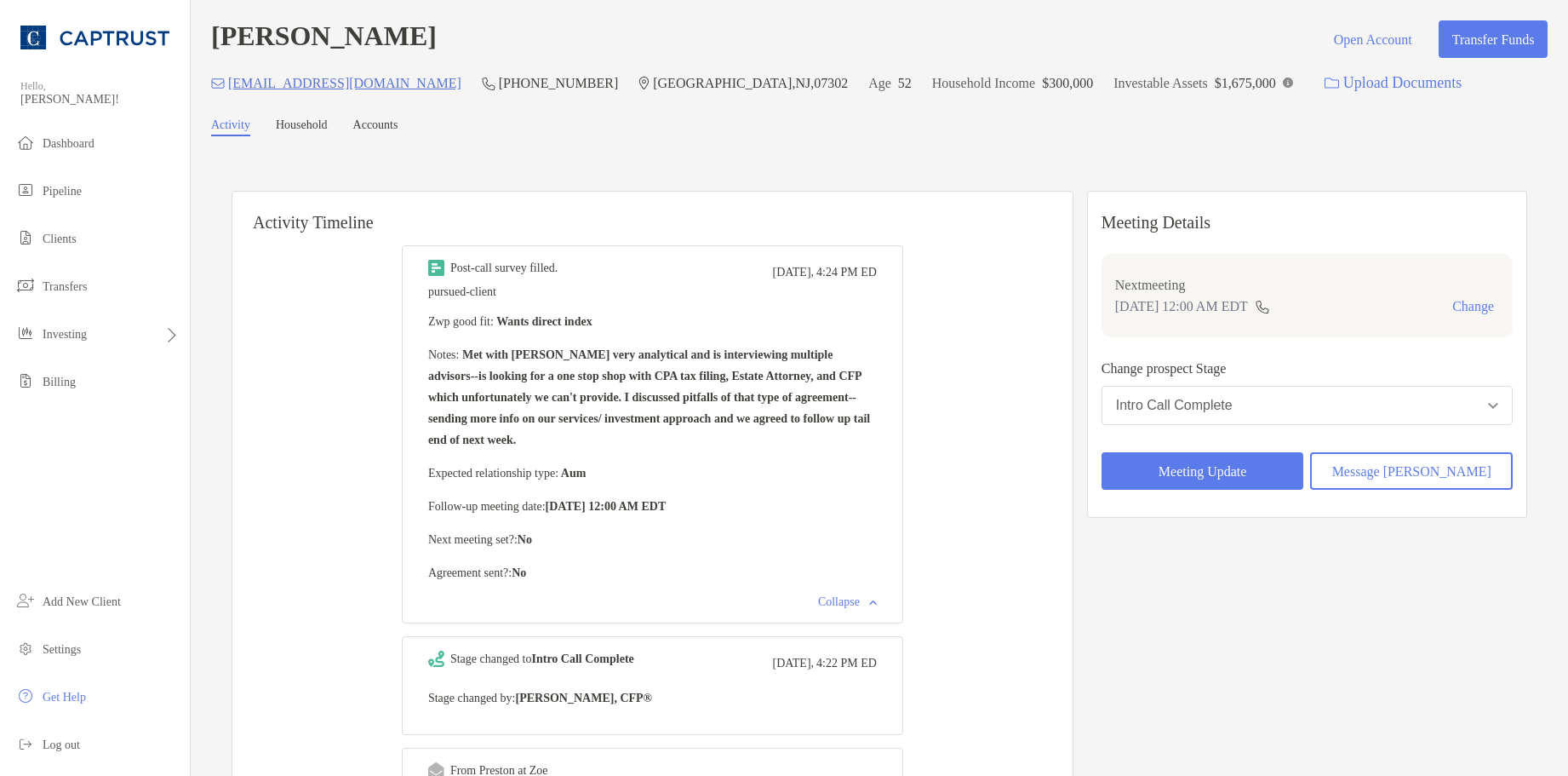
click at [875, 620] on div "Post-call survey filled. Today, 4:24 PM ED pursued-client Zwp good fit : Wants …" at bounding box center [652, 435] width 502 height 378
click at [854, 609] on div "Collapse" at bounding box center [847, 602] width 59 height 13
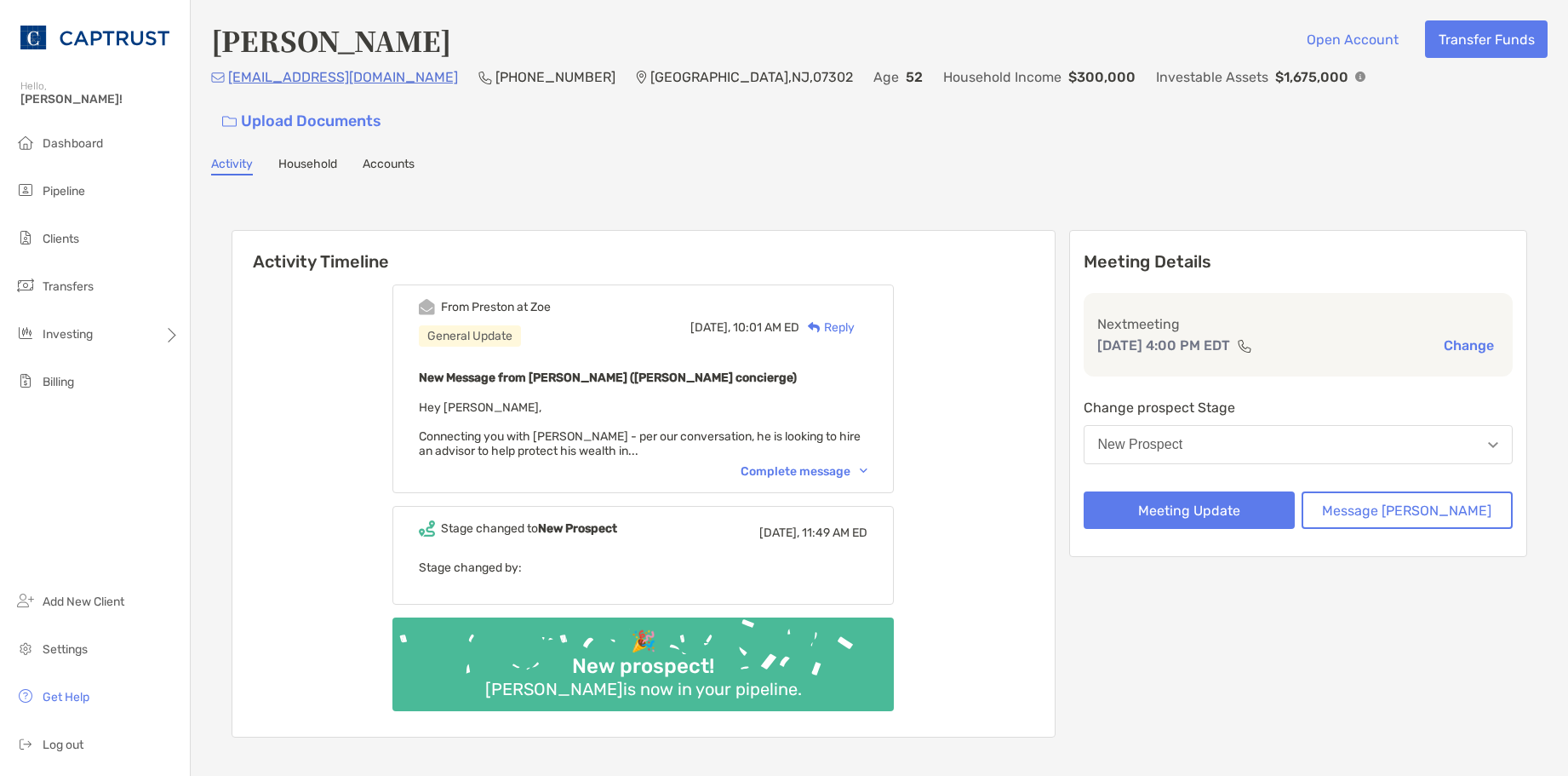
click at [816, 426] on div "From [PERSON_NAME] at [PERSON_NAME] General Update [DATE], 10:01 AM ED Reply Ne…" at bounding box center [643, 389] width 502 height 209
click at [816, 464] on div "Complete message" at bounding box center [804, 471] width 127 height 14
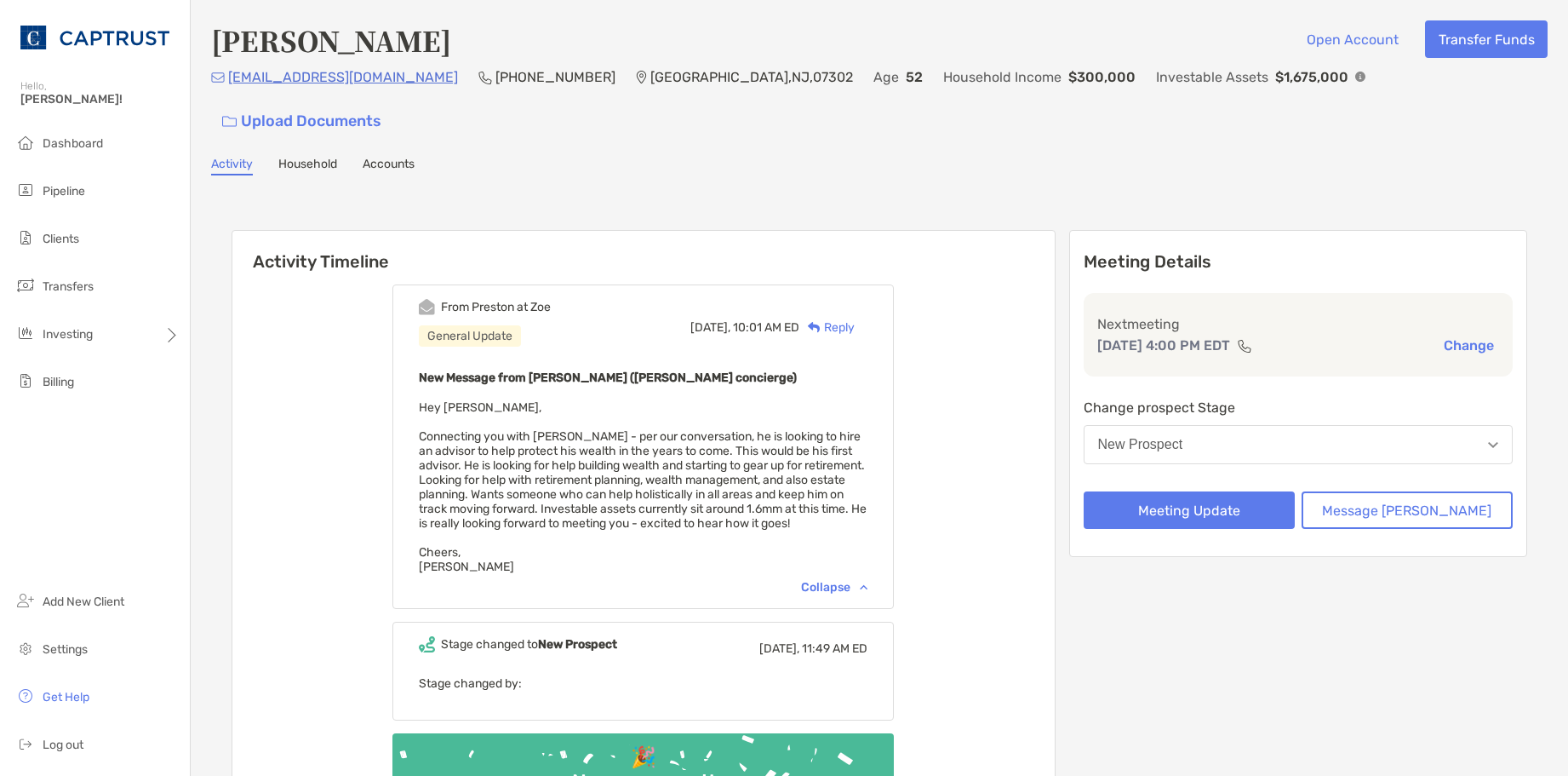
click at [1400, 118] on div "[PERSON_NAME] Open Account Transfer Funds [EMAIL_ADDRESS][DOMAIN_NAME] (732) 22…" at bounding box center [879, 458] width 1377 height 915
drag, startPoint x: 512, startPoint y: 90, endPoint x: 412, endPoint y: 86, distance: 100.1
click at [412, 86] on div "[EMAIL_ADDRESS][DOMAIN_NAME] (732) 221-[GEOGRAPHIC_DATA] Age [DEMOGRAPHIC_DATA]…" at bounding box center [879, 103] width 1337 height 73
copy p "[PHONE_NUMBER]"
click at [924, 213] on div "Activity Timeline From [GEOGRAPHIC_DATA] at [PERSON_NAME] General Update [DATE]…" at bounding box center [878, 544] width 1296 height 662
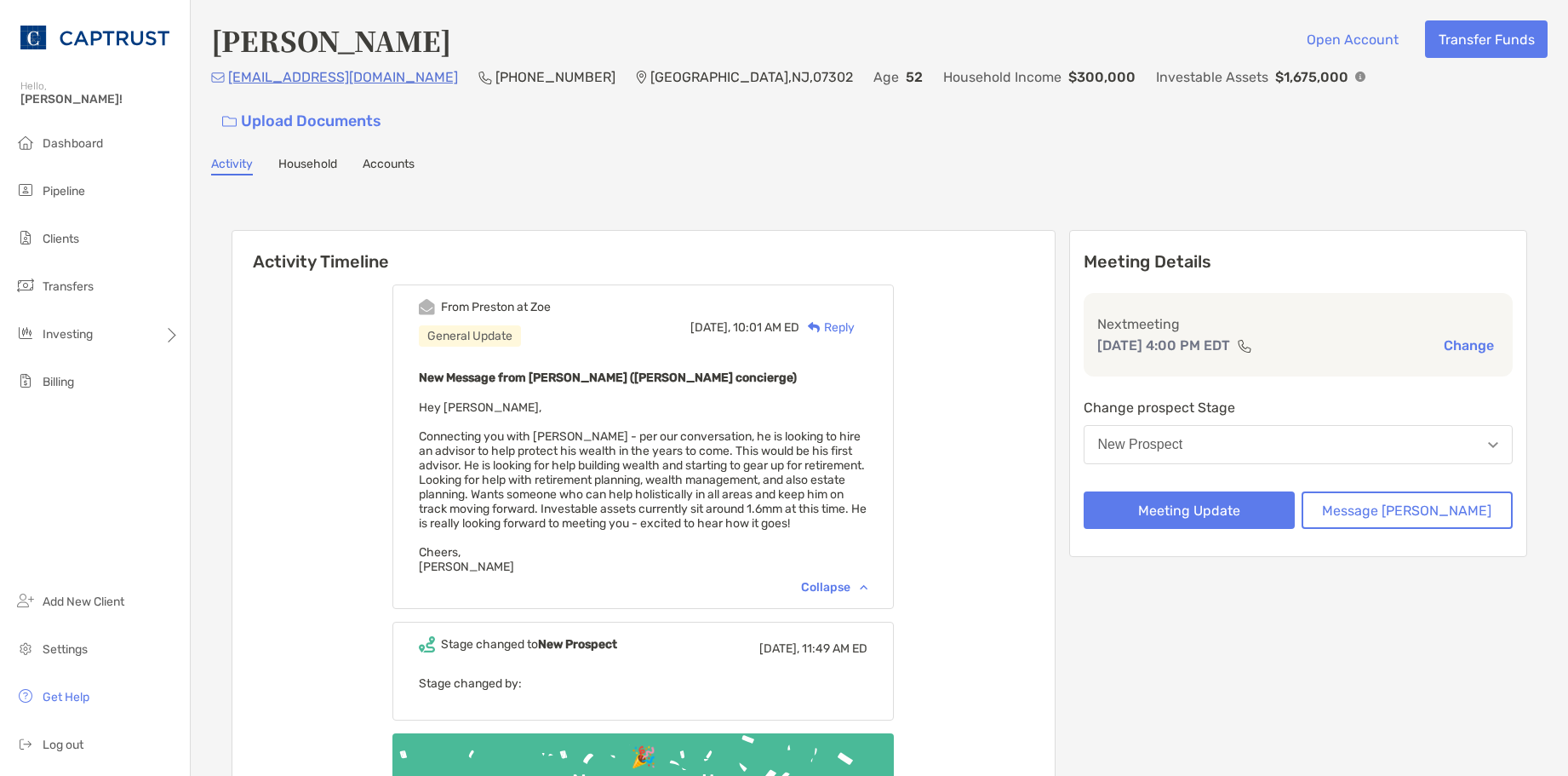
drag, startPoint x: 758, startPoint y: 168, endPoint x: 739, endPoint y: 175, distance: 20.2
click at [755, 193] on div "Activity Timeline From [GEOGRAPHIC_DATA] at [PERSON_NAME] General Update [DATE]…" at bounding box center [879, 544] width 1337 height 702
drag, startPoint x: 589, startPoint y: 187, endPoint x: 570, endPoint y: 186, distance: 19.0
click at [589, 213] on div "Activity Timeline From [GEOGRAPHIC_DATA] at [PERSON_NAME] General Update [DATE]…" at bounding box center [878, 544] width 1296 height 662
drag, startPoint x: 877, startPoint y: 35, endPoint x: 900, endPoint y: 27, distance: 24.4
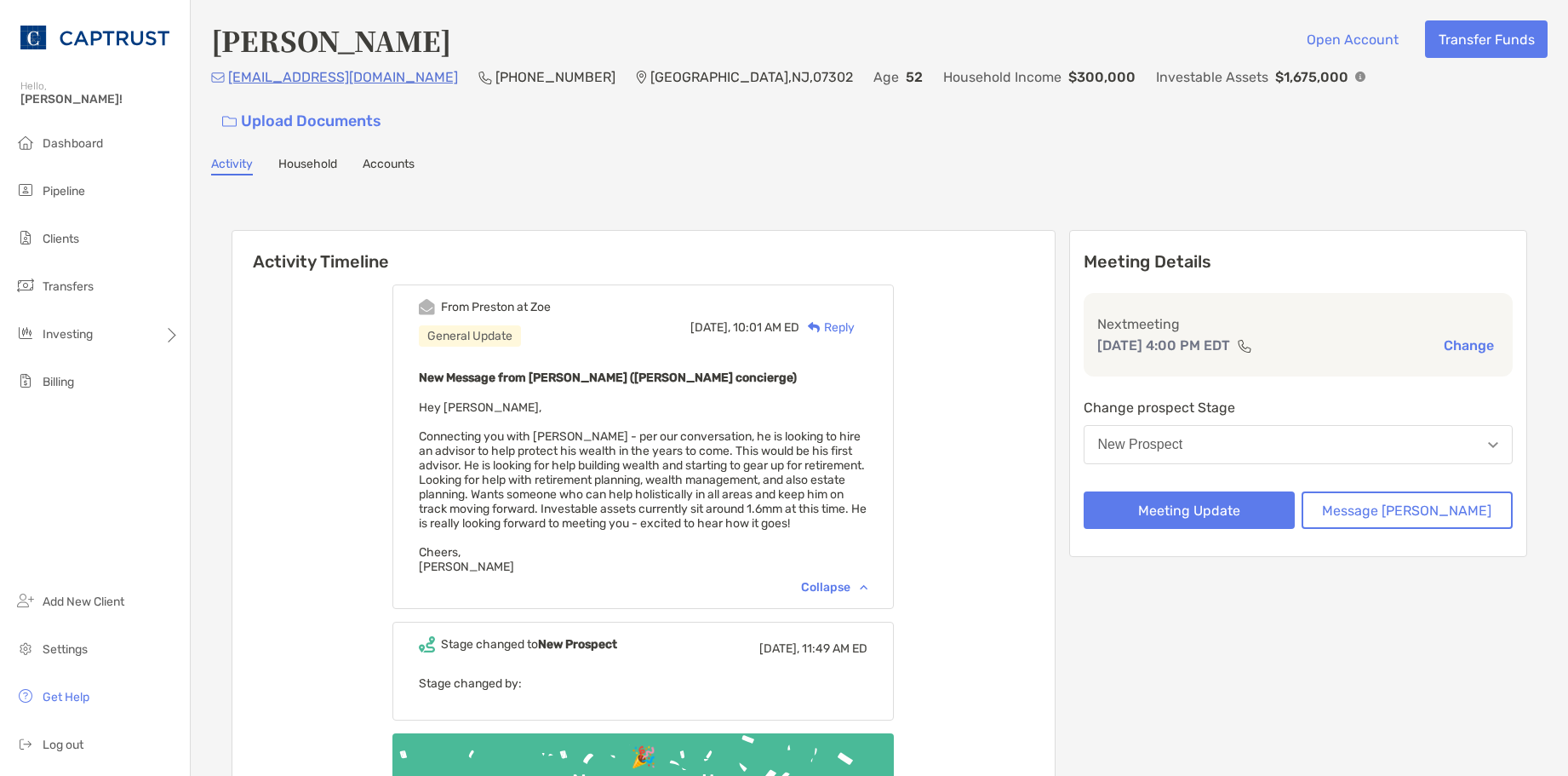
click at [877, 35] on div "[PERSON_NAME] Open Account Transfer Funds" at bounding box center [879, 39] width 1337 height 39
